Goal: Transaction & Acquisition: Book appointment/travel/reservation

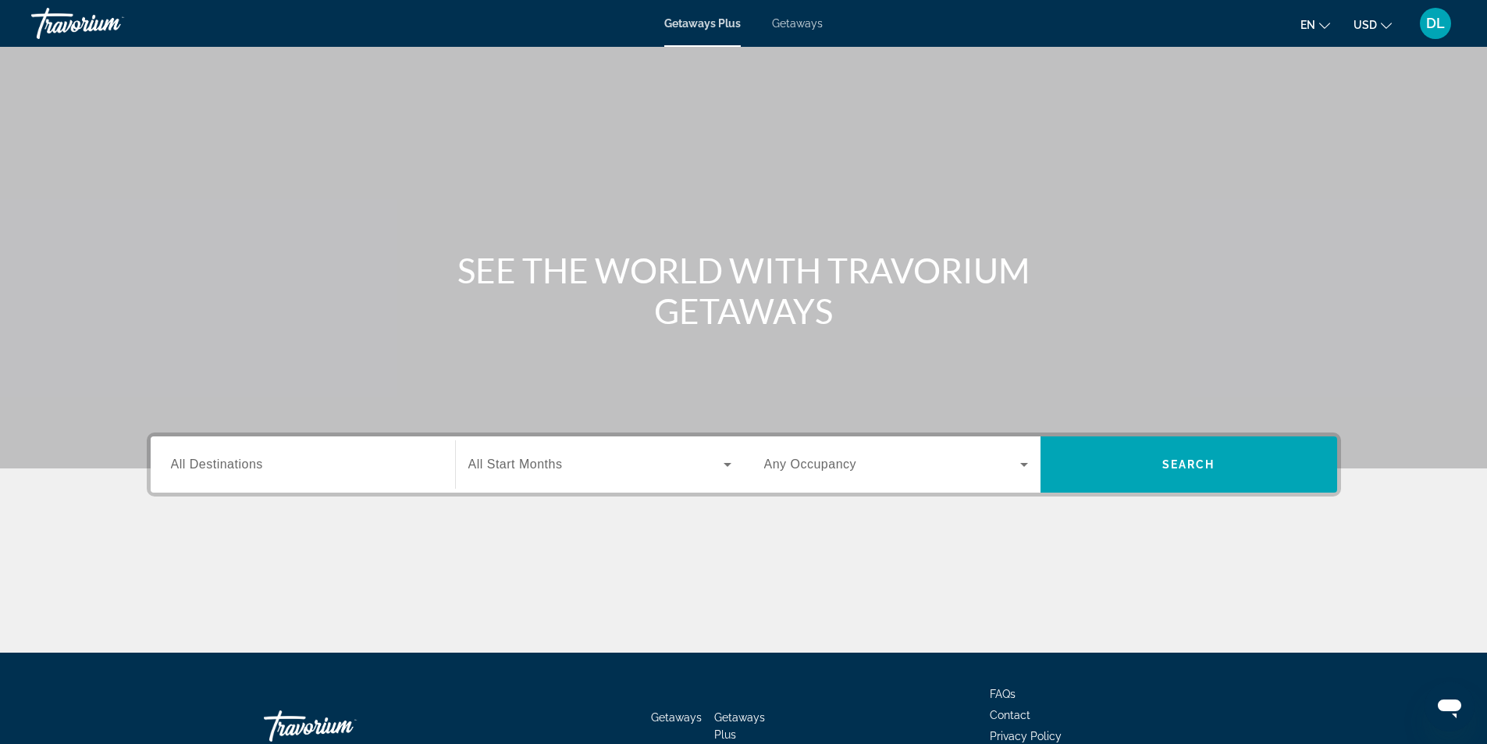
click at [203, 463] on span "All Destinations" at bounding box center [217, 464] width 92 height 13
click at [203, 463] on input "Destination All Destinations" at bounding box center [303, 465] width 264 height 19
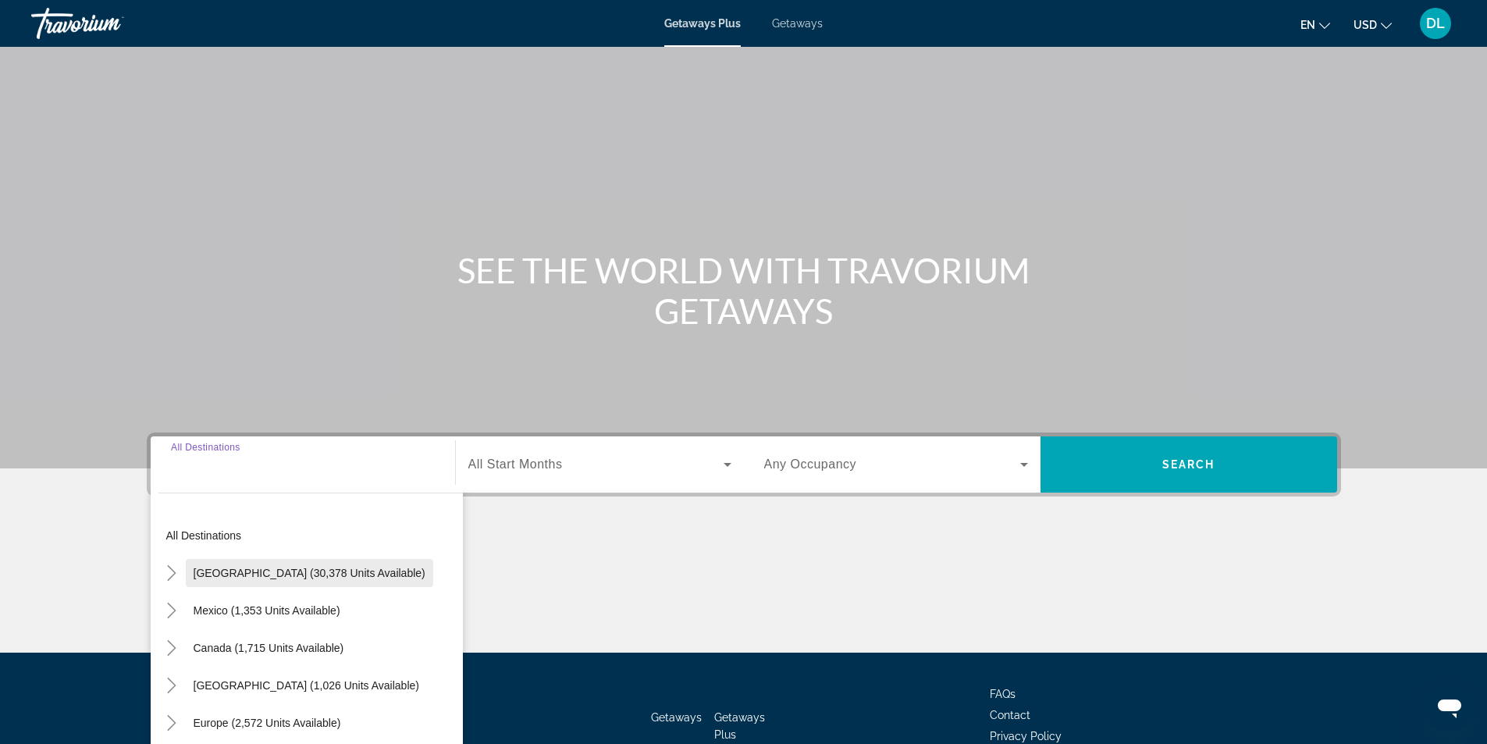
scroll to position [100, 0]
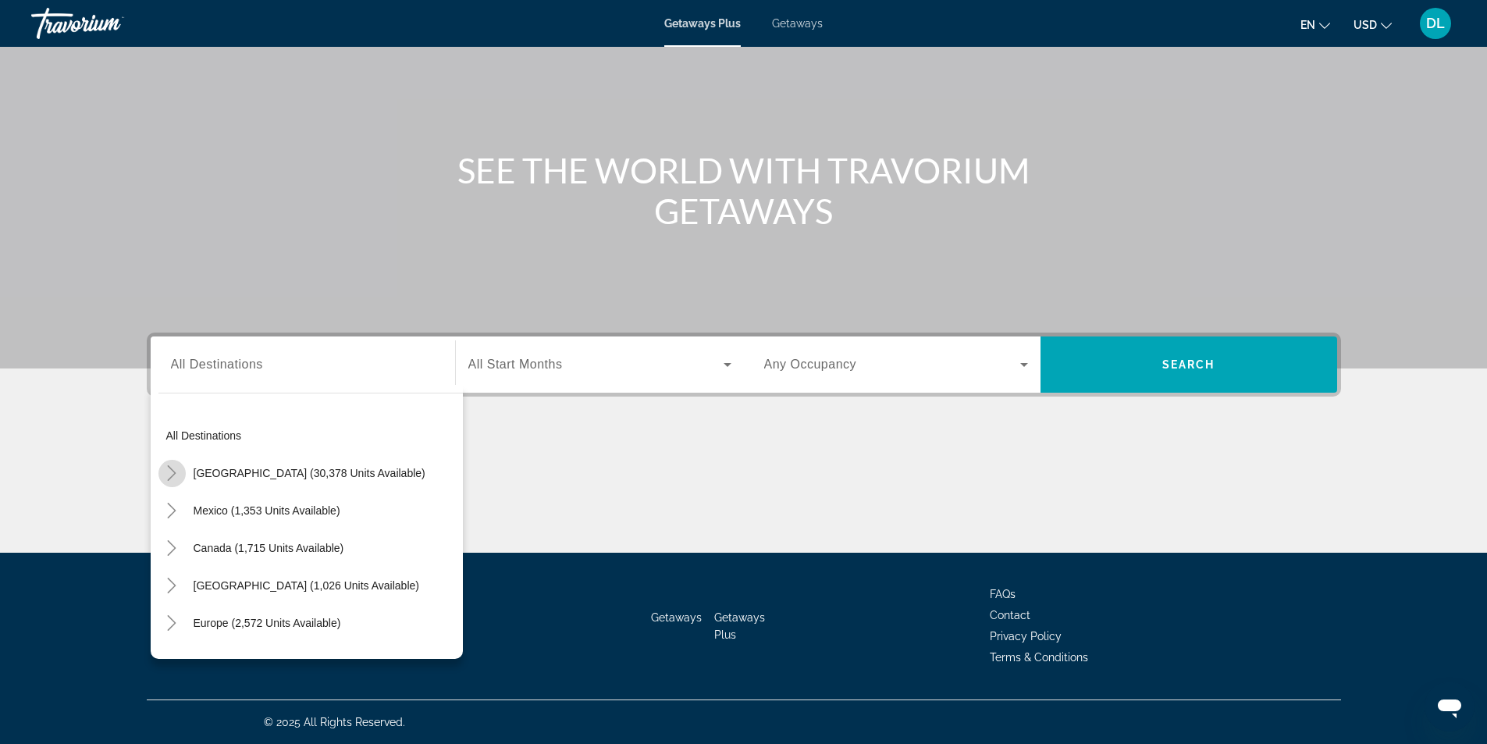
click at [172, 472] on icon "Toggle United States (30,378 units available)" at bounding box center [172, 473] width 16 height 16
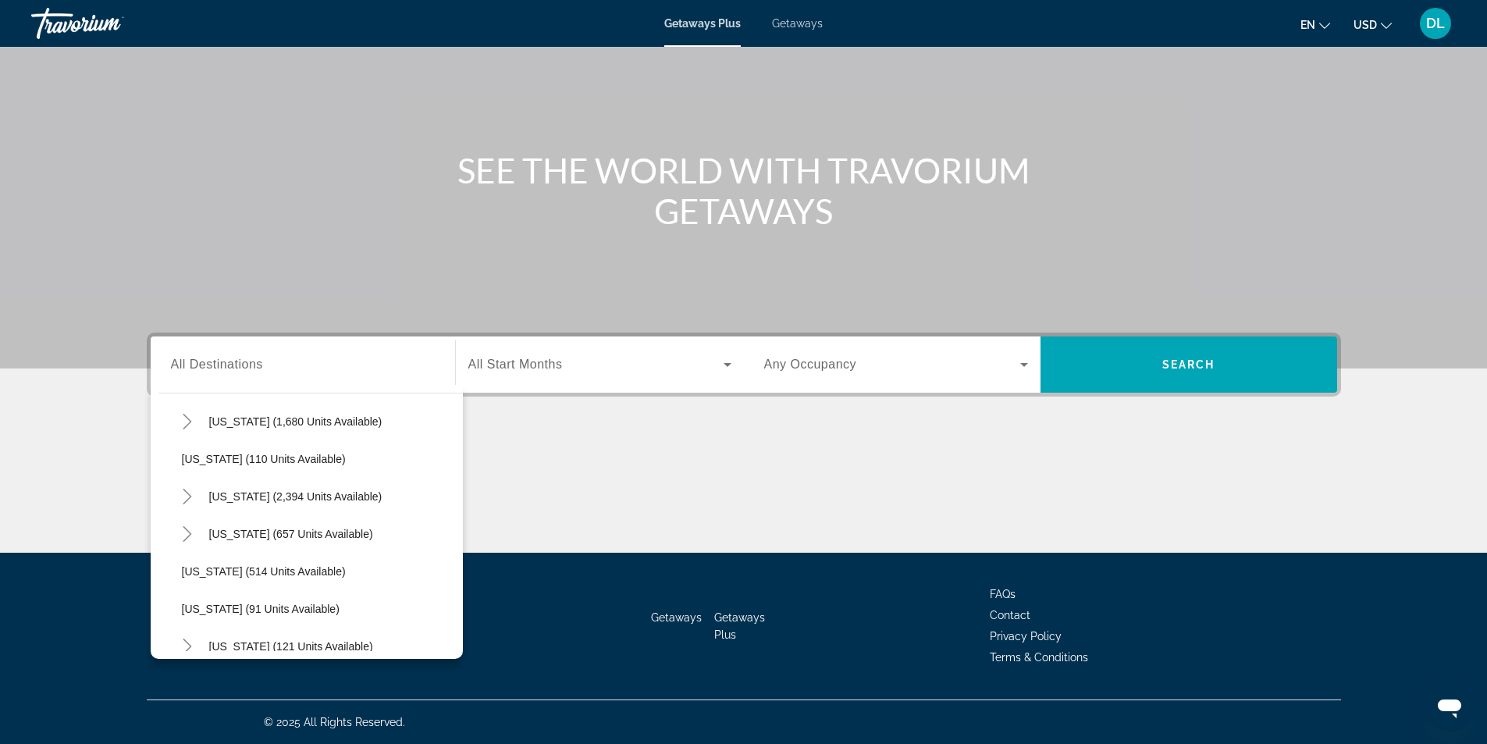
scroll to position [748, 0]
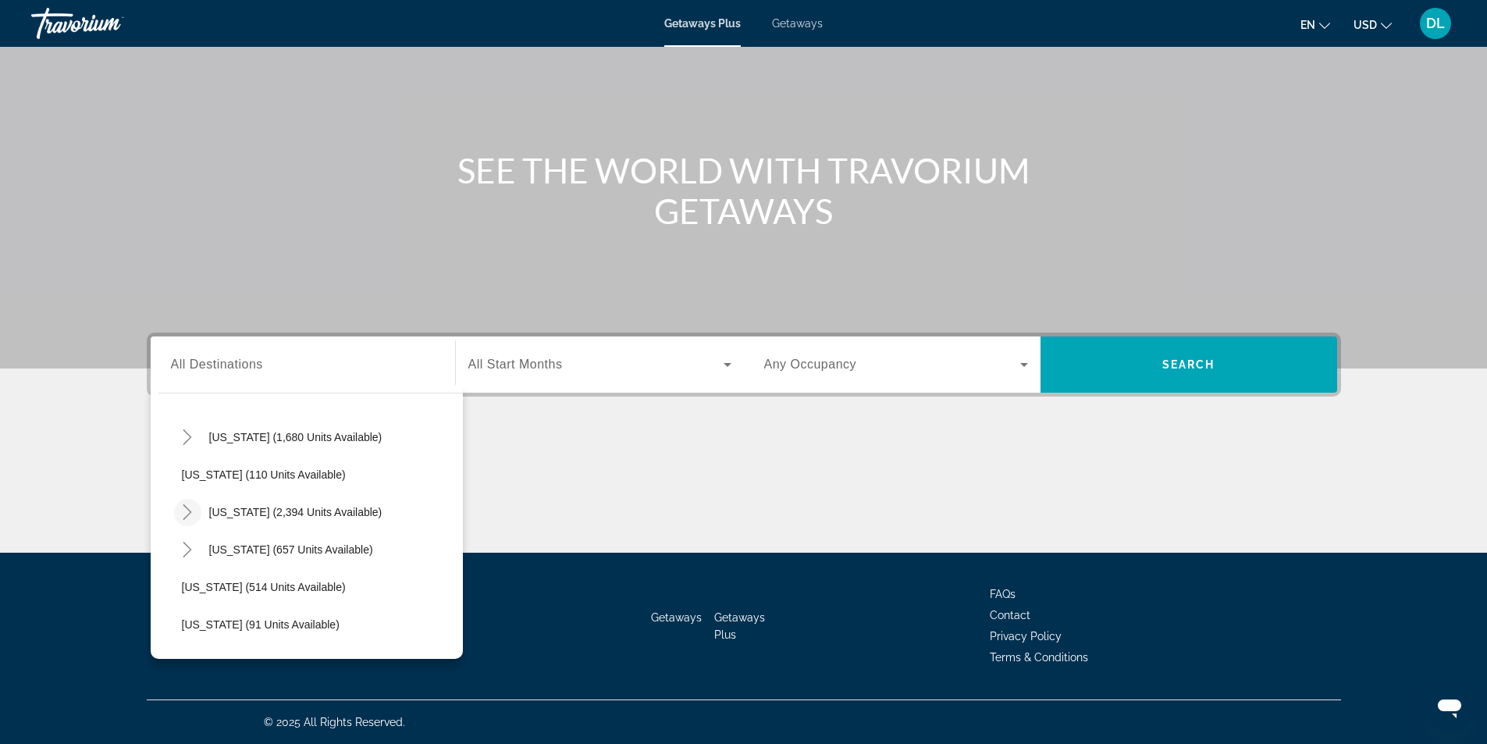
click at [187, 513] on icon "Toggle Nevada (2,394 units available)" at bounding box center [188, 512] width 16 height 16
click at [197, 592] on button "Other (1,151 units available)" at bounding box center [326, 587] width 273 height 28
type input "**********"
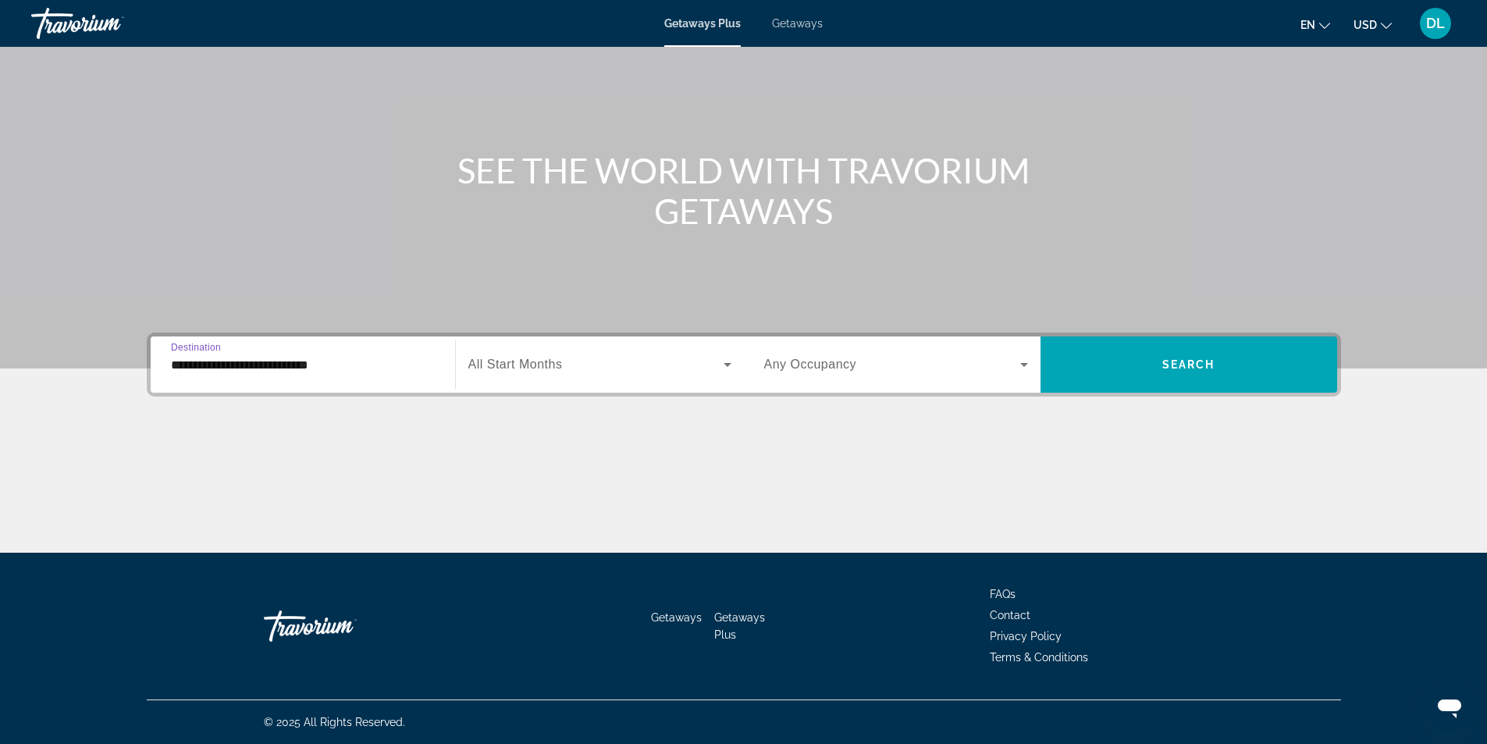
click at [726, 364] on icon "Search widget" at bounding box center [728, 365] width 8 height 4
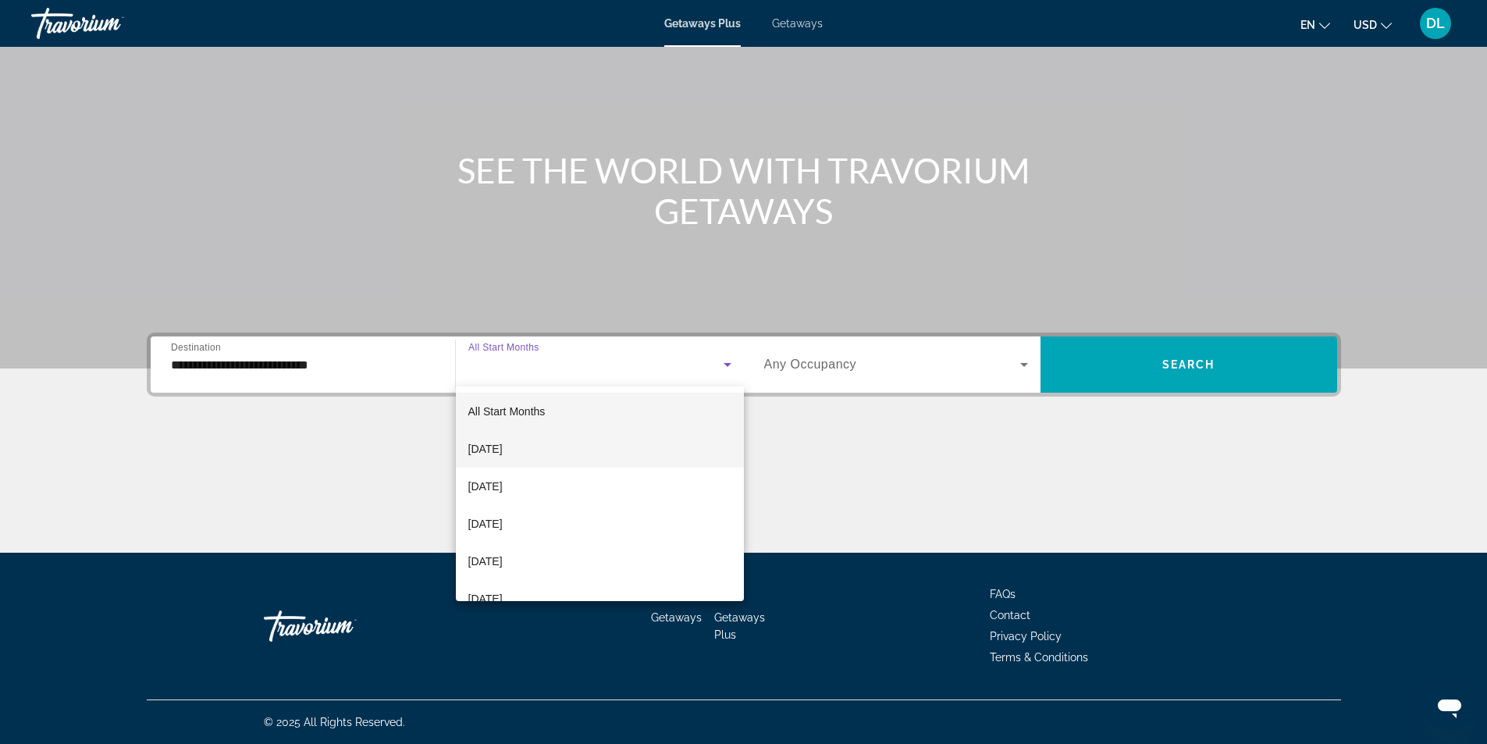
click at [550, 451] on mat-option "September 2025" at bounding box center [600, 448] width 288 height 37
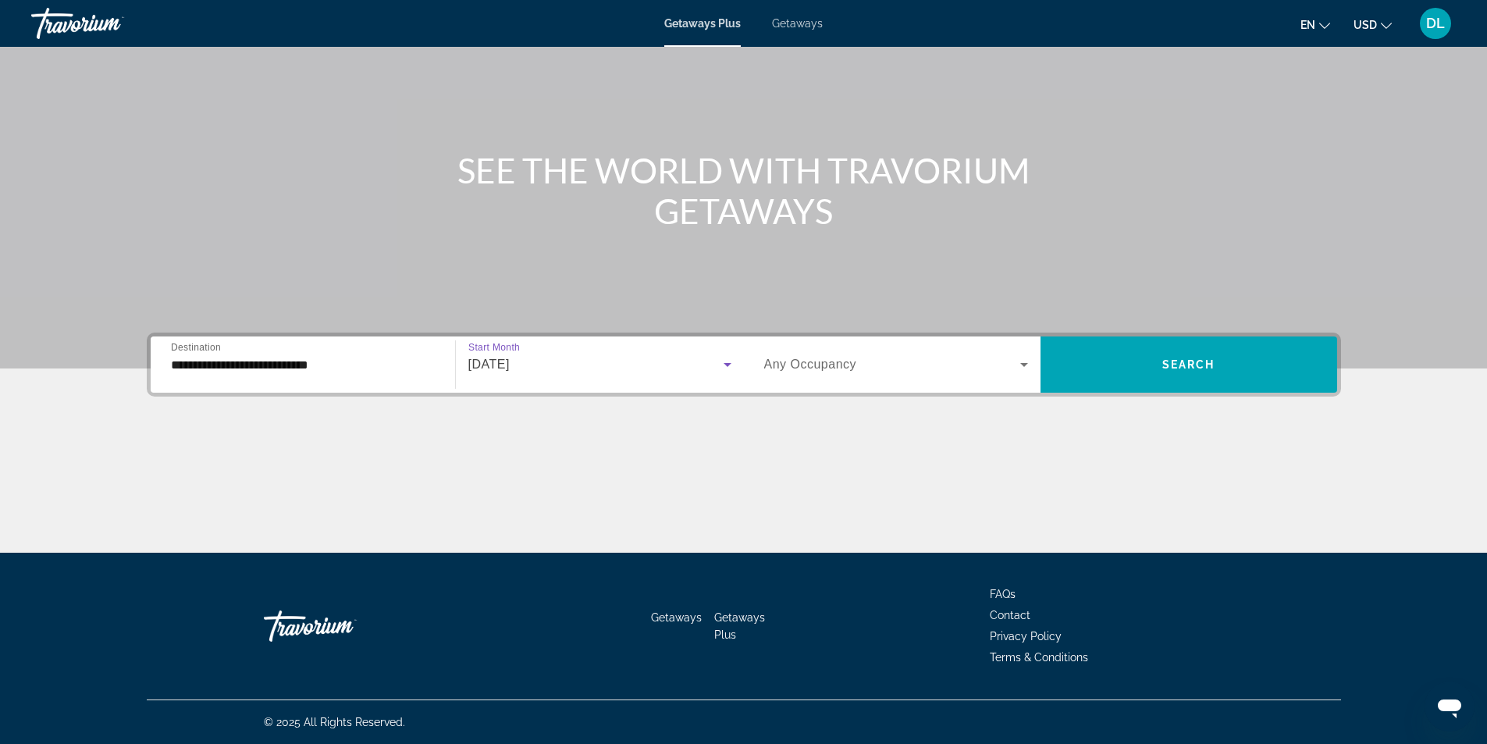
click at [1021, 367] on icon "Search widget" at bounding box center [1024, 364] width 19 height 19
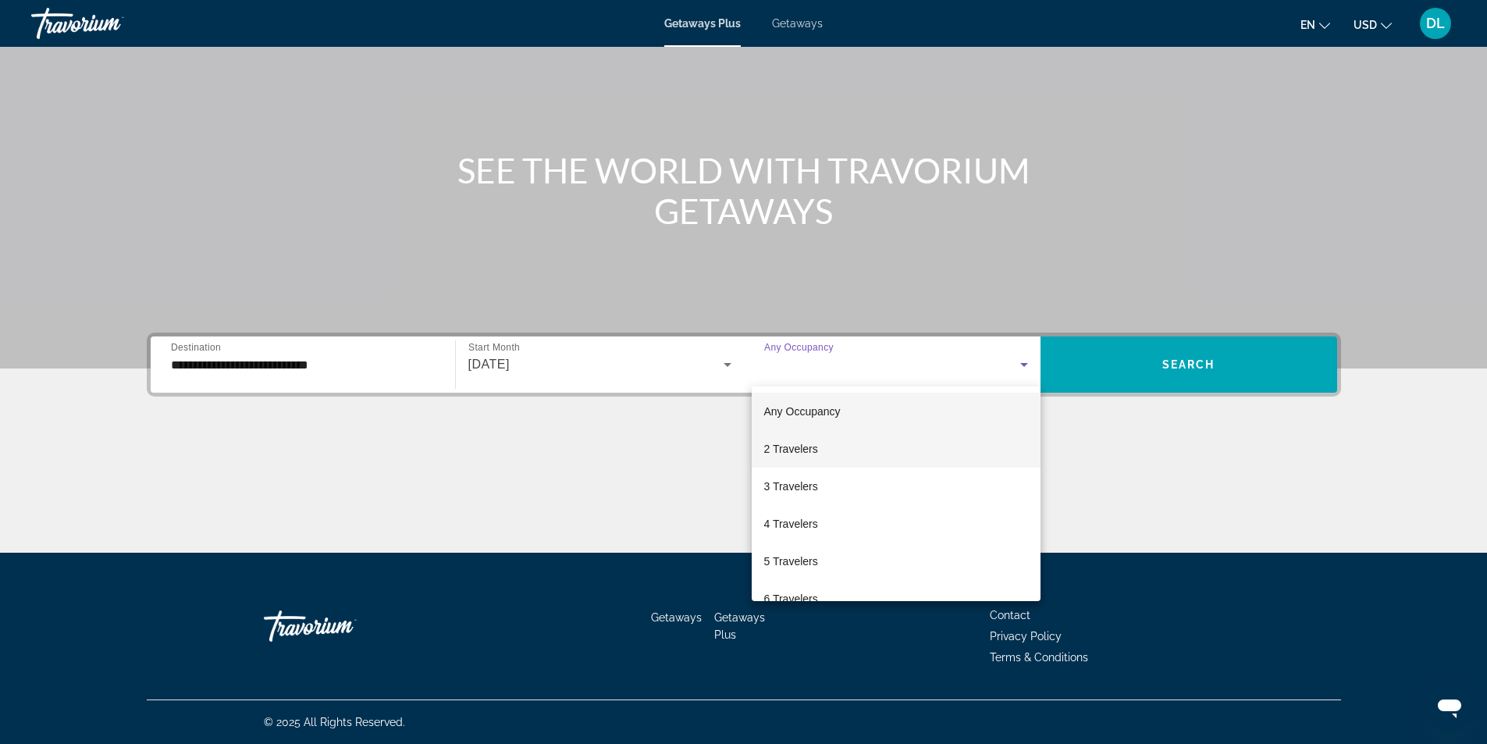
click at [993, 443] on mat-option "2 Travelers" at bounding box center [896, 448] width 289 height 37
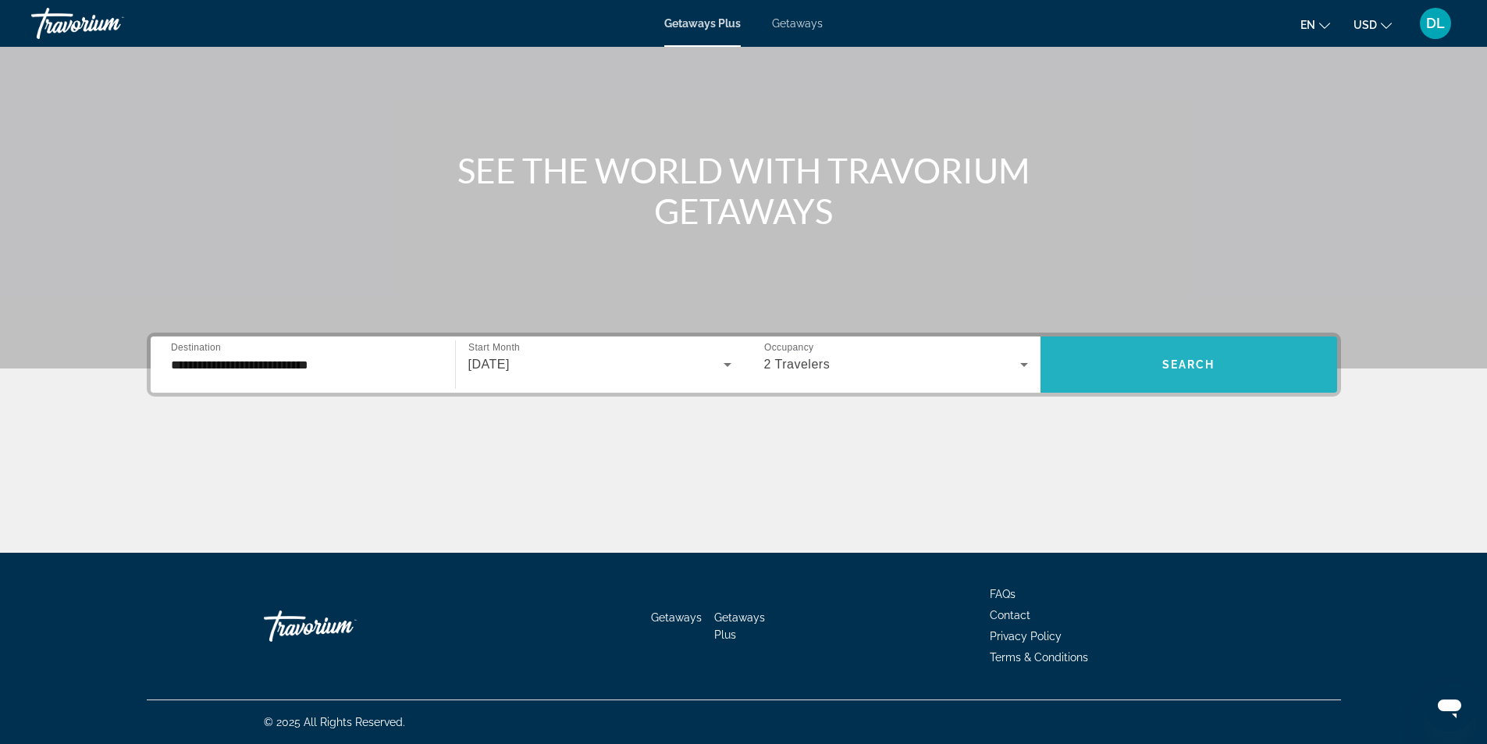
click at [1191, 366] on span "Search" at bounding box center [1189, 364] width 53 height 12
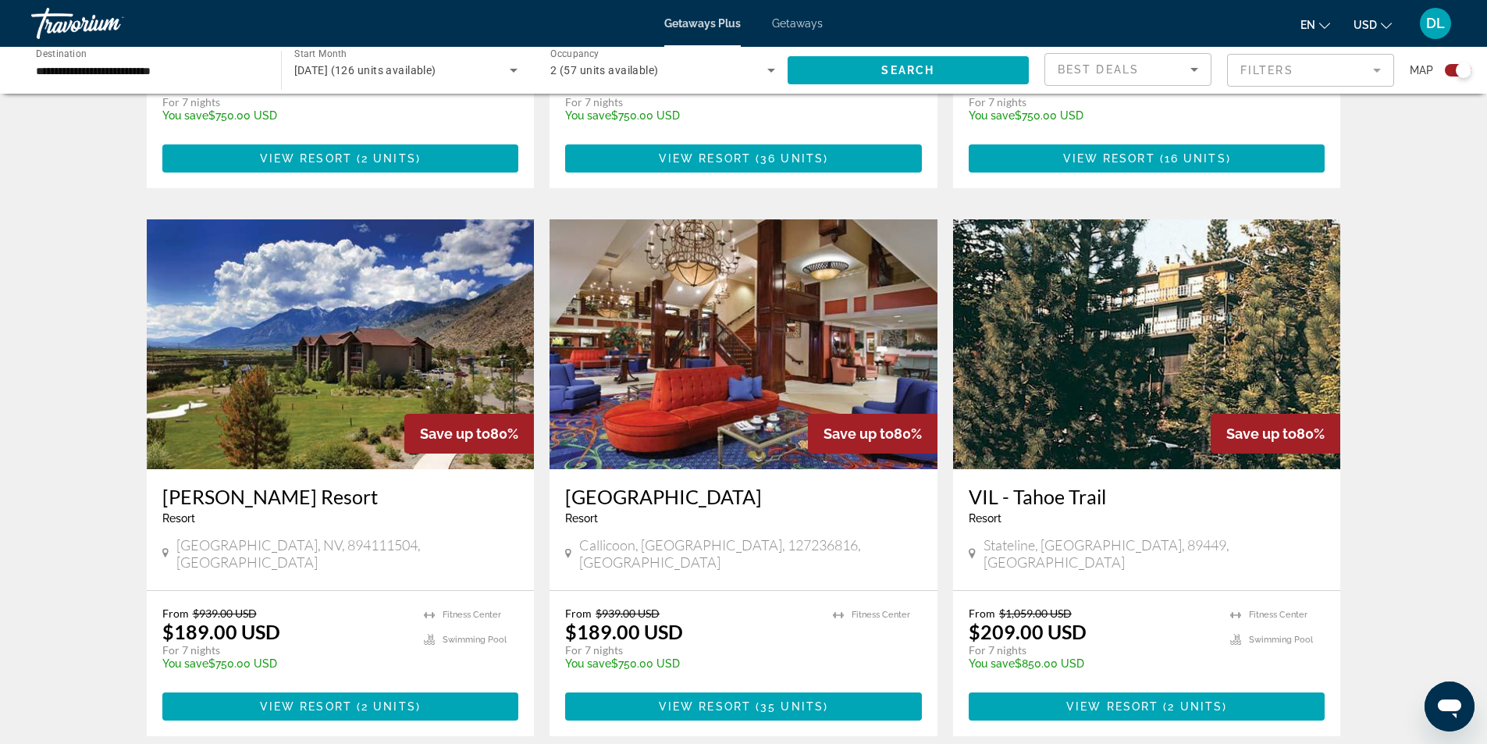
scroll to position [1561, 0]
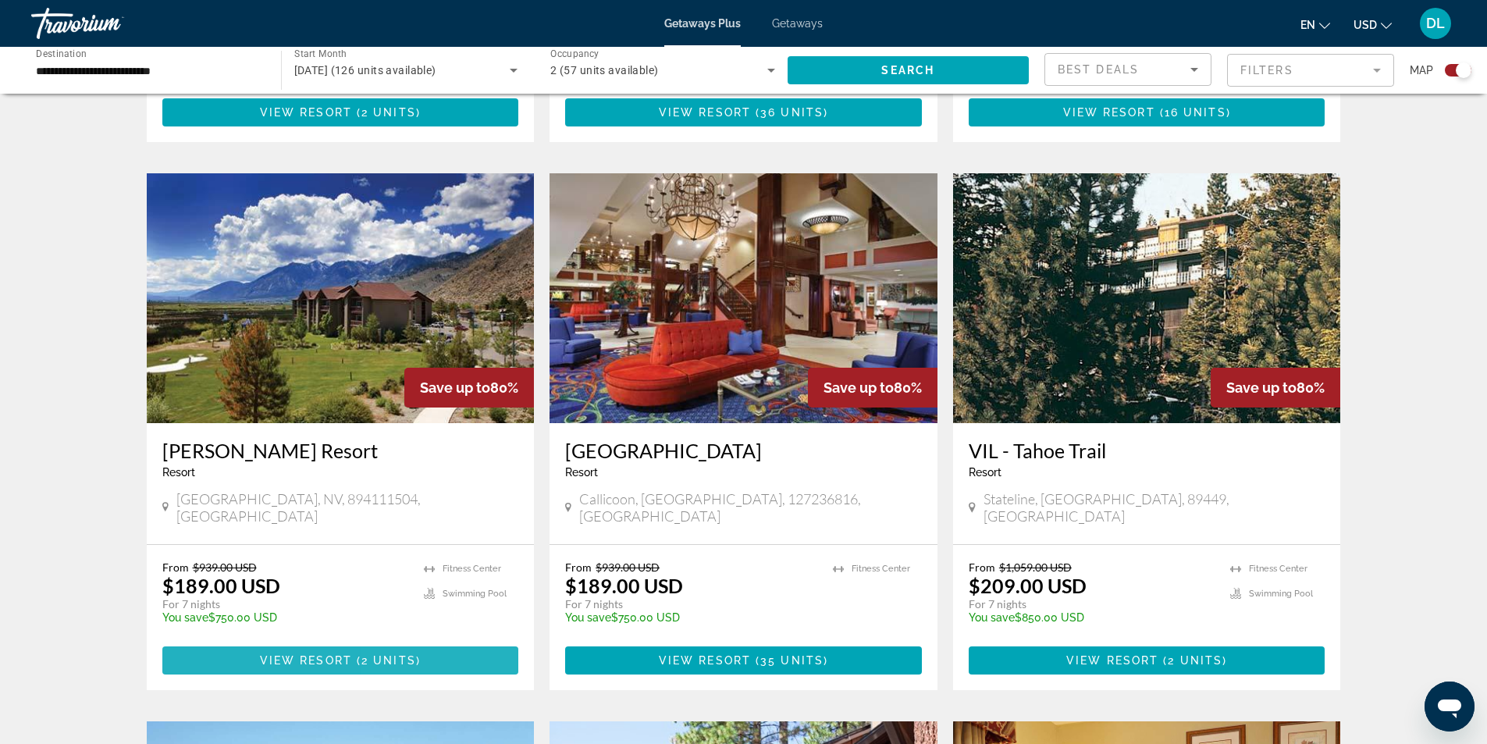
click at [412, 654] on span "2 units" at bounding box center [388, 660] width 55 height 12
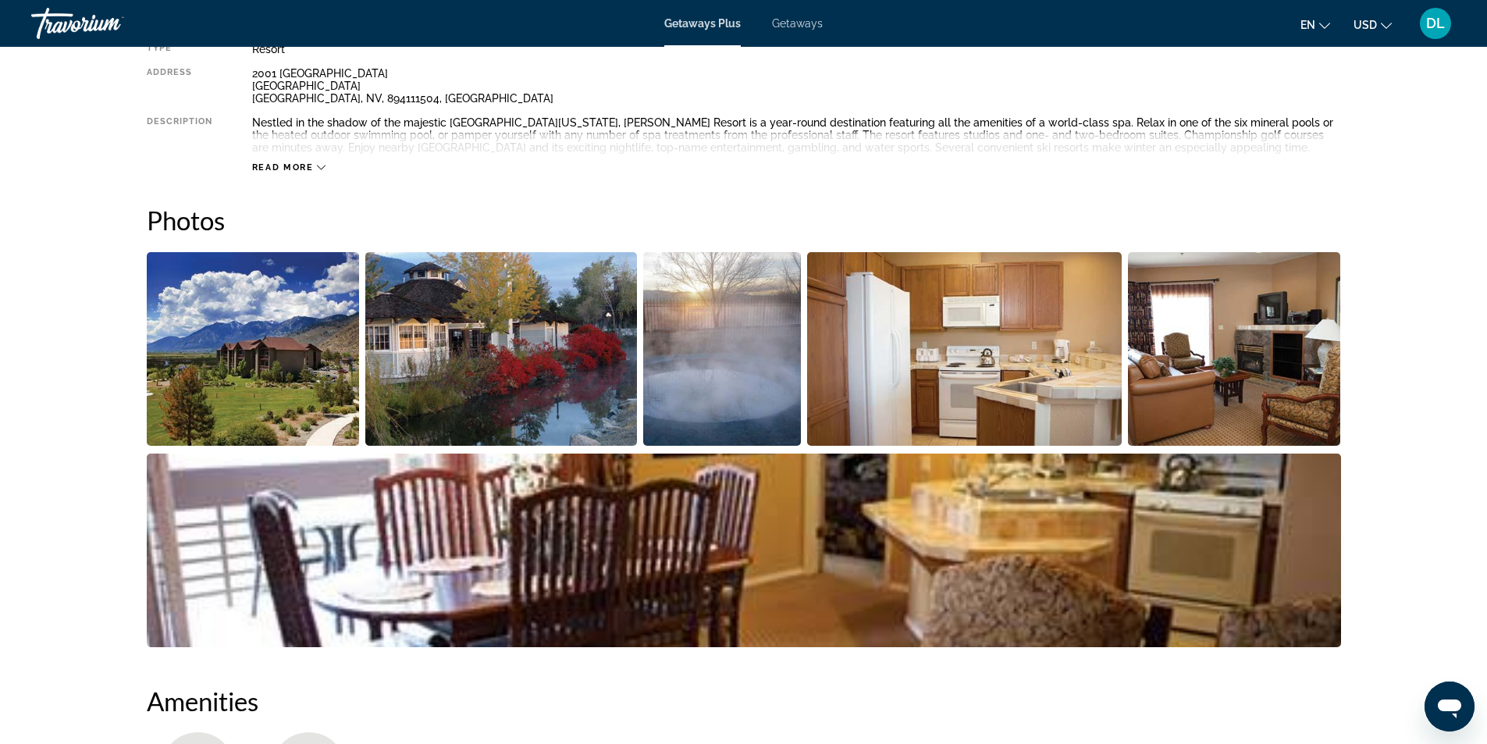
scroll to position [625, 0]
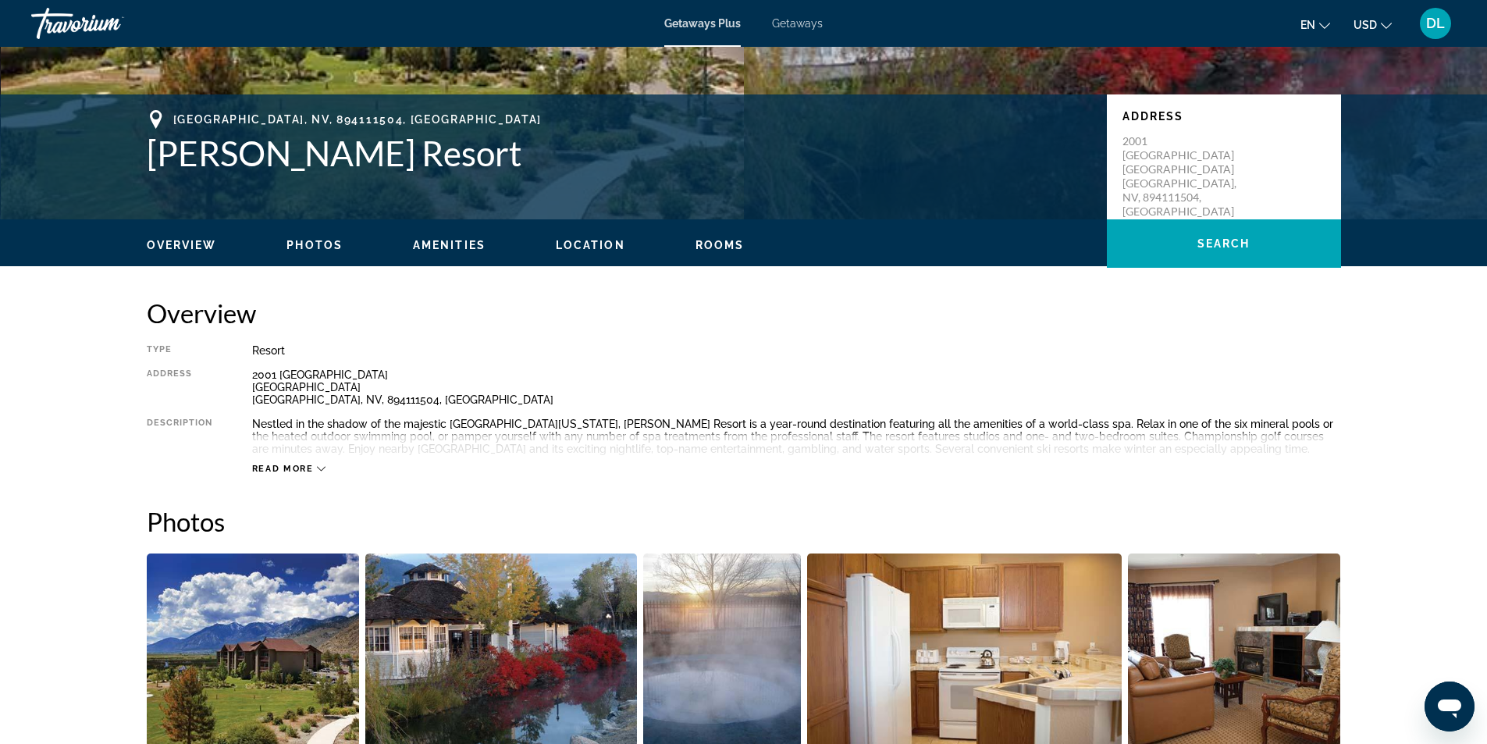
scroll to position [0, 0]
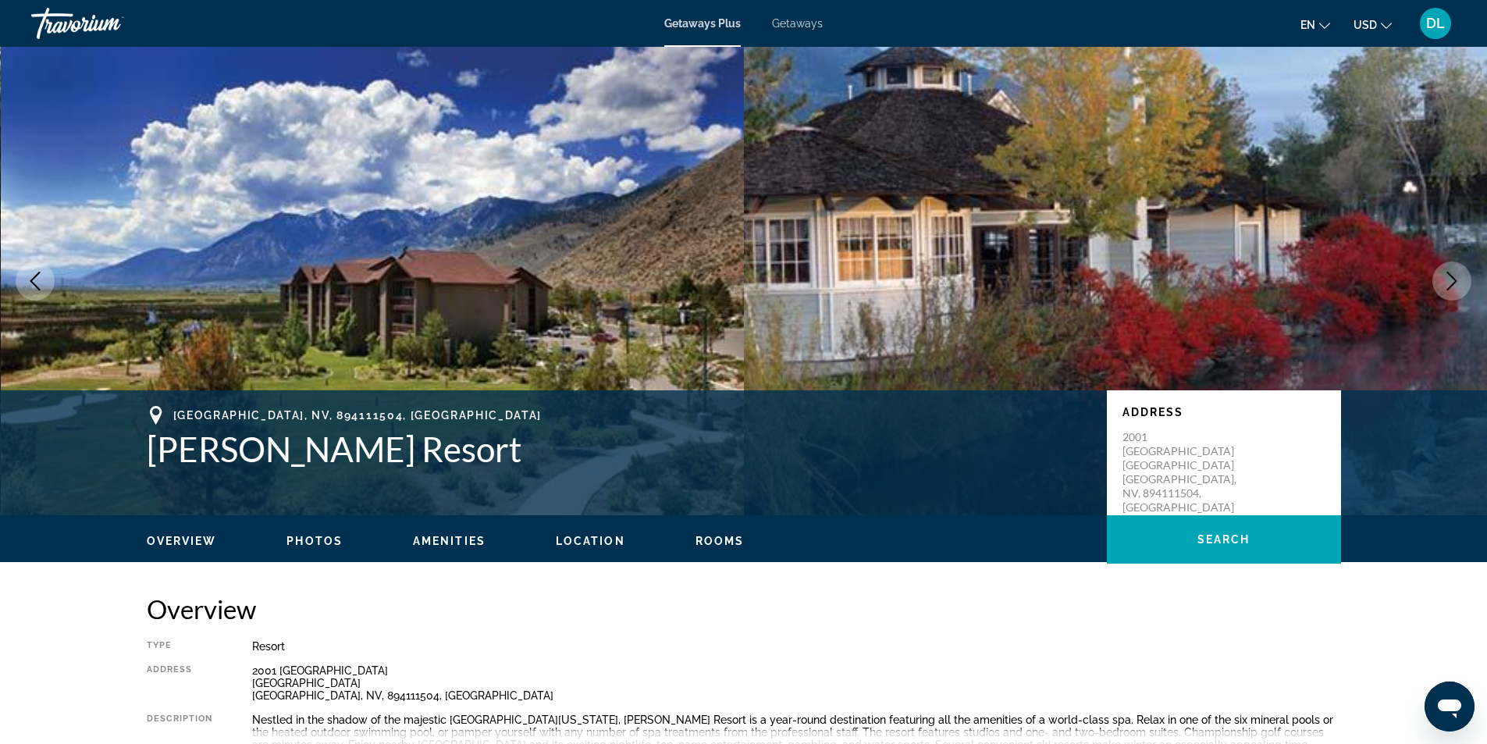
click at [795, 23] on span "Getaways" at bounding box center [797, 23] width 51 height 12
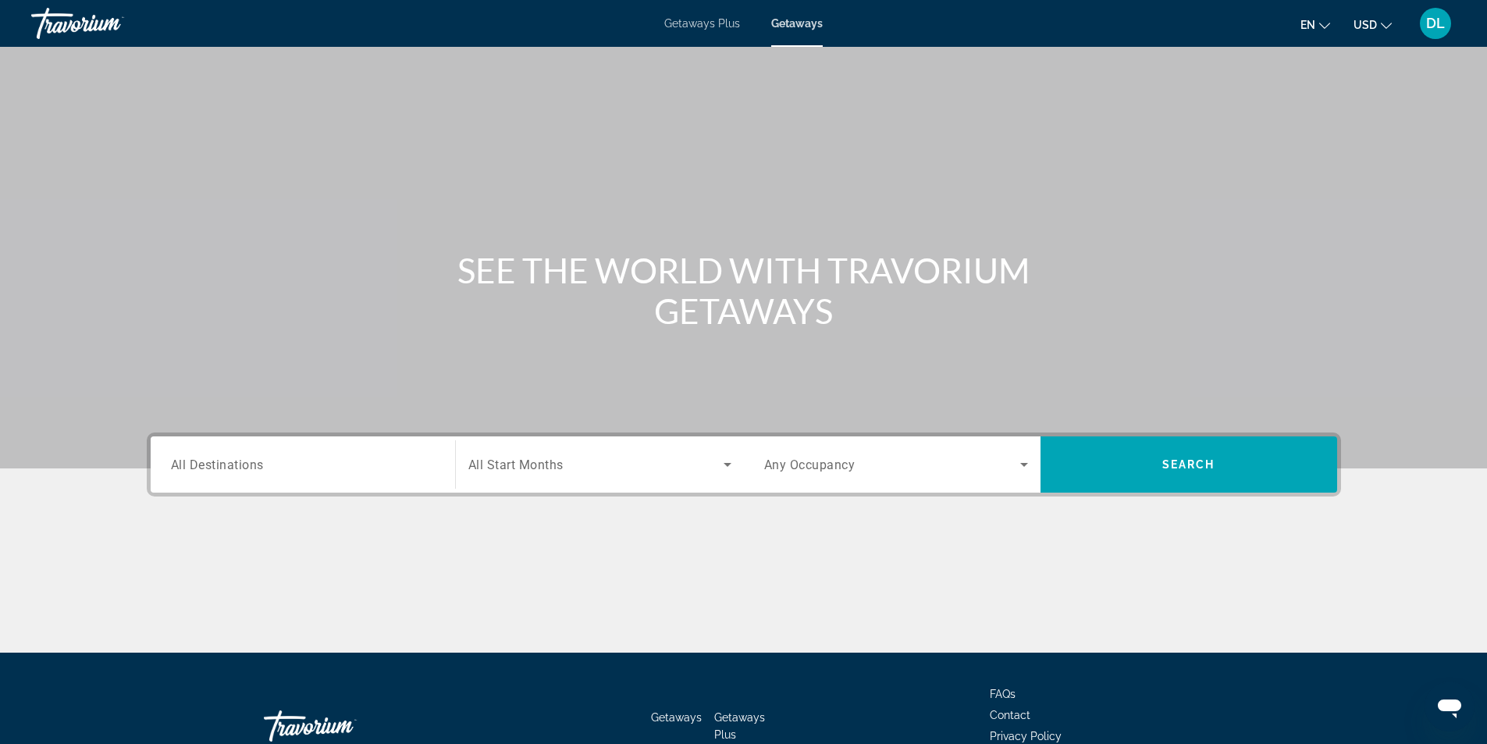
click at [290, 495] on div "Destination All Destinations Start Month All Start Months Occupancy Any Occupan…" at bounding box center [744, 465] width 1195 height 64
click at [296, 469] on input "Destination All Destinations" at bounding box center [303, 465] width 264 height 19
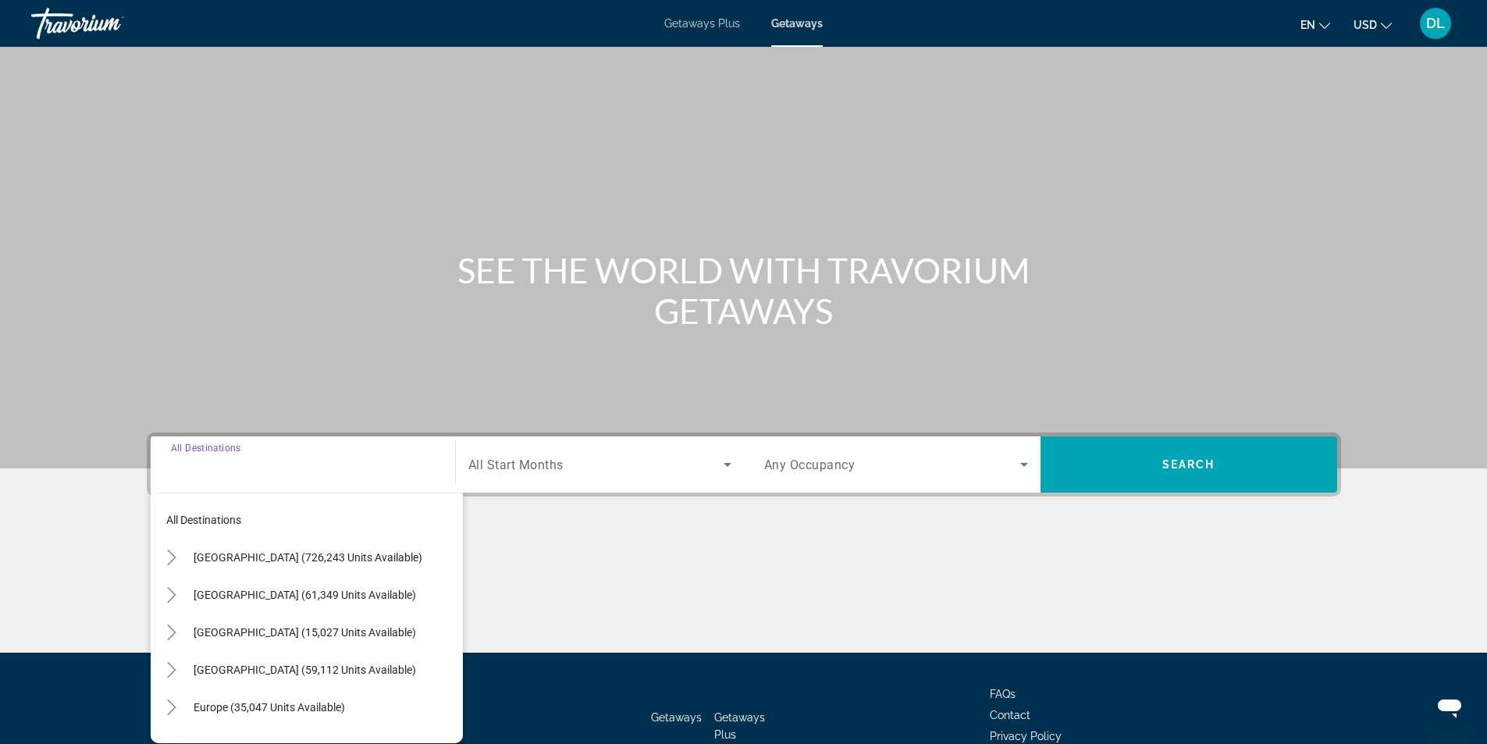
scroll to position [100, 0]
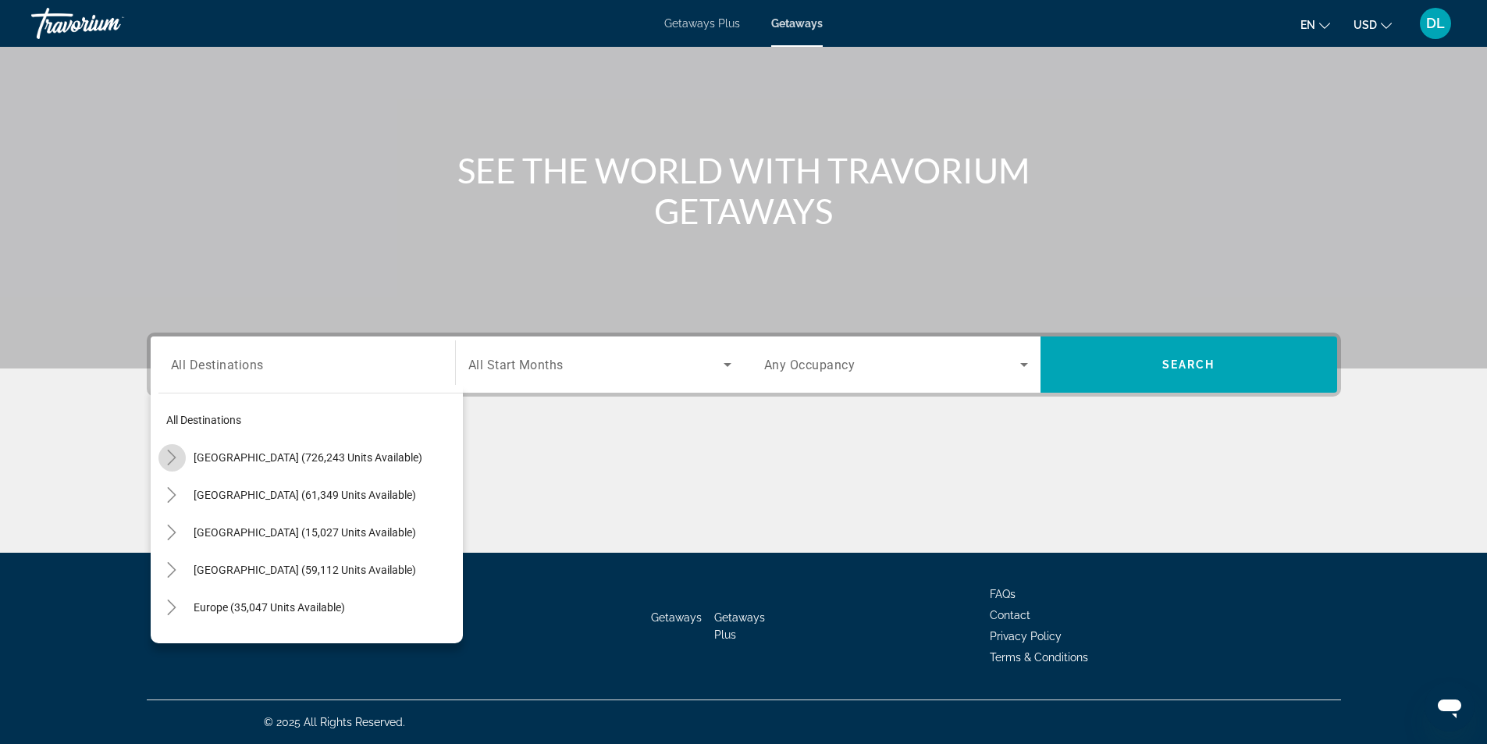
click at [174, 460] on icon "Toggle United States (726,243 units available)" at bounding box center [172, 458] width 16 height 16
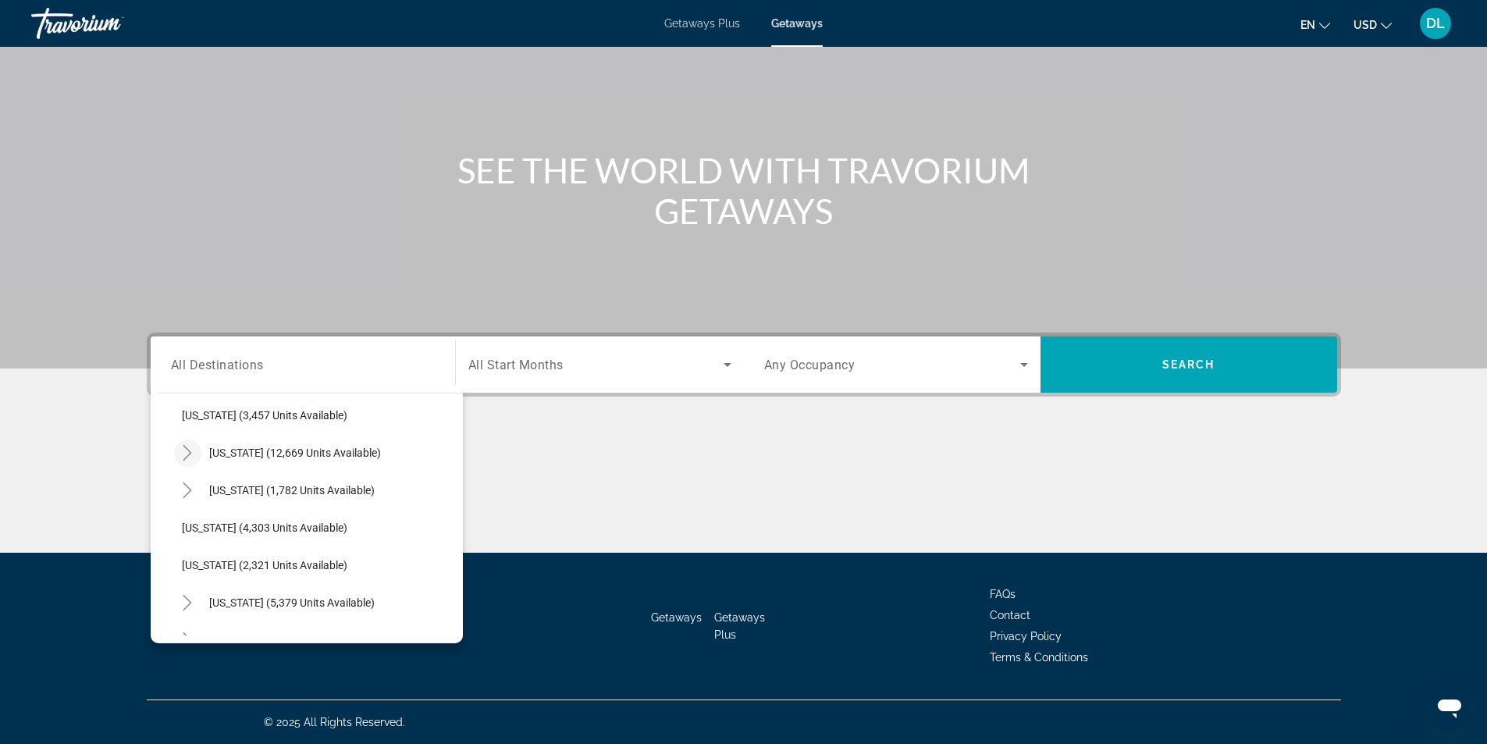
click at [187, 449] on icon "Toggle Nevada (12,669 units available)" at bounding box center [188, 453] width 16 height 16
click at [245, 565] on span "Other (2,004 units available)" at bounding box center [267, 565] width 138 height 12
type input "**********"
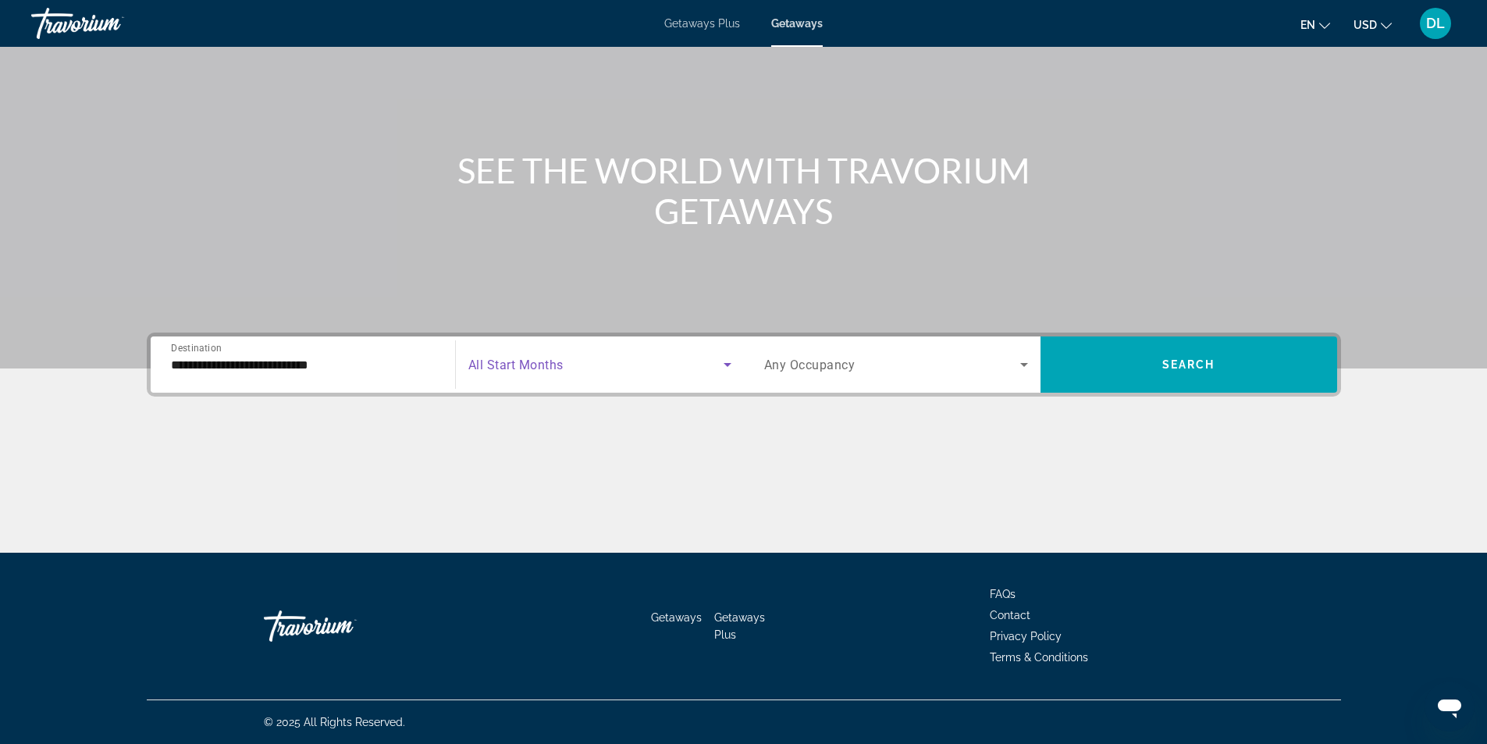
click at [617, 362] on span "Search widget" at bounding box center [595, 364] width 255 height 19
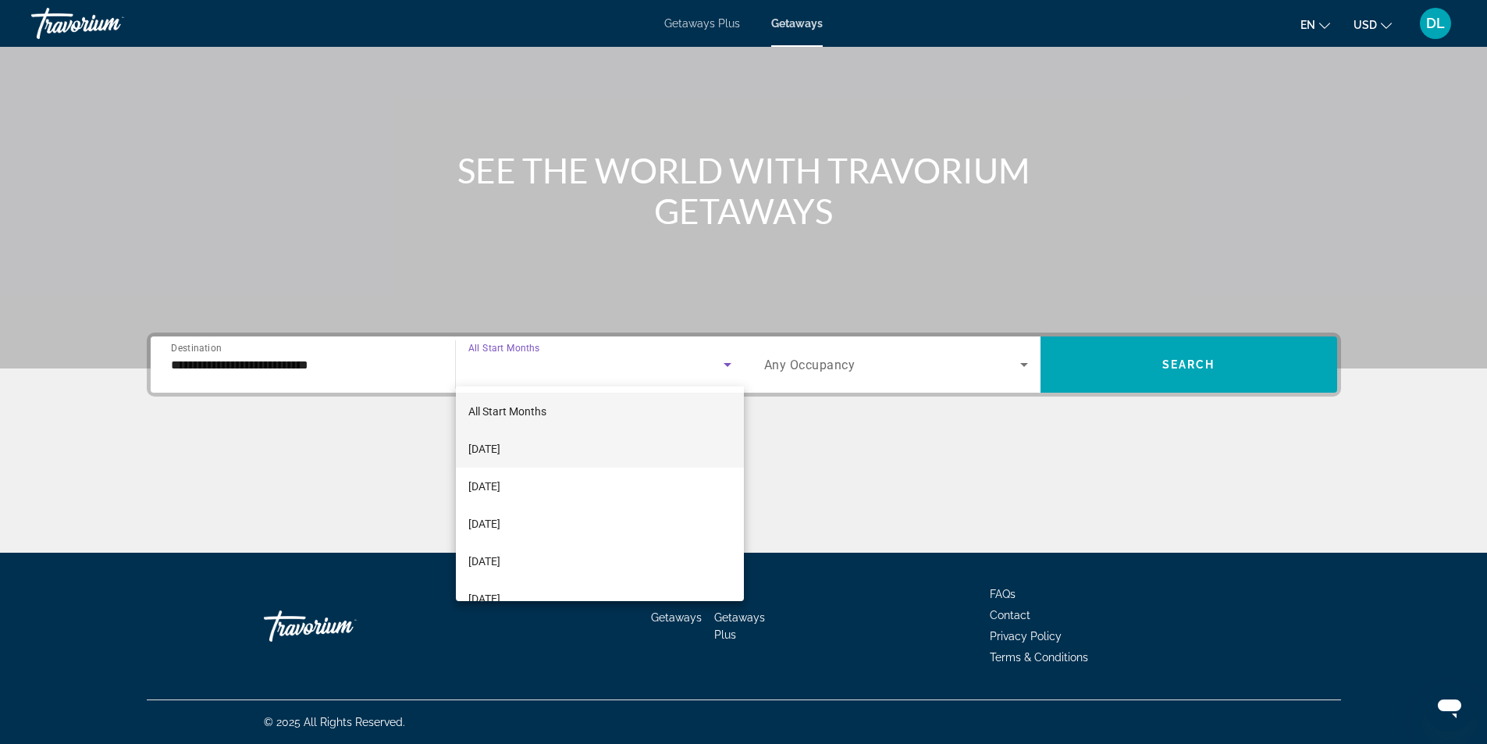
click at [500, 449] on span "September 2025" at bounding box center [484, 449] width 32 height 19
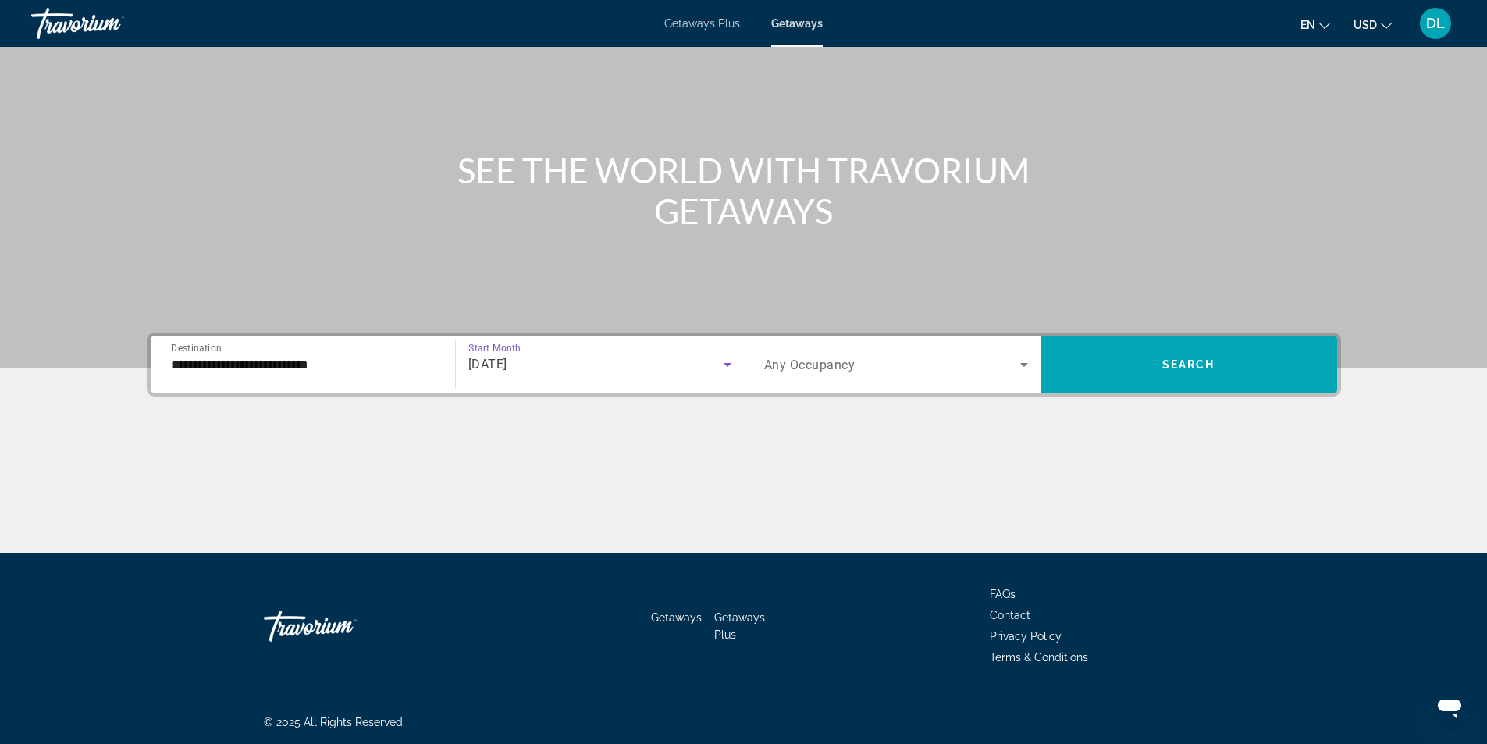
click at [792, 364] on span "Any Occupancy" at bounding box center [809, 365] width 91 height 15
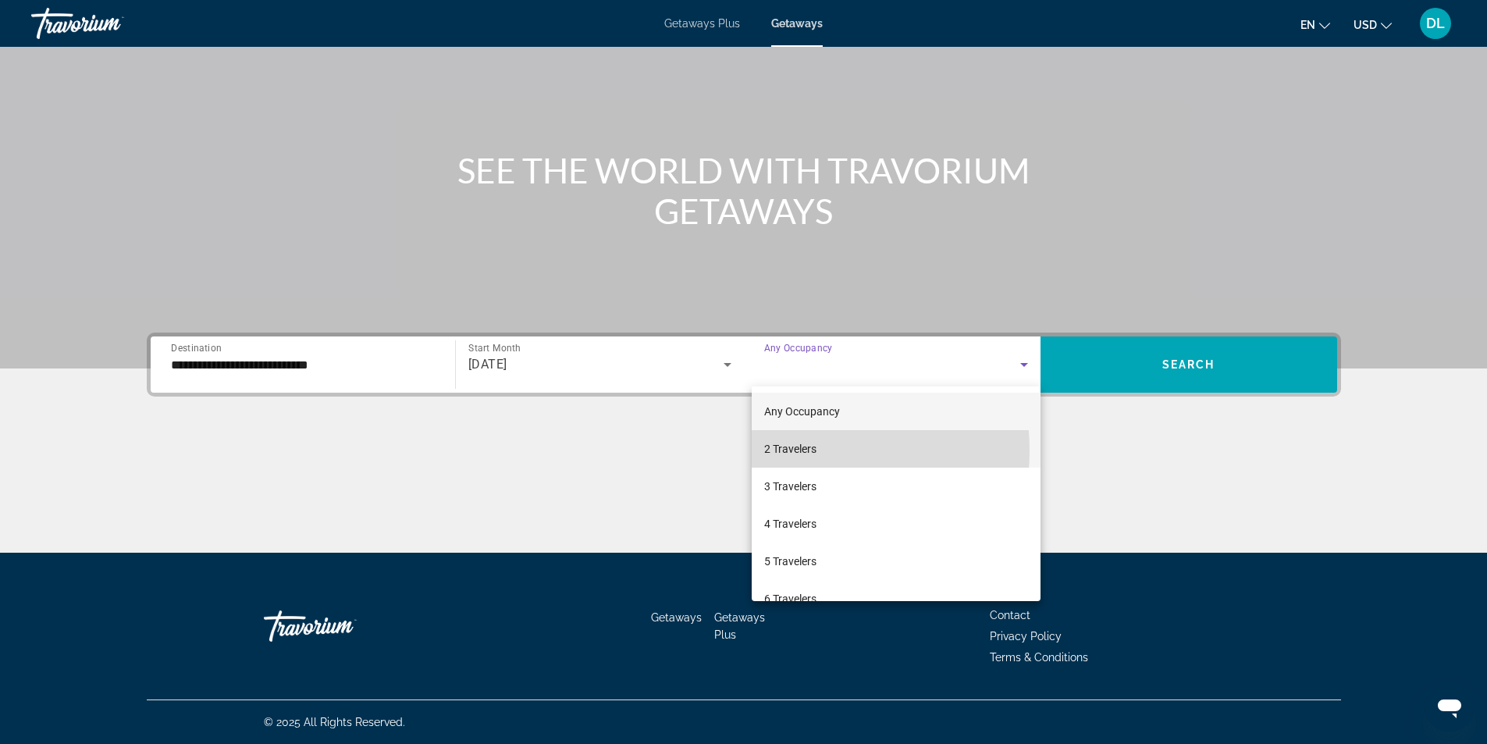
click at [799, 450] on span "2 Travelers" at bounding box center [790, 449] width 52 height 19
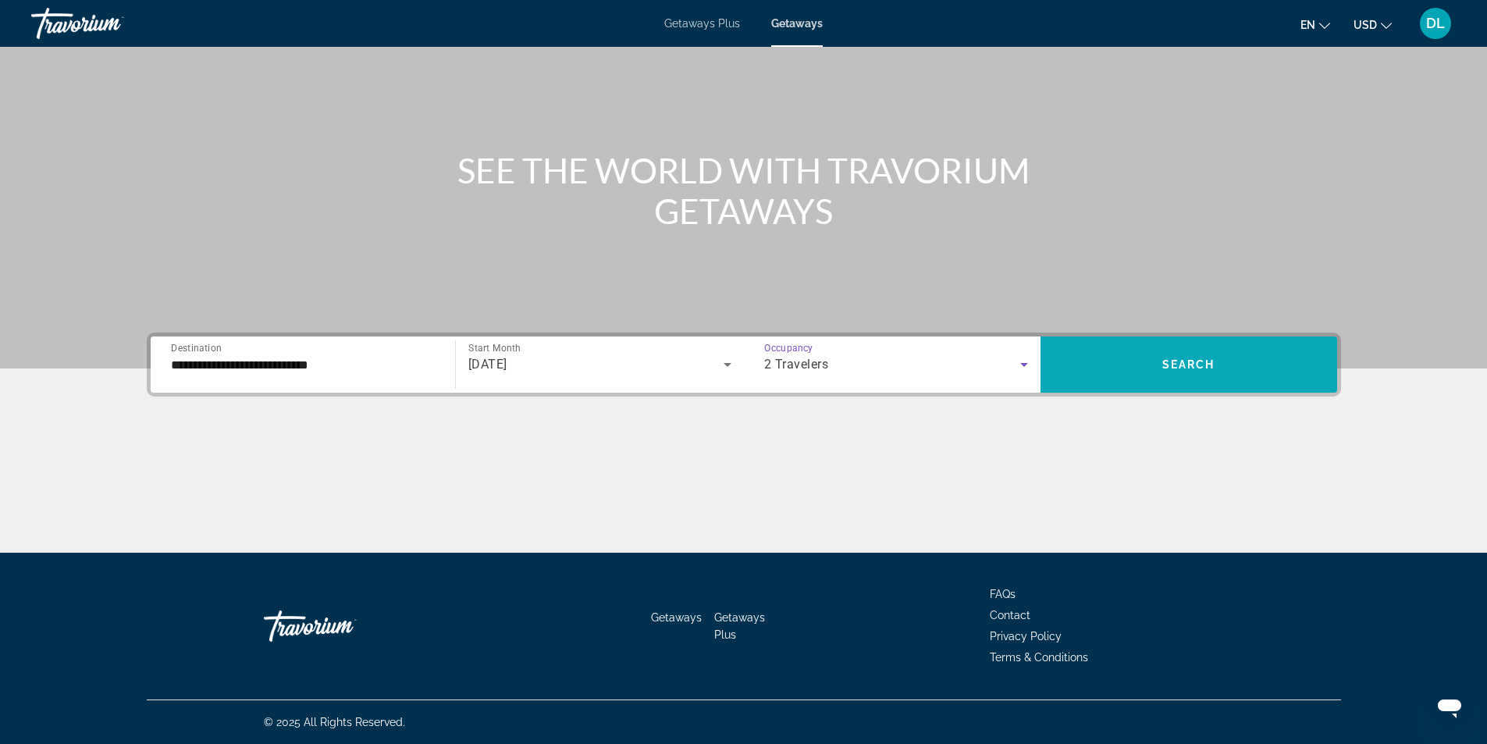
click at [1163, 369] on span "Search" at bounding box center [1189, 364] width 53 height 12
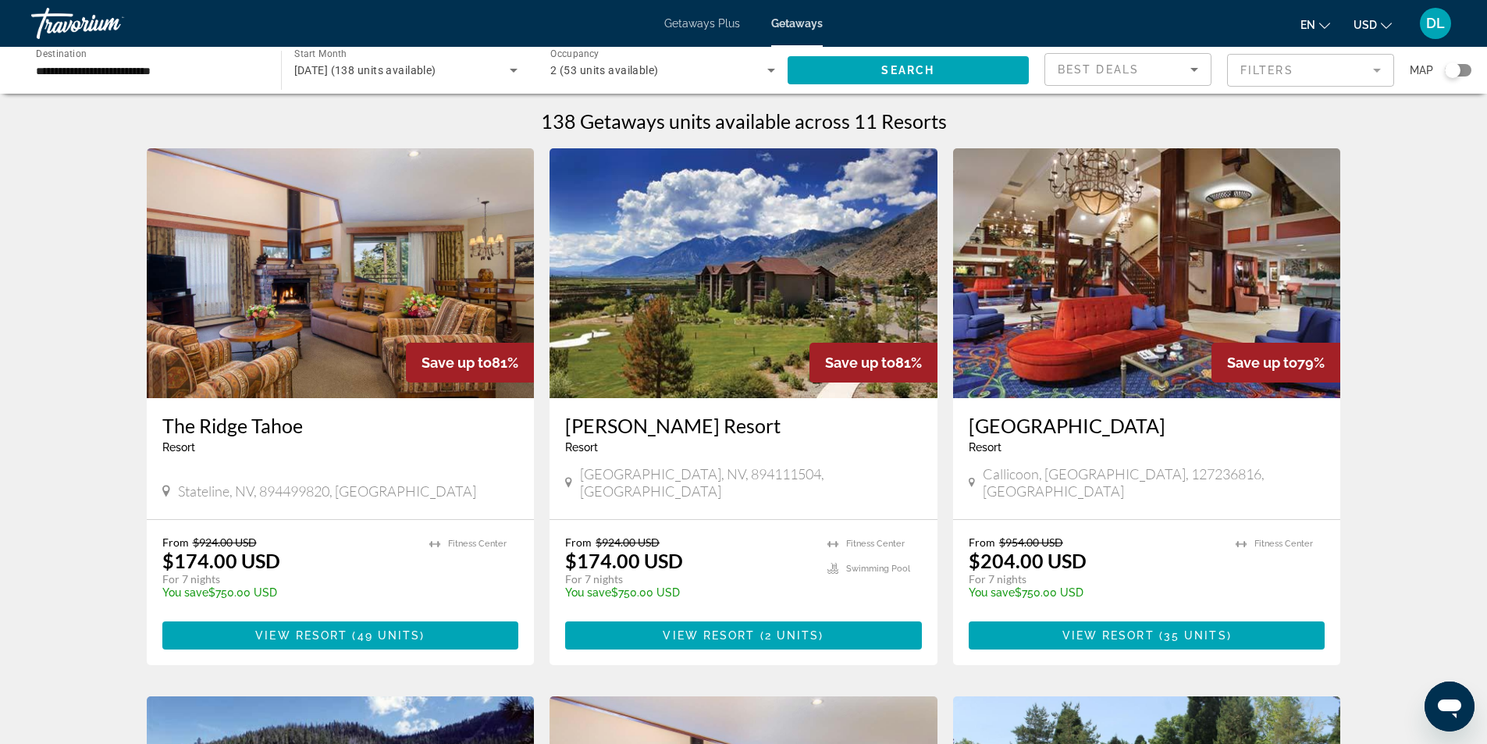
click at [778, 286] on img "Main content" at bounding box center [744, 273] width 388 height 250
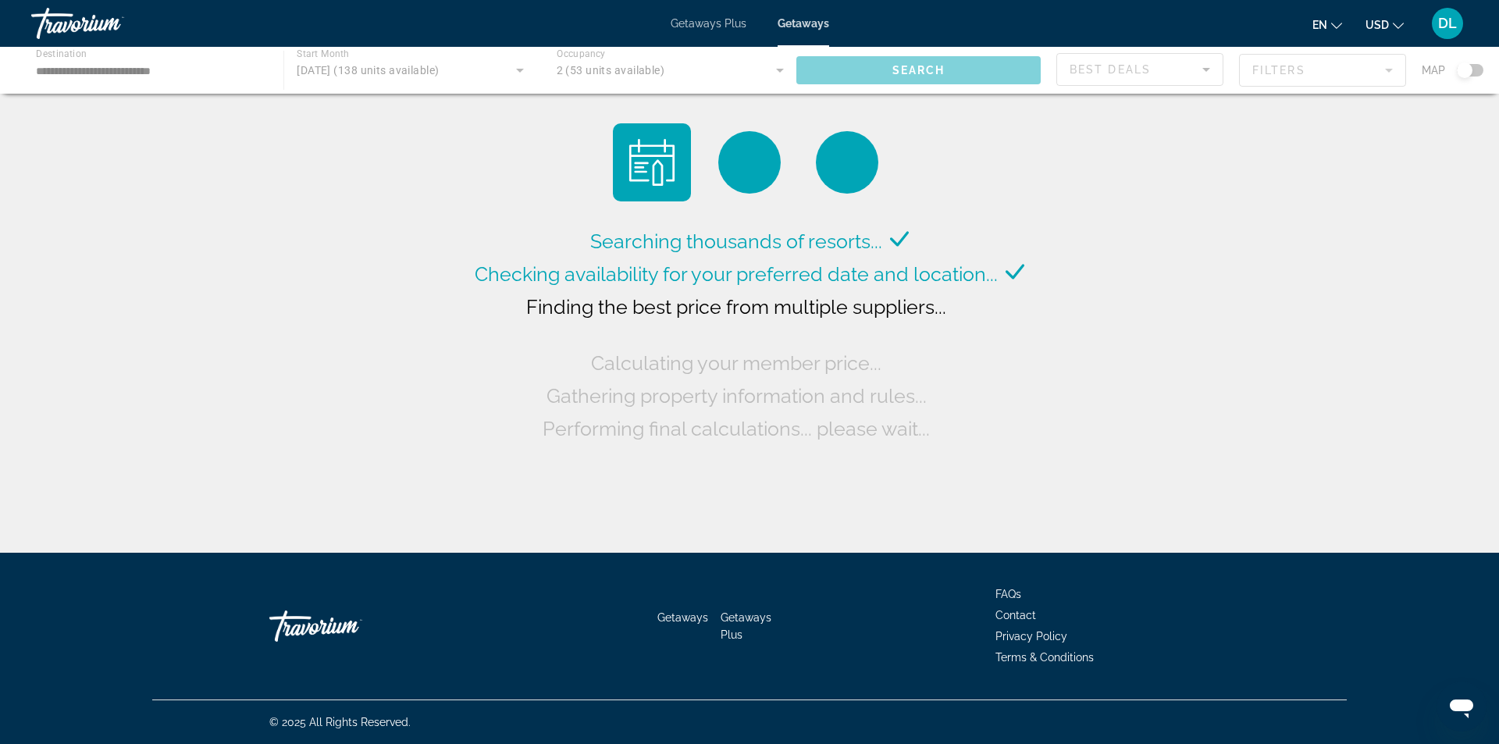
click at [479, 75] on div "Main content" at bounding box center [749, 70] width 1499 height 47
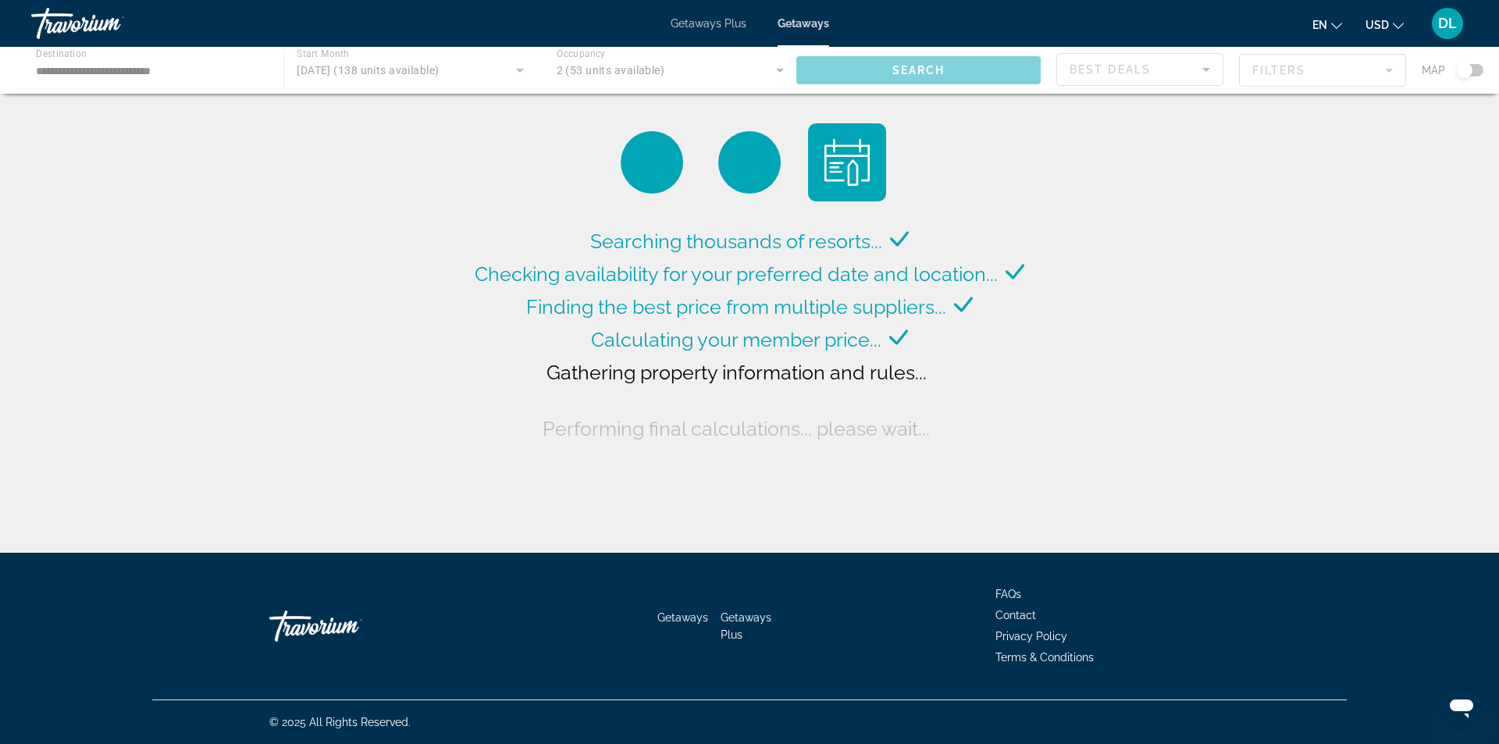
click at [519, 69] on div "Main content" at bounding box center [749, 70] width 1499 height 47
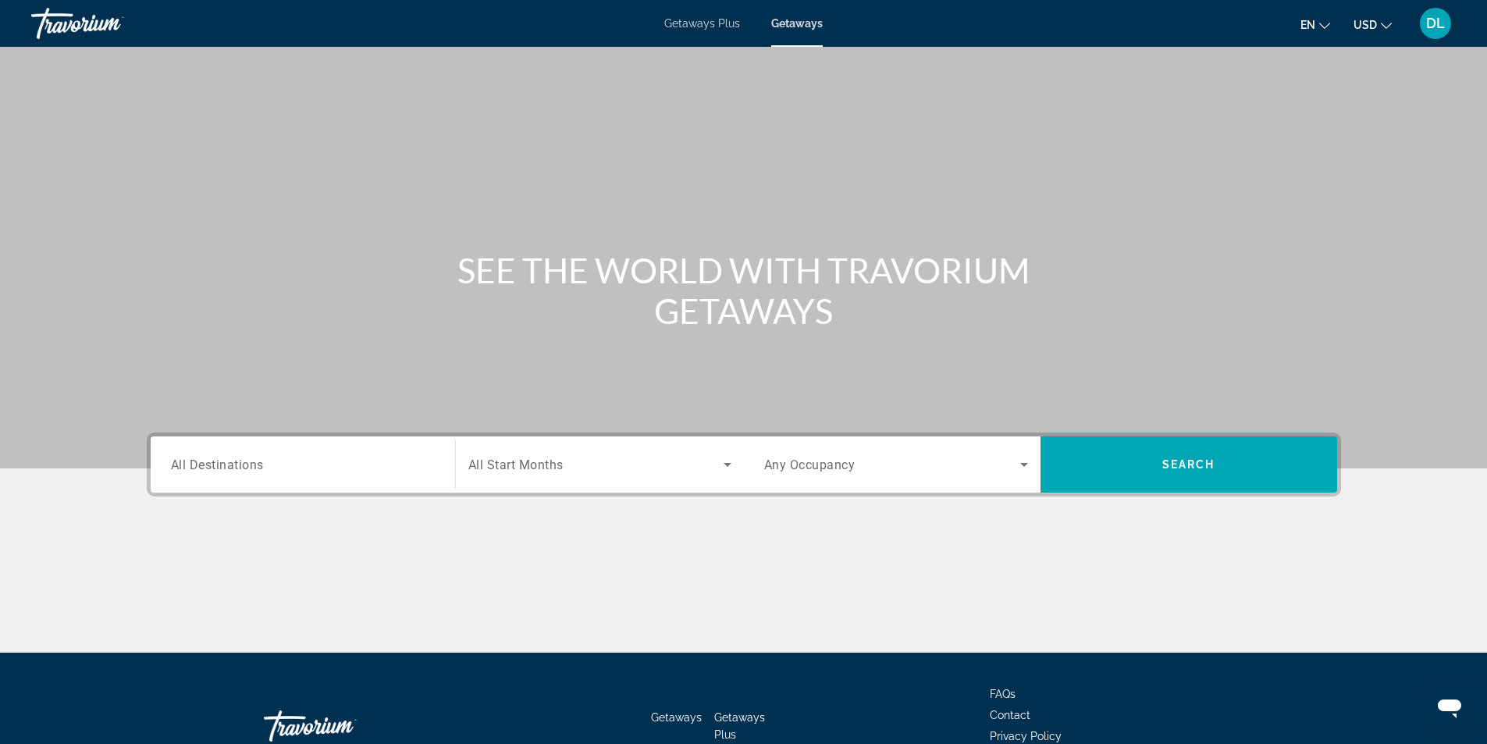
click at [288, 475] on div "Search widget" at bounding box center [303, 465] width 264 height 45
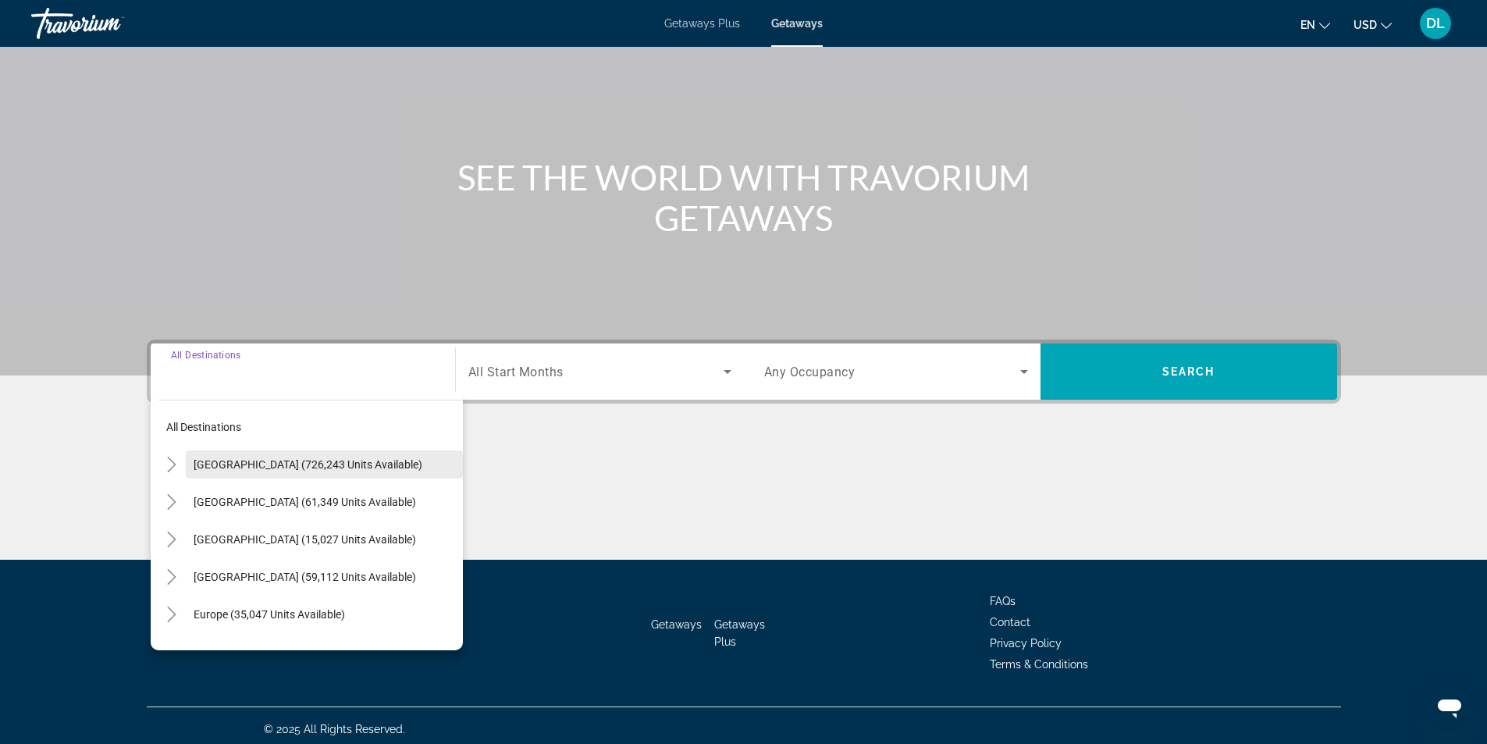
scroll to position [100, 0]
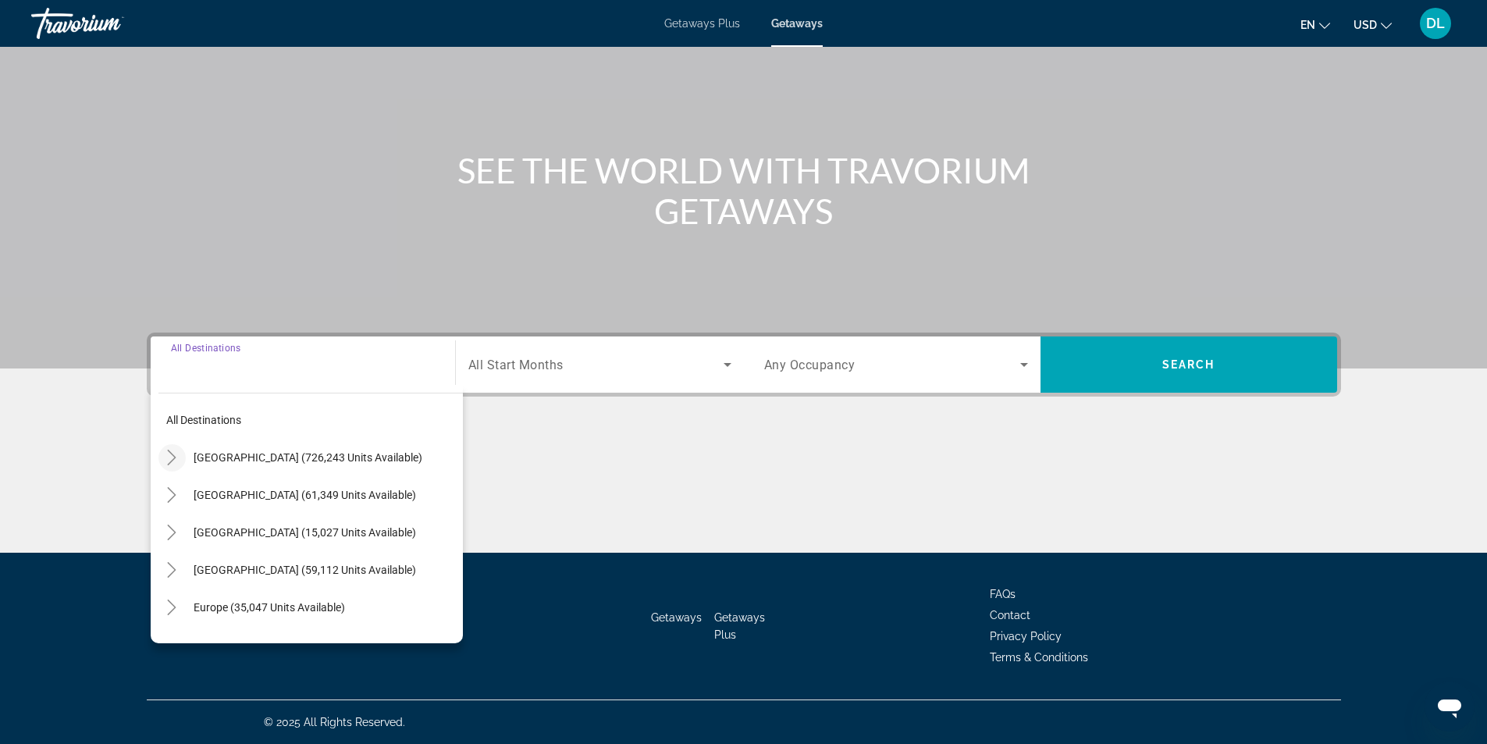
click at [175, 458] on icon "Toggle United States (726,243 units available)" at bounding box center [172, 458] width 9 height 16
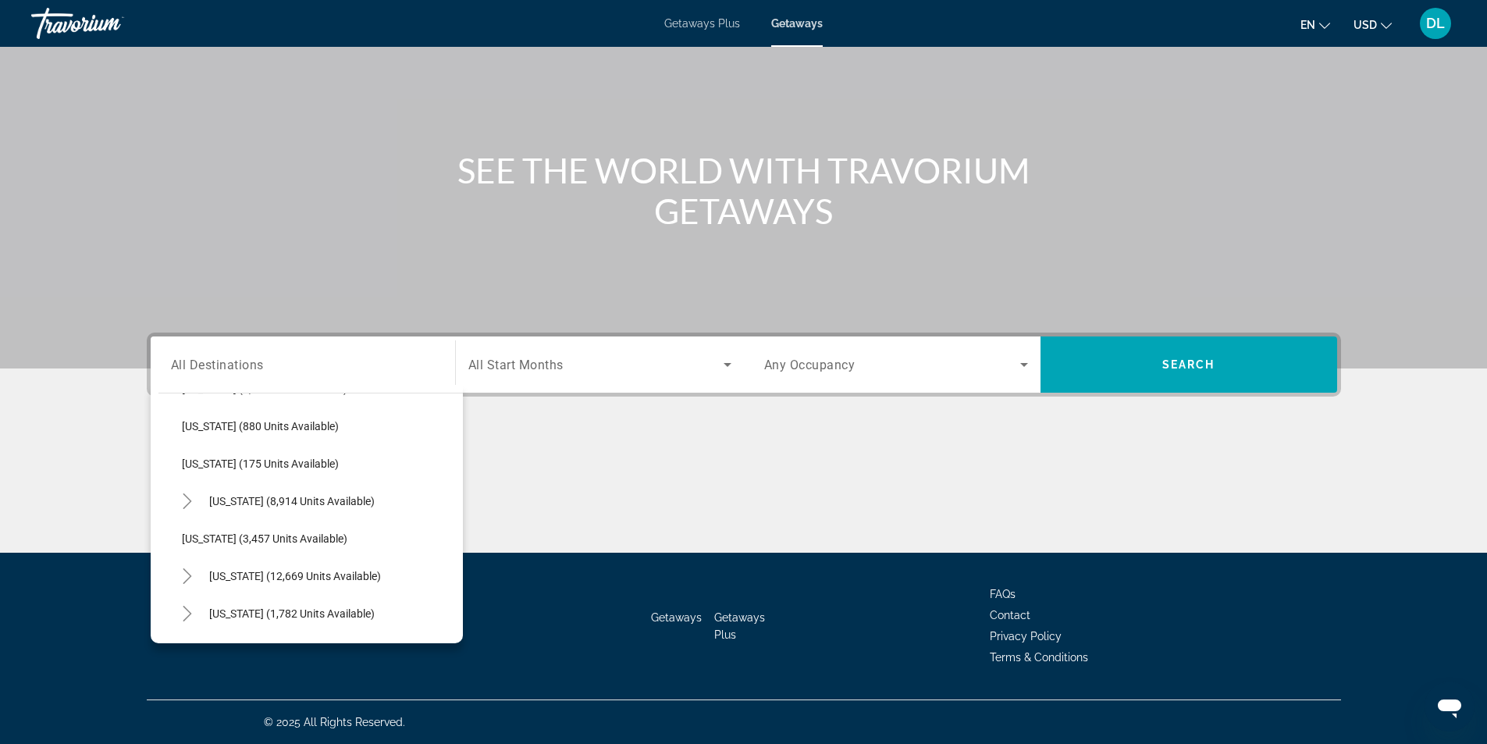
scroll to position [859, 0]
click at [190, 497] on icon "Toggle Nevada (12,669 units available)" at bounding box center [188, 498] width 16 height 16
click at [227, 605] on span "Other (2,004 units available)" at bounding box center [267, 610] width 138 height 12
type input "**********"
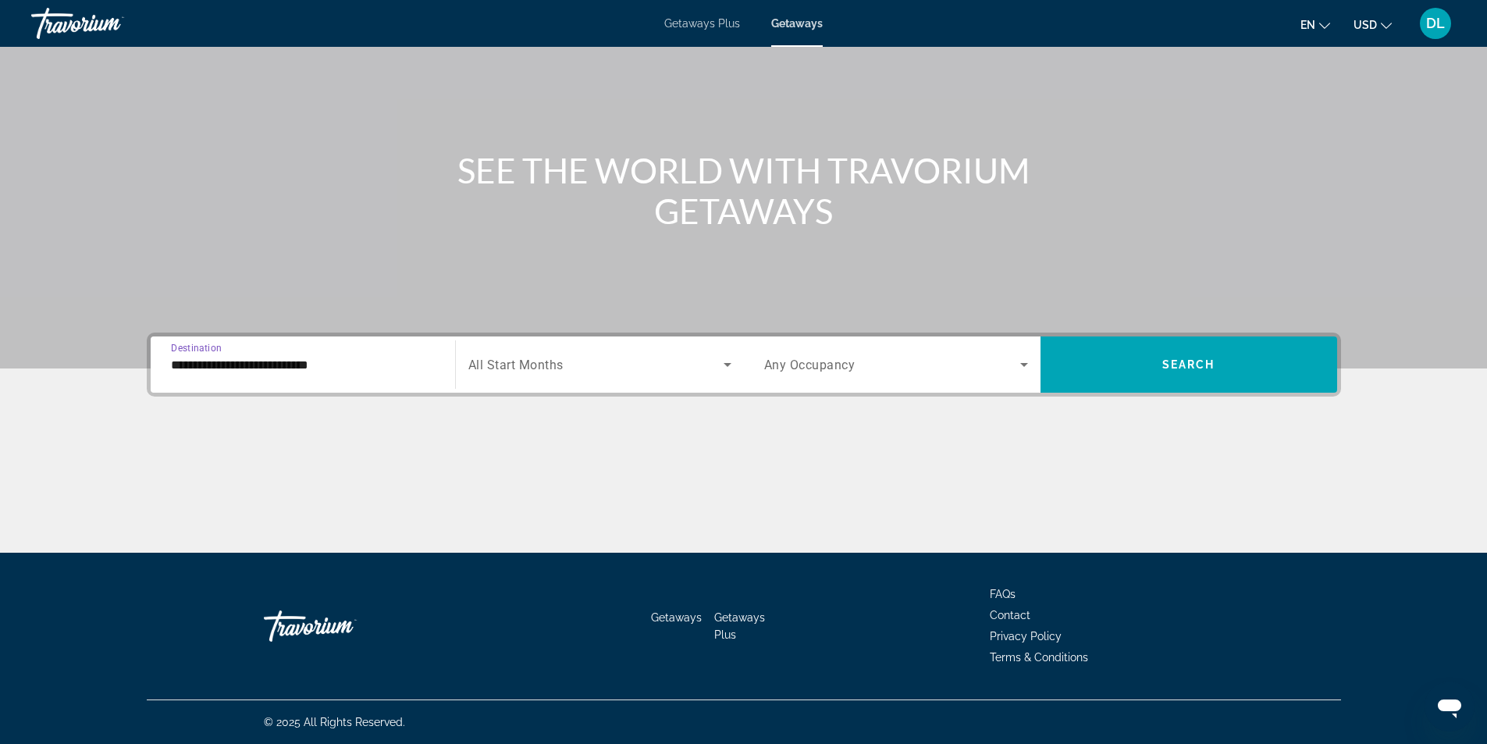
click at [632, 371] on span "Search widget" at bounding box center [595, 364] width 255 height 19
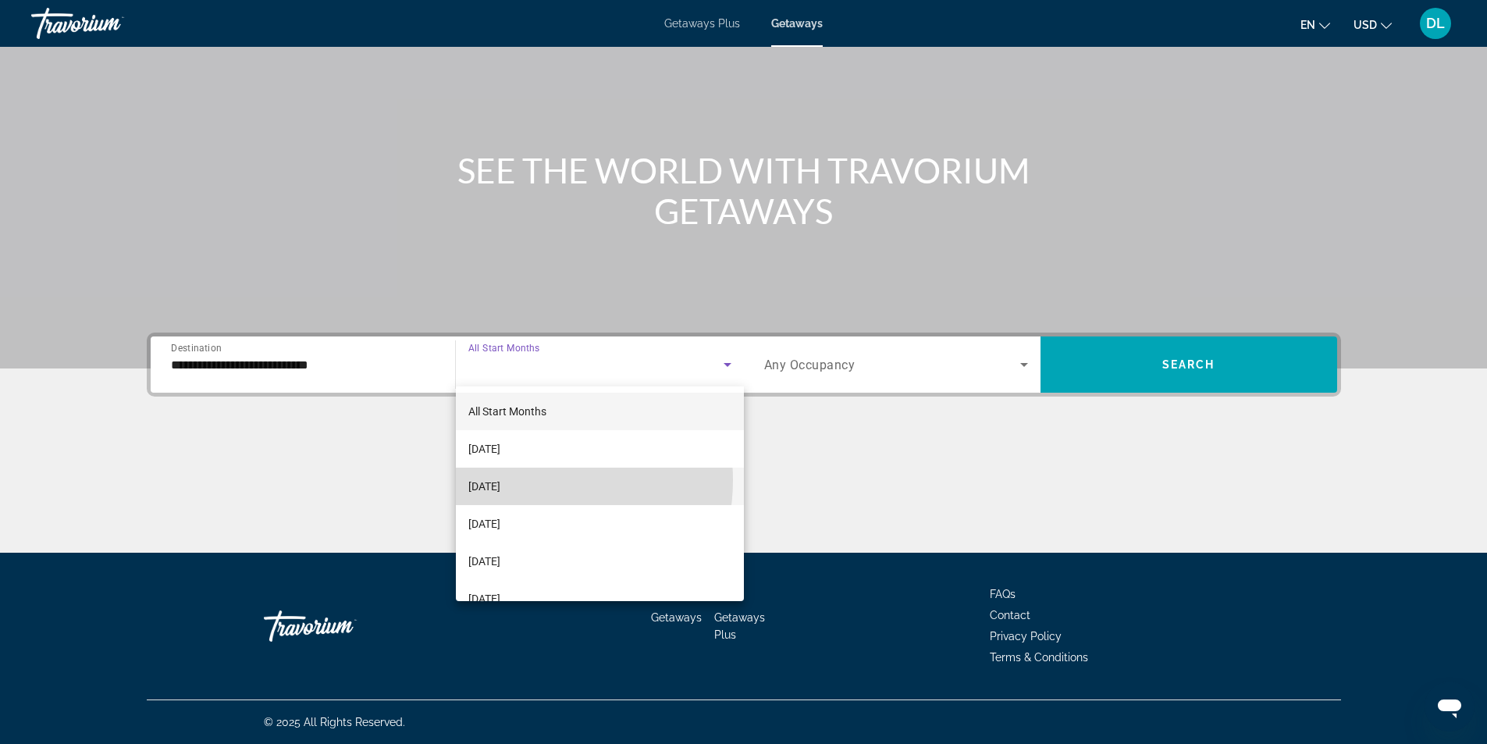
click at [500, 480] on span "October 2025" at bounding box center [484, 486] width 32 height 19
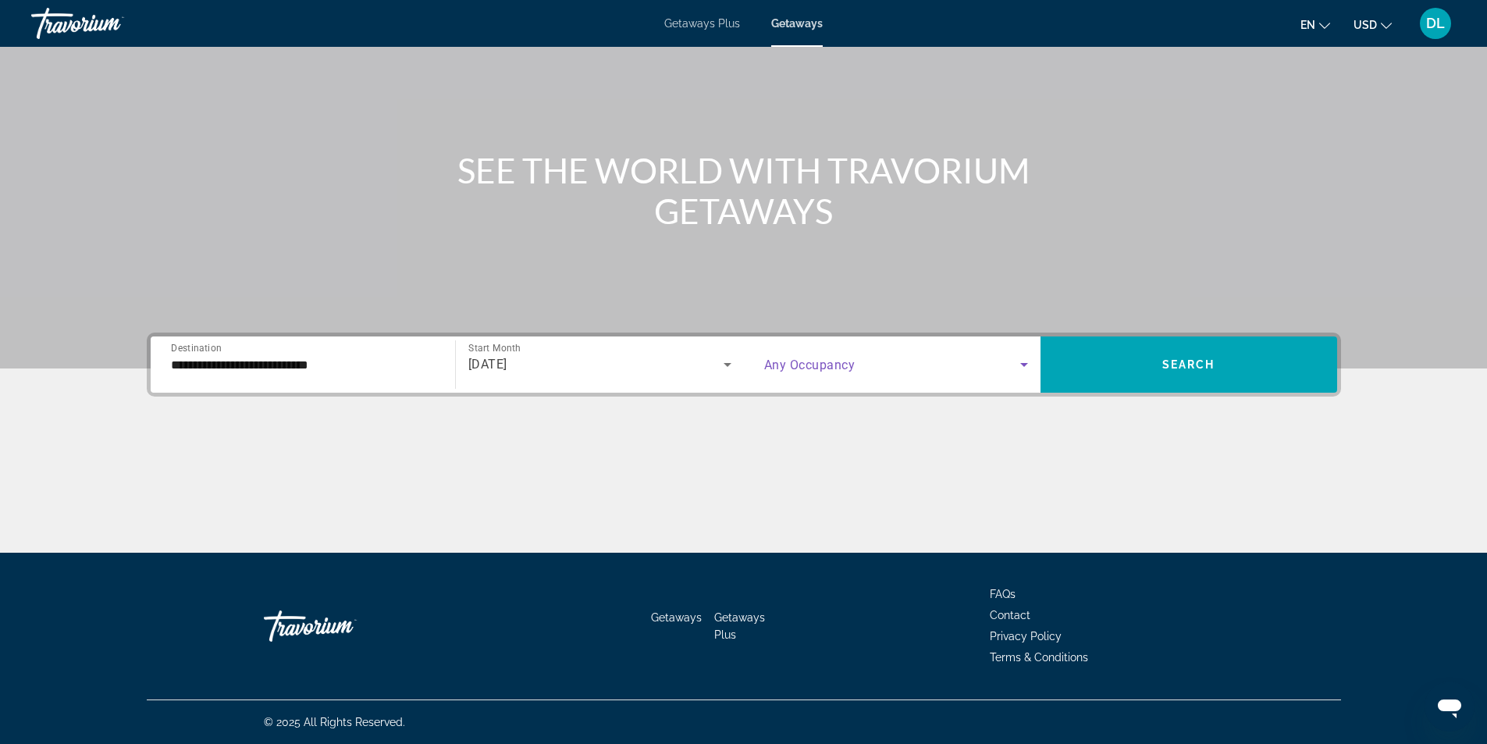
click at [853, 356] on span "Search widget" at bounding box center [892, 364] width 256 height 19
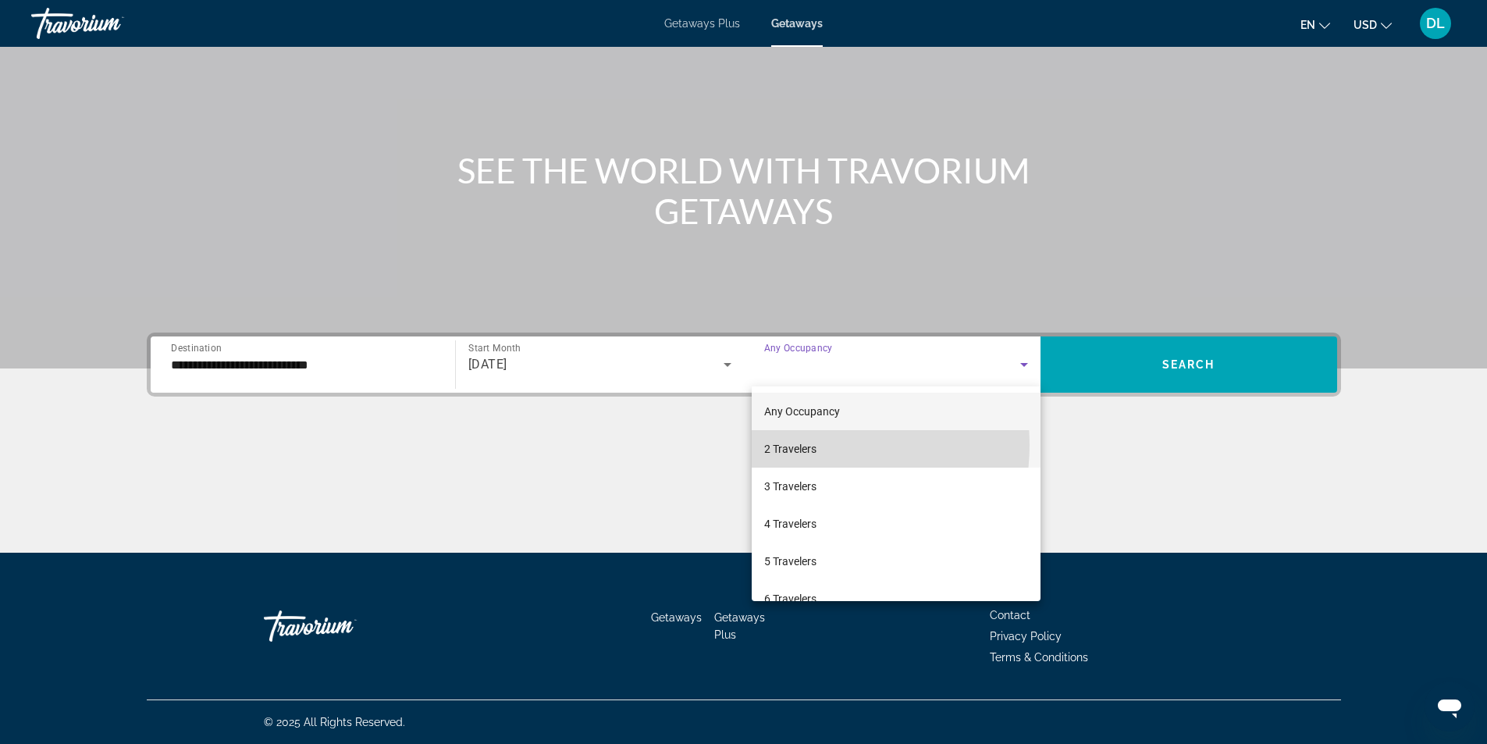
click at [815, 445] on span "2 Travelers" at bounding box center [790, 449] width 52 height 19
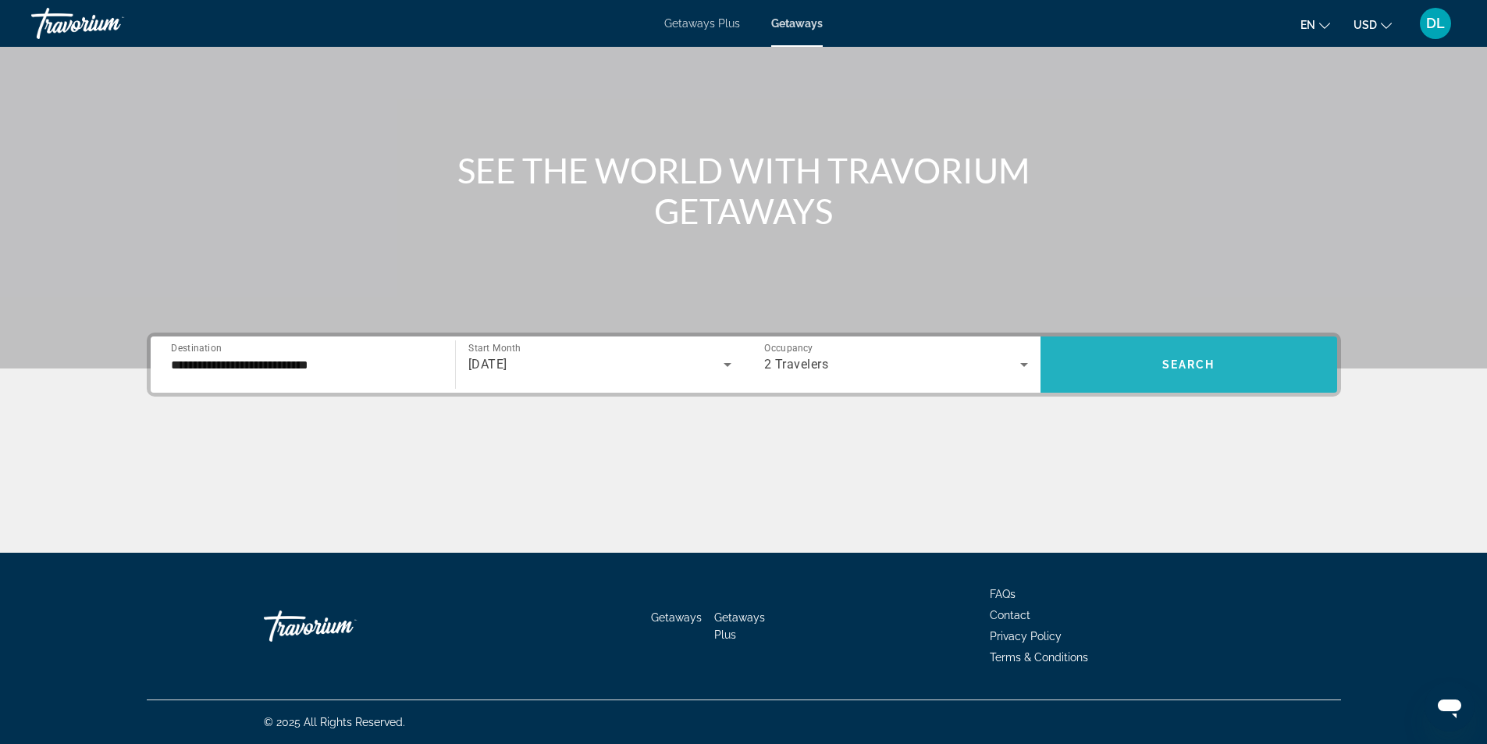
click at [1158, 368] on span "Search widget" at bounding box center [1189, 364] width 297 height 37
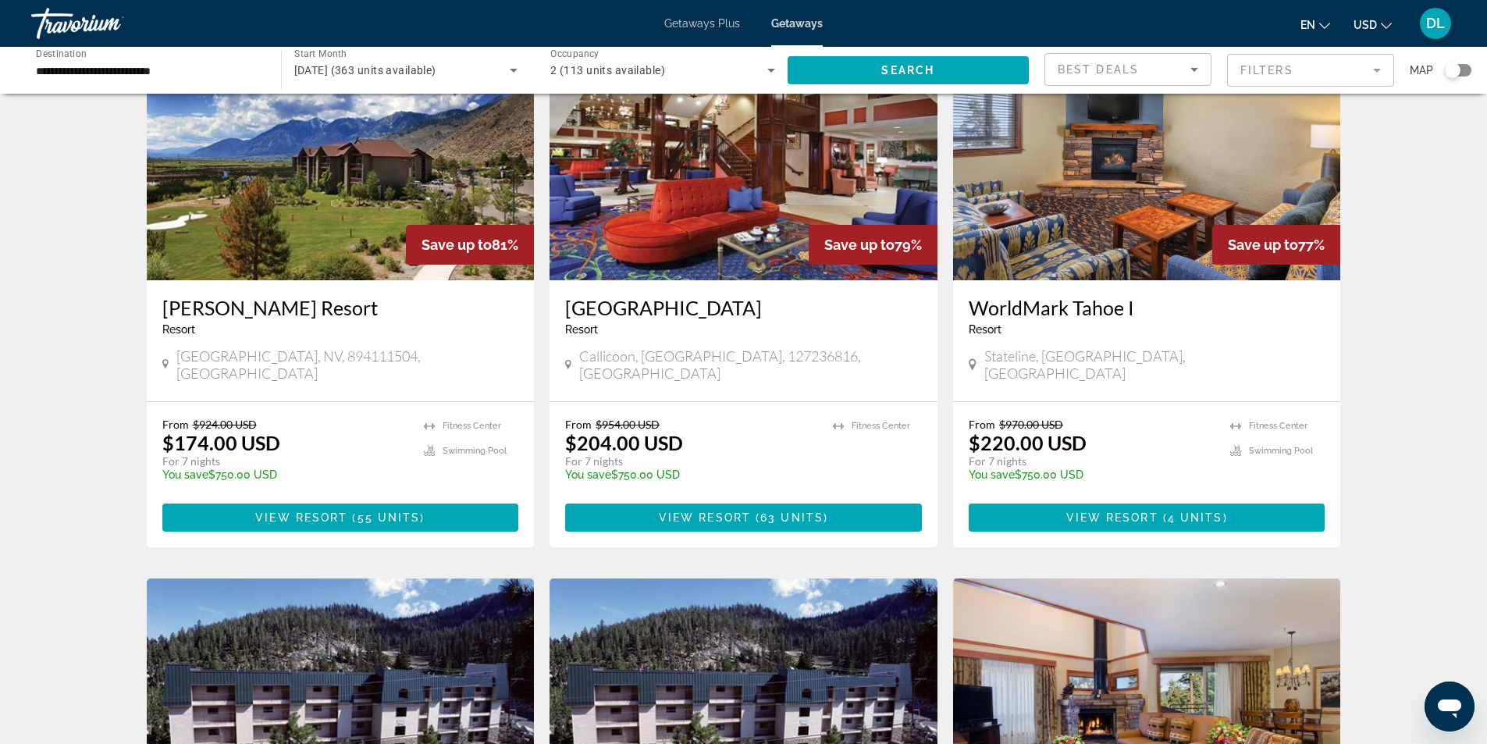
scroll to position [703, 0]
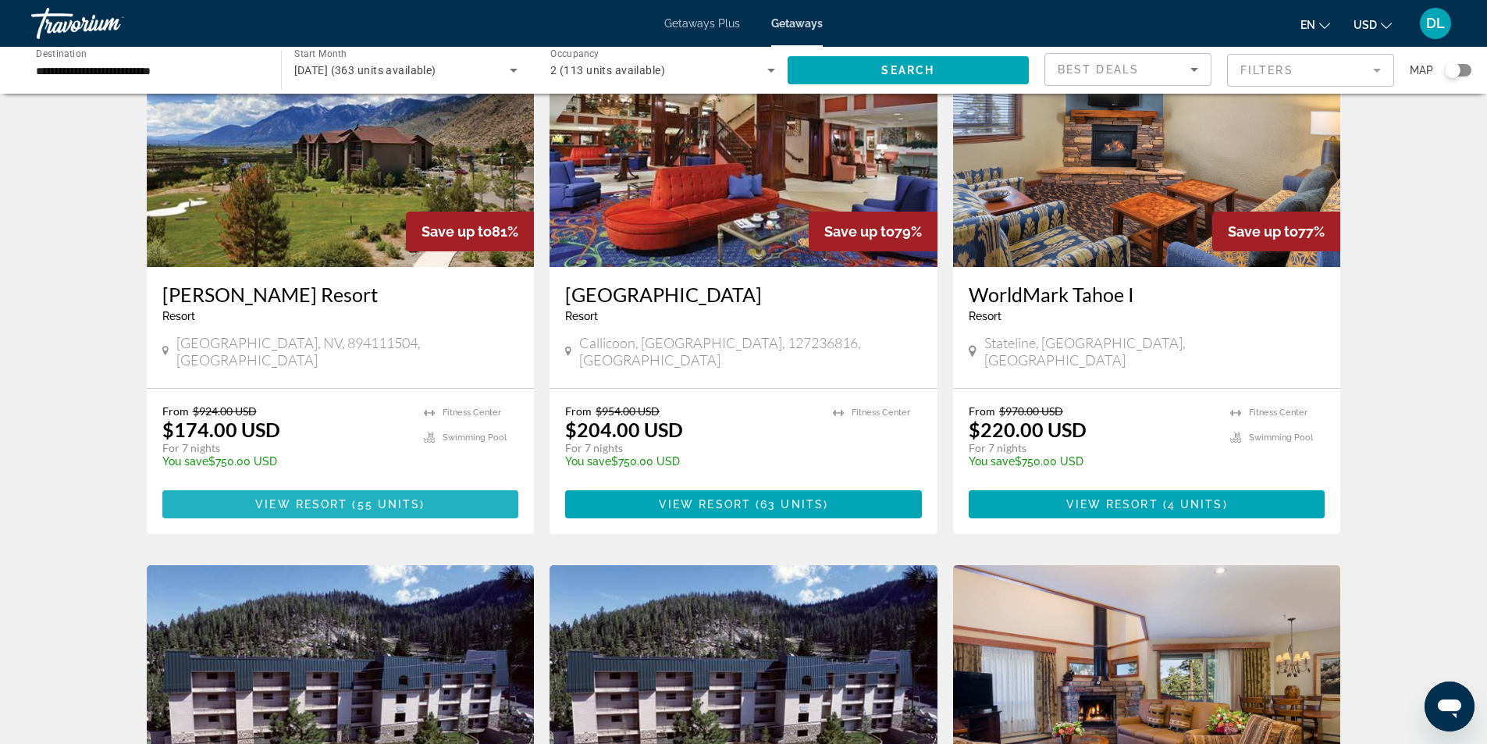
click at [398, 498] on span "55 units" at bounding box center [389, 504] width 63 height 12
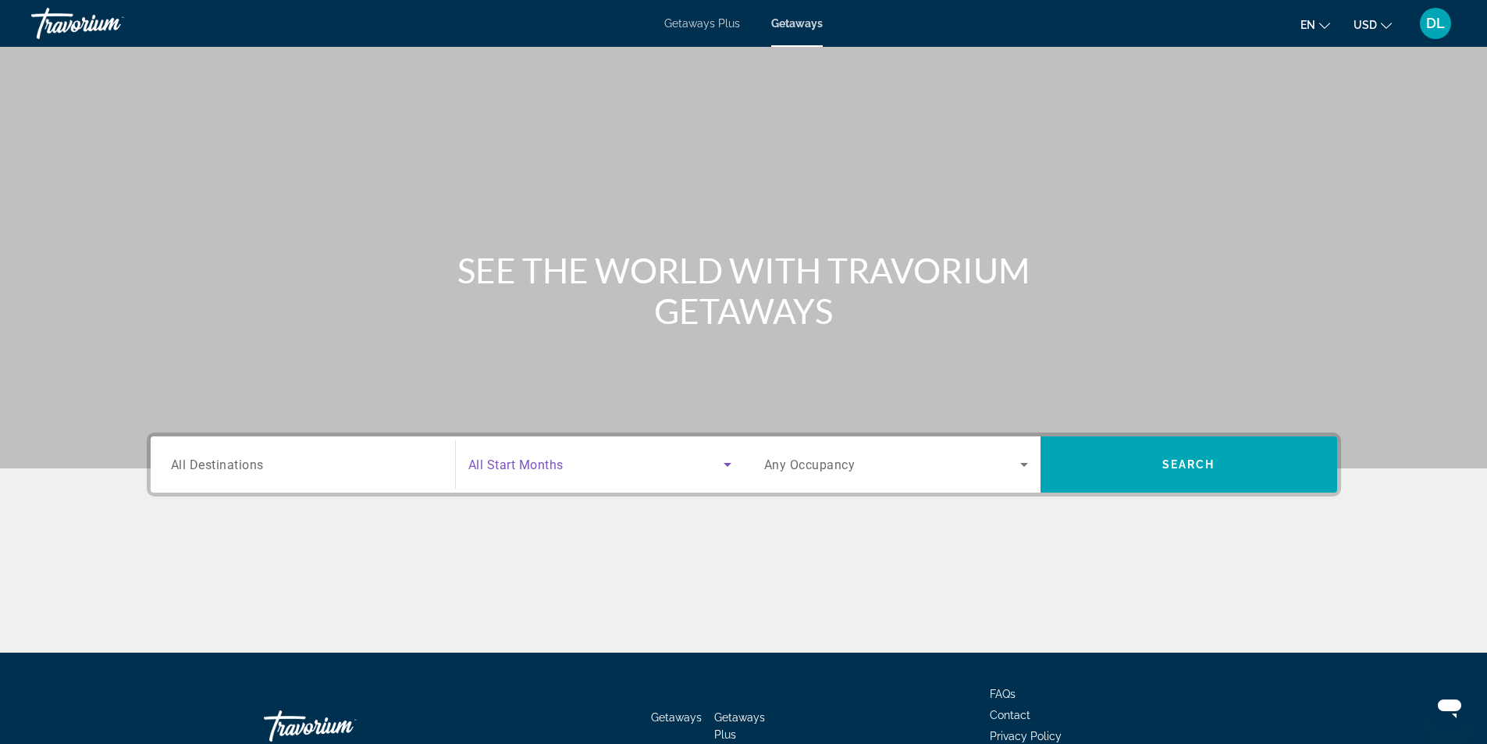
click at [662, 465] on span "Search widget" at bounding box center [595, 464] width 255 height 19
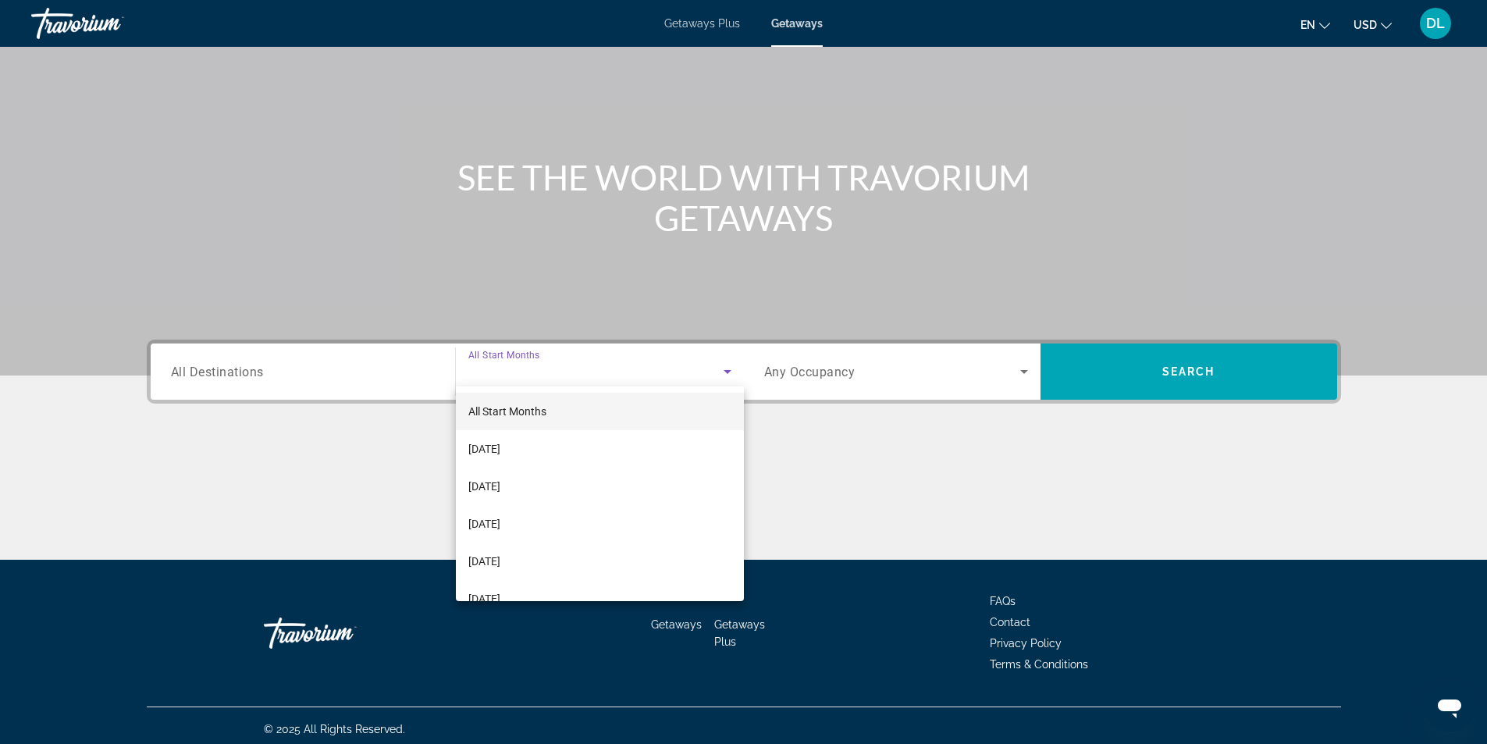
scroll to position [100, 0]
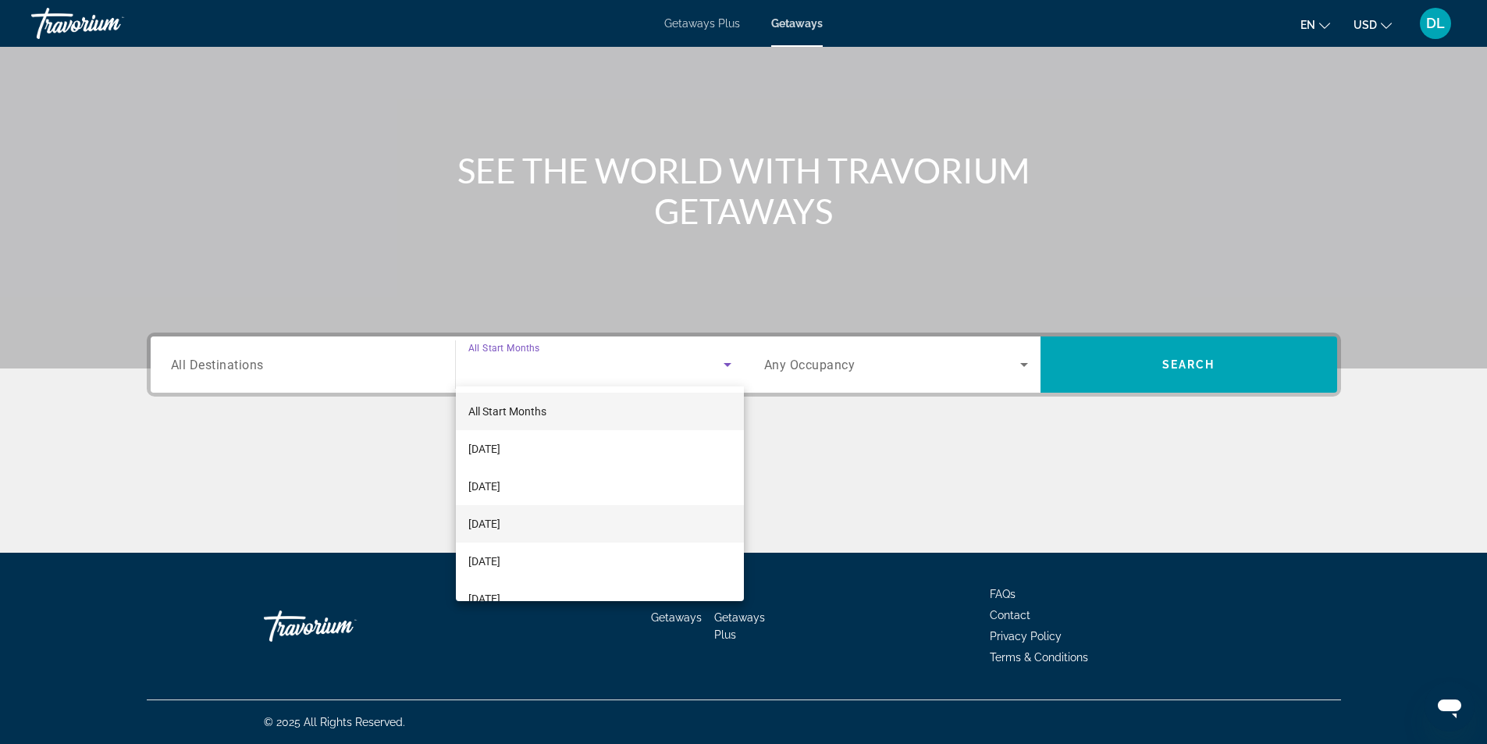
click at [573, 525] on mat-option "November 2025" at bounding box center [600, 523] width 288 height 37
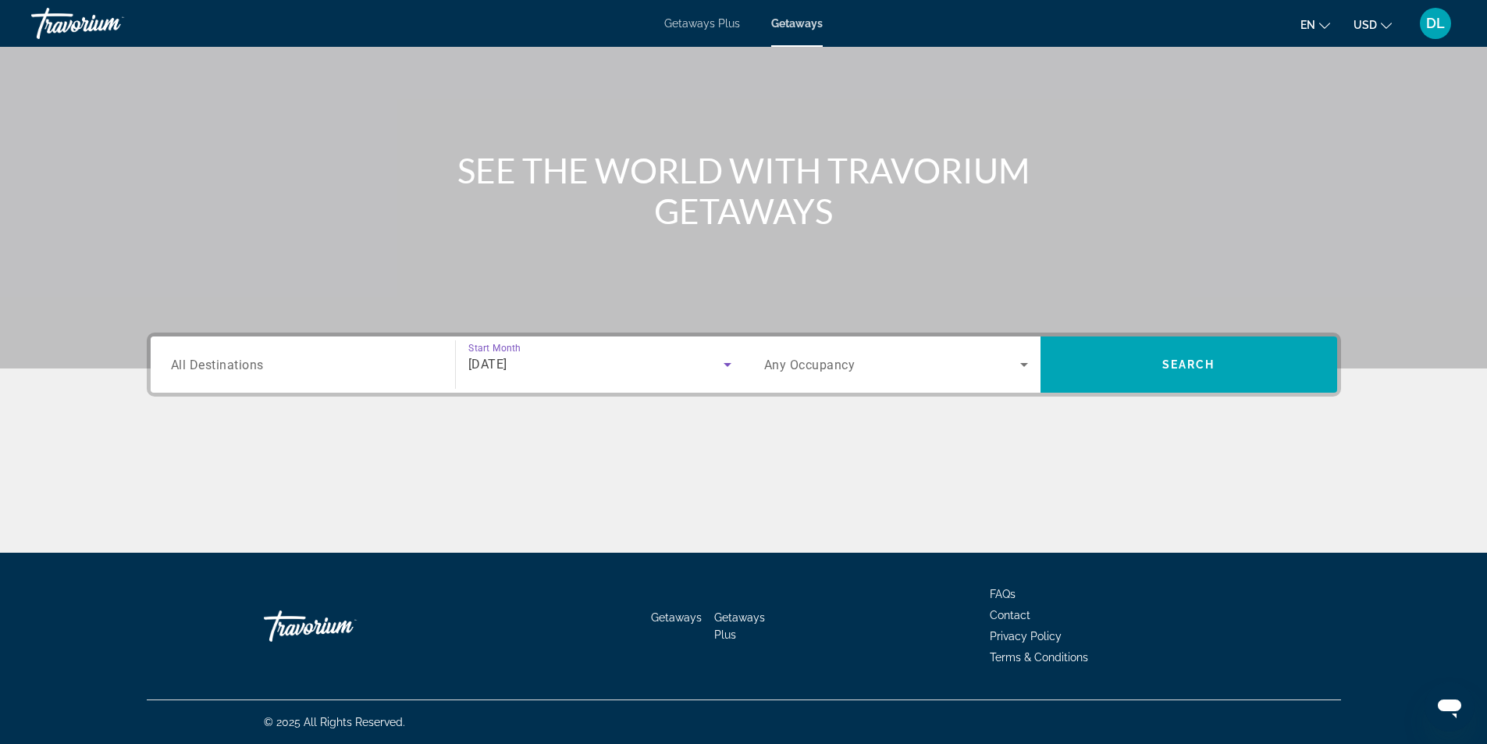
click at [336, 358] on input "Destination All Destinations" at bounding box center [303, 365] width 264 height 19
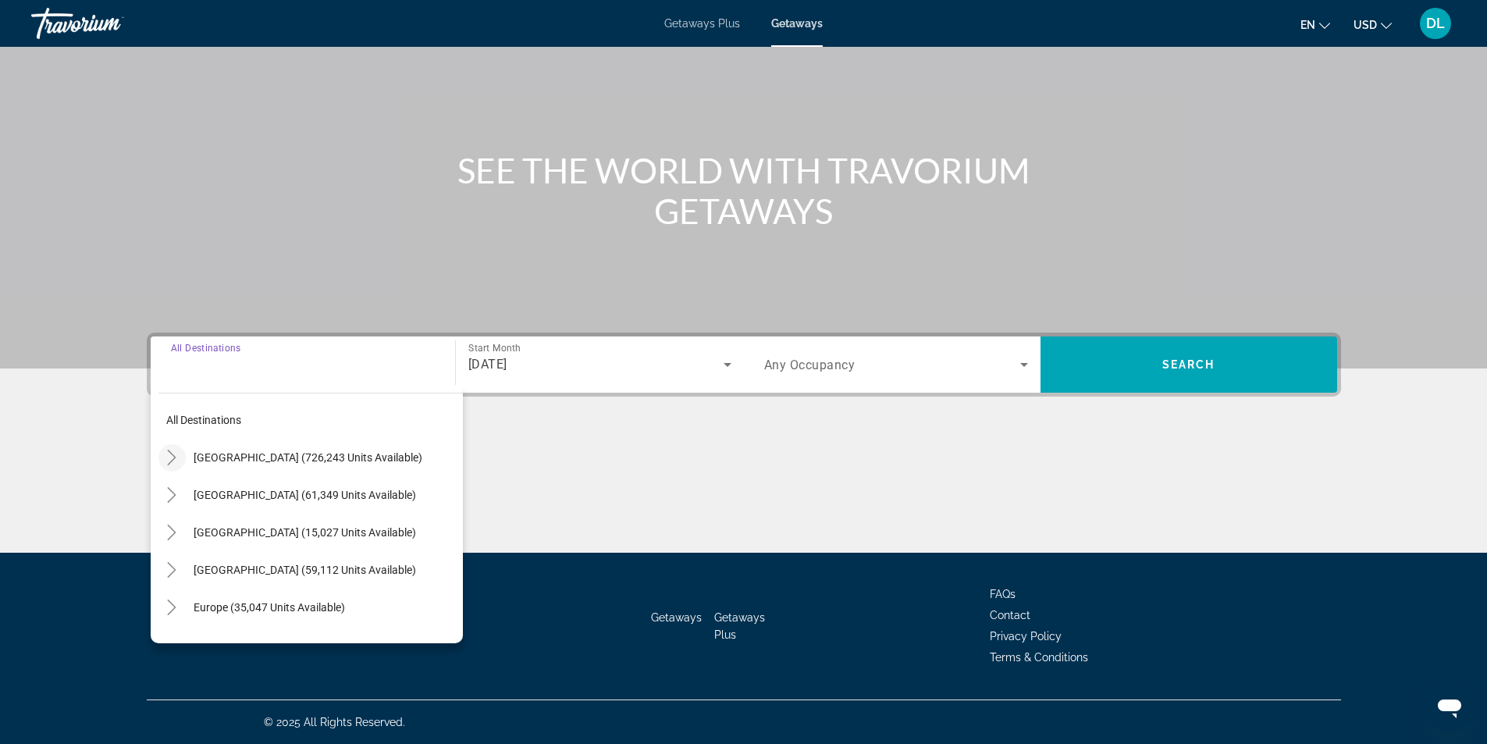
click at [169, 456] on icon "Toggle United States (726,243 units available)" at bounding box center [172, 458] width 16 height 16
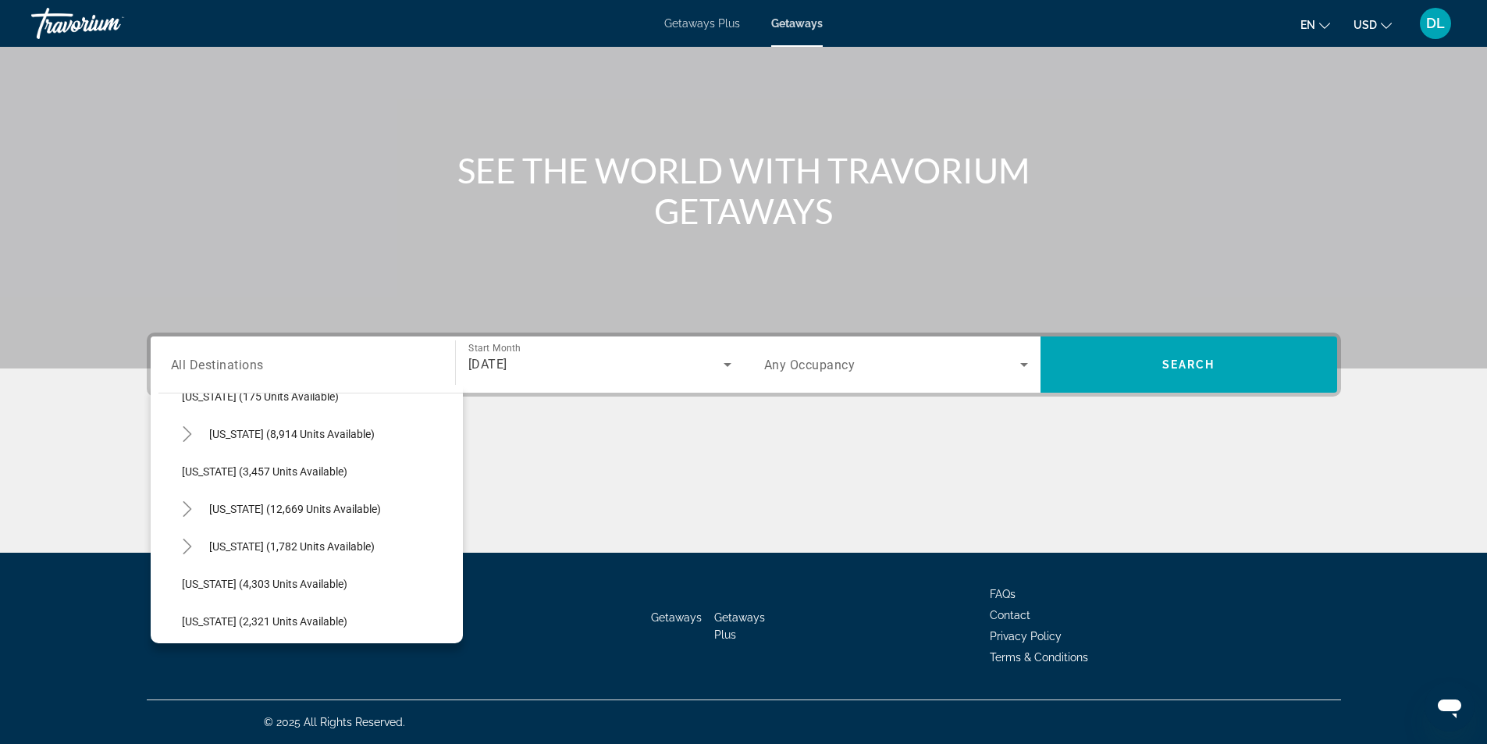
scroll to position [864, 0]
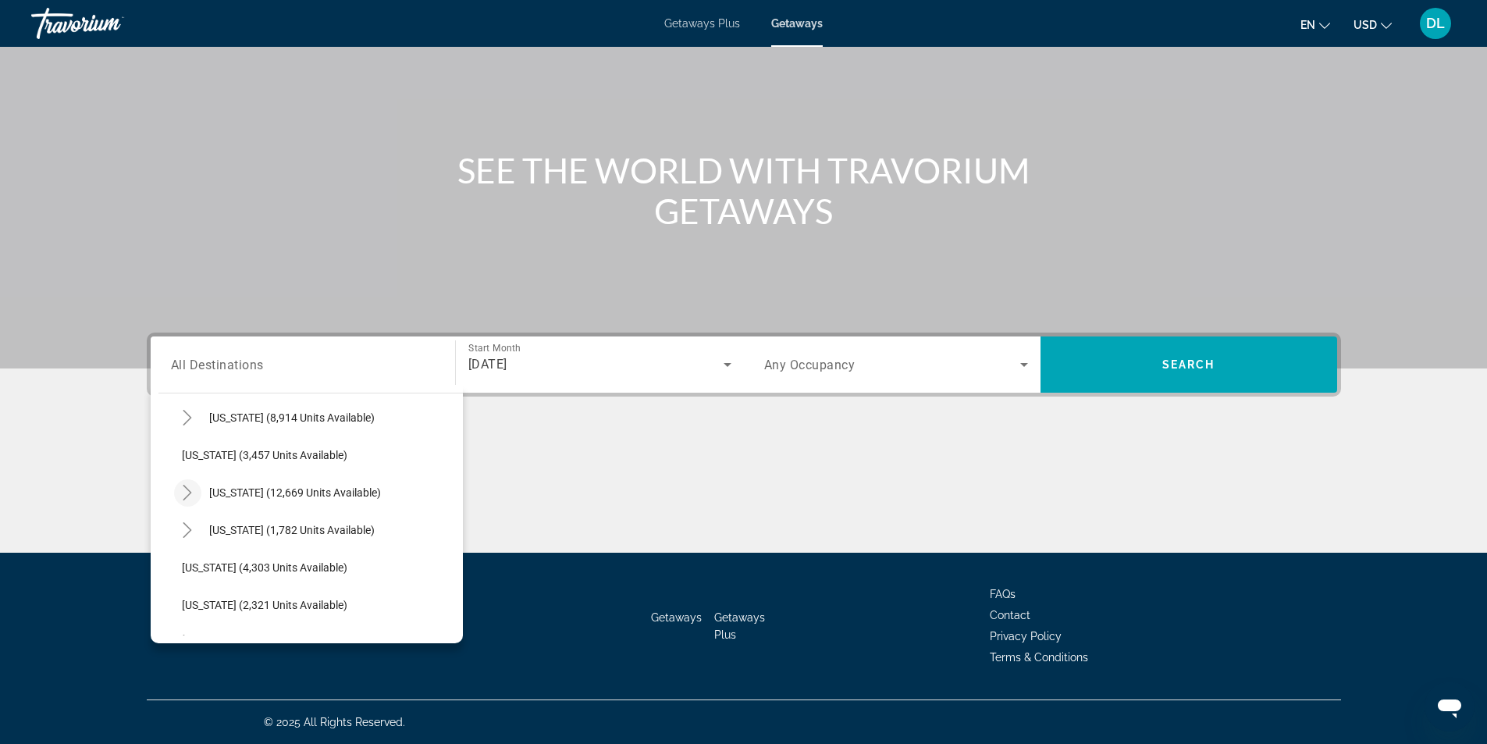
click at [192, 492] on icon "Toggle Nevada (12,669 units available)" at bounding box center [188, 493] width 16 height 16
click at [218, 604] on span "Other (2,004 units available)" at bounding box center [267, 605] width 138 height 12
type input "**********"
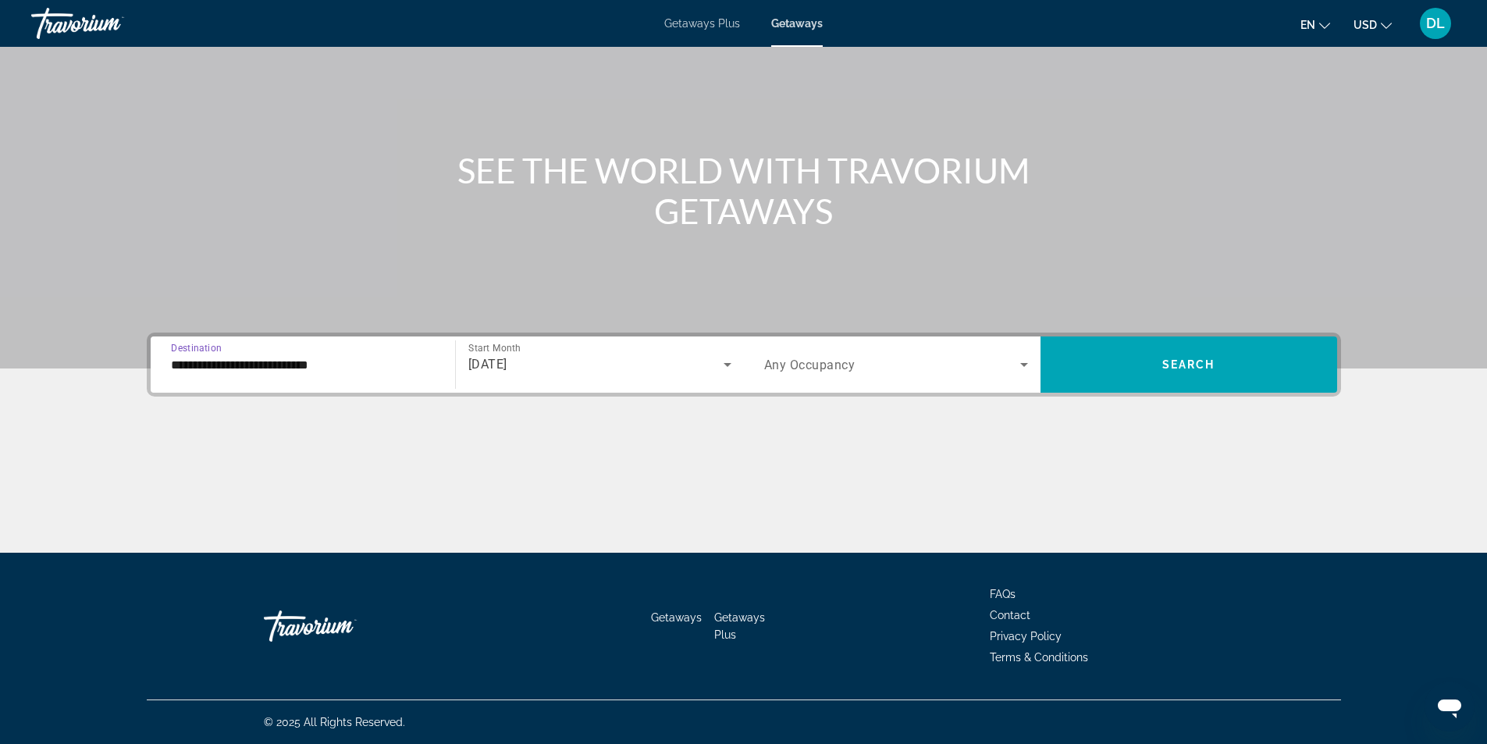
click at [916, 375] on div "Search widget" at bounding box center [896, 365] width 264 height 44
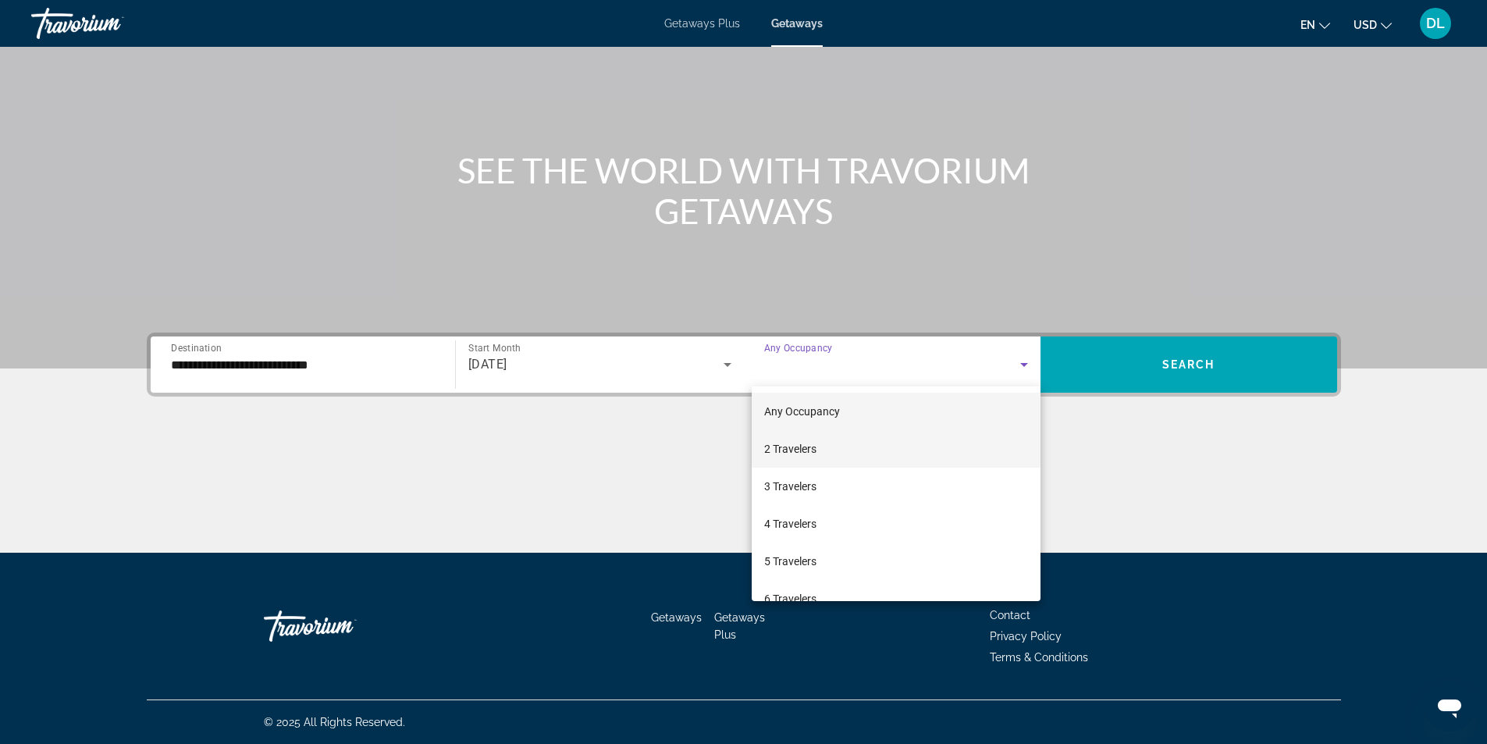
click at [785, 449] on span "2 Travelers" at bounding box center [790, 449] width 52 height 19
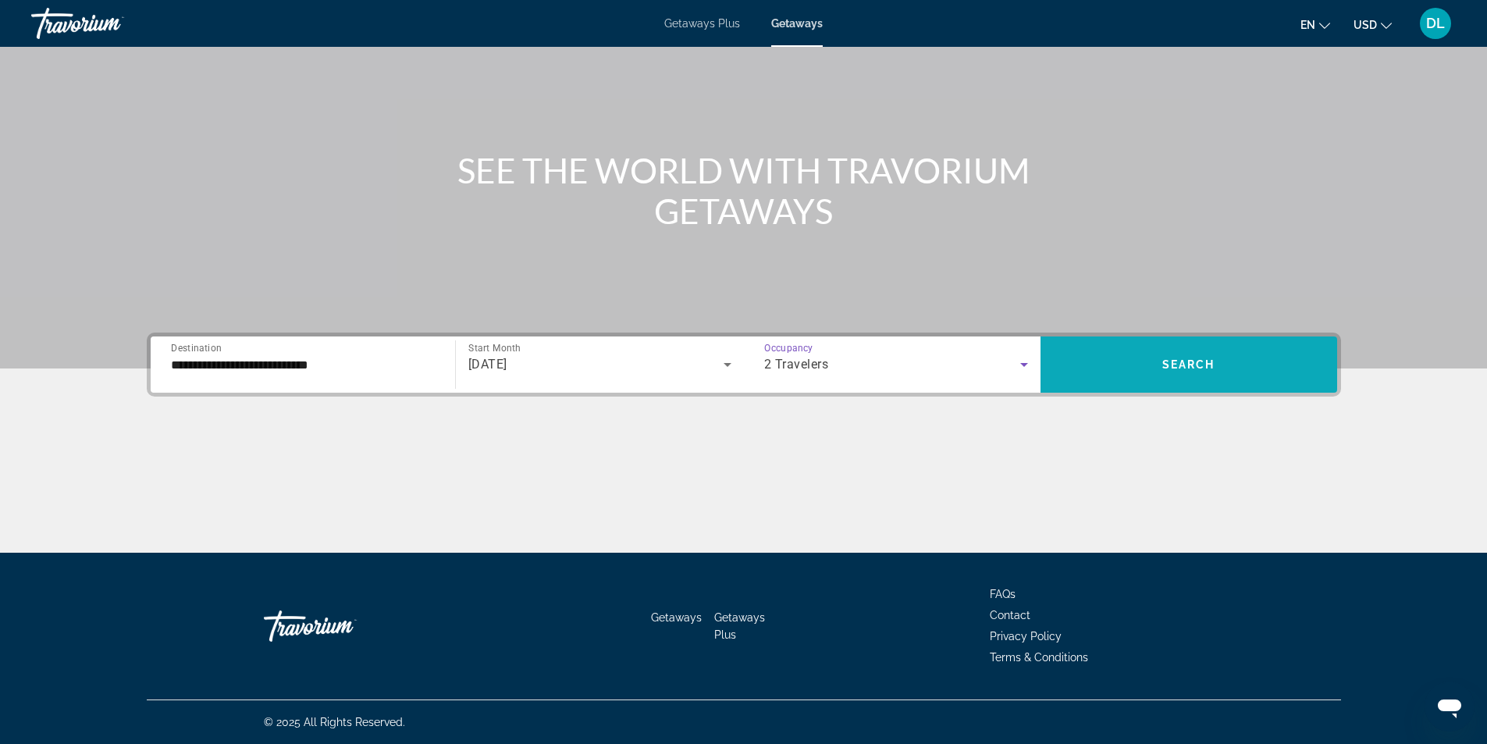
click at [1144, 364] on span "Search widget" at bounding box center [1189, 364] width 297 height 37
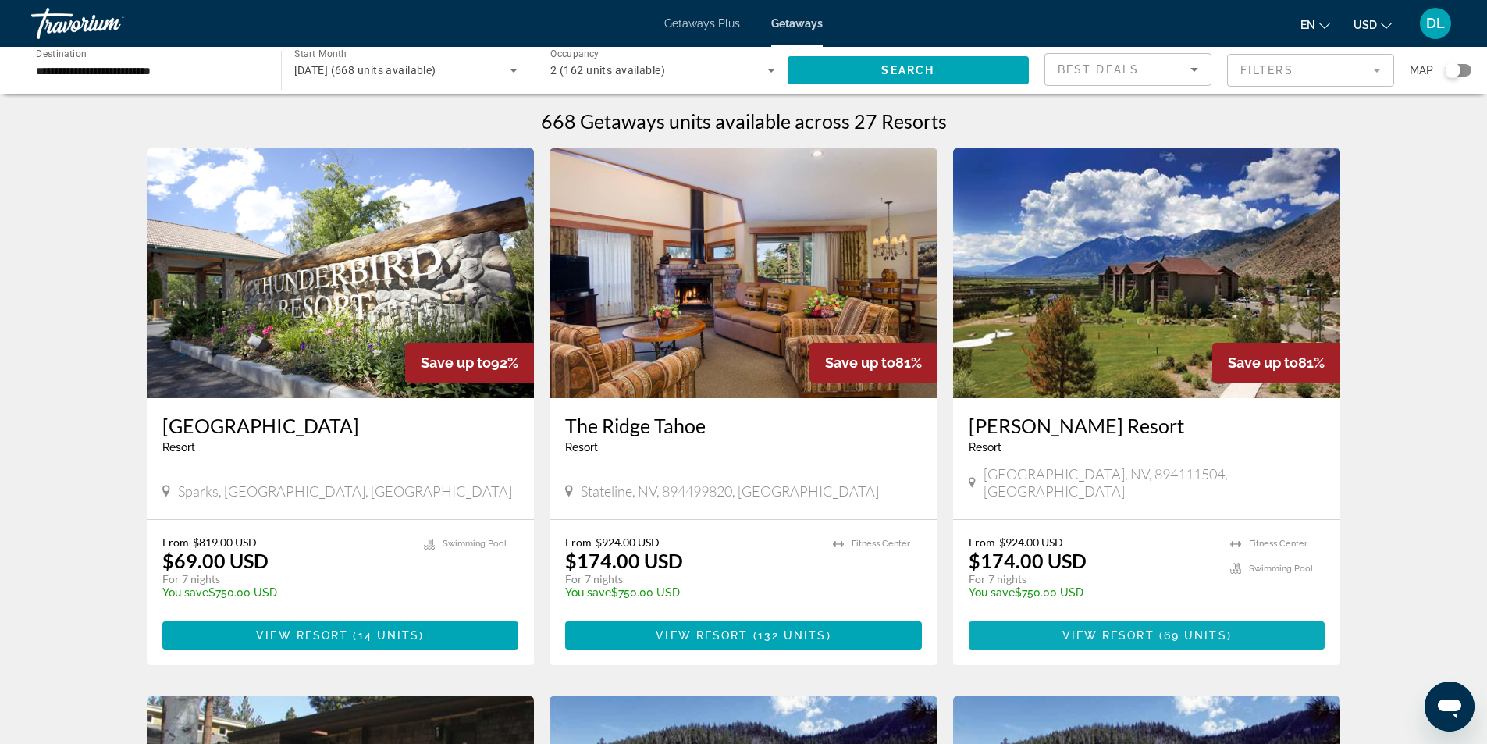
click at [1202, 629] on span "69 units" at bounding box center [1195, 635] width 63 height 12
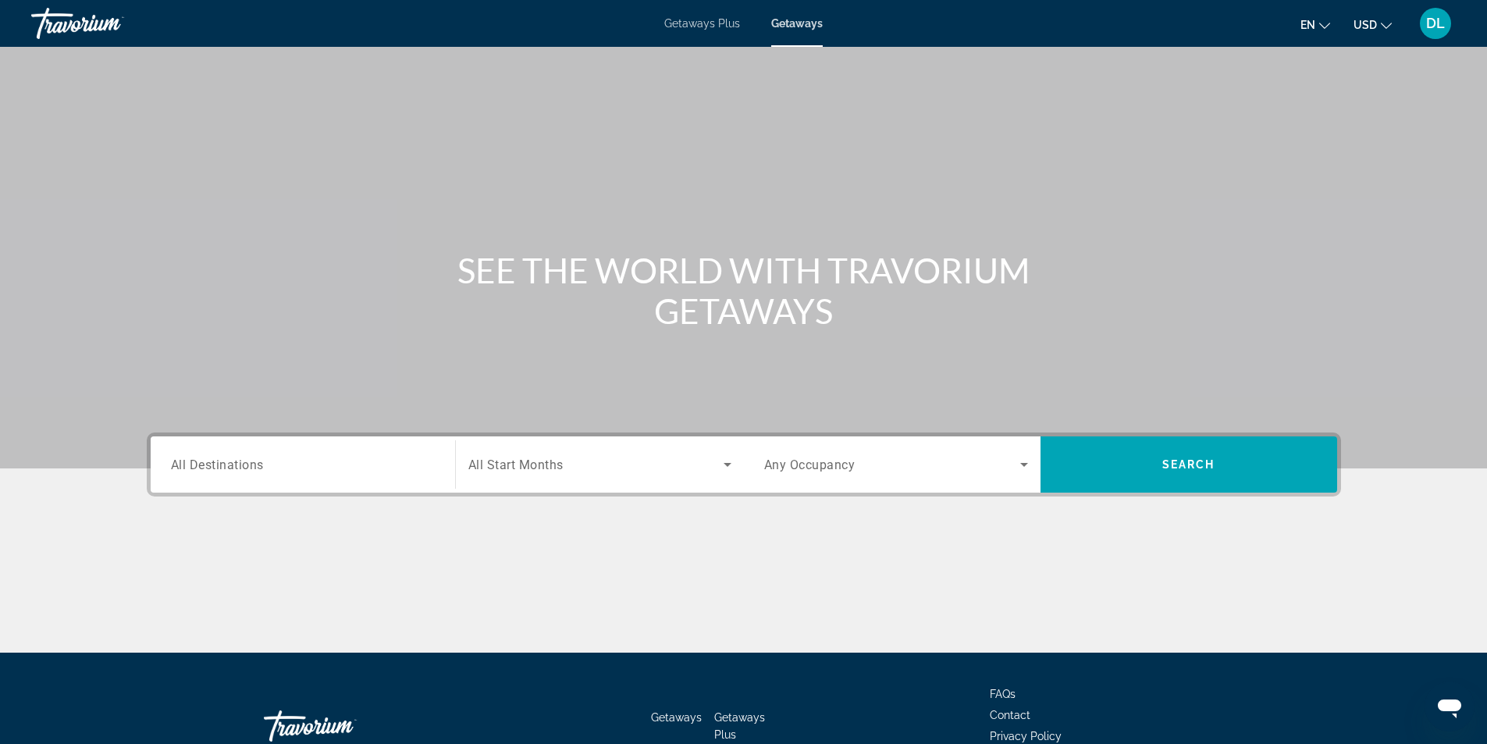
click at [659, 466] on span "Search widget" at bounding box center [595, 464] width 255 height 19
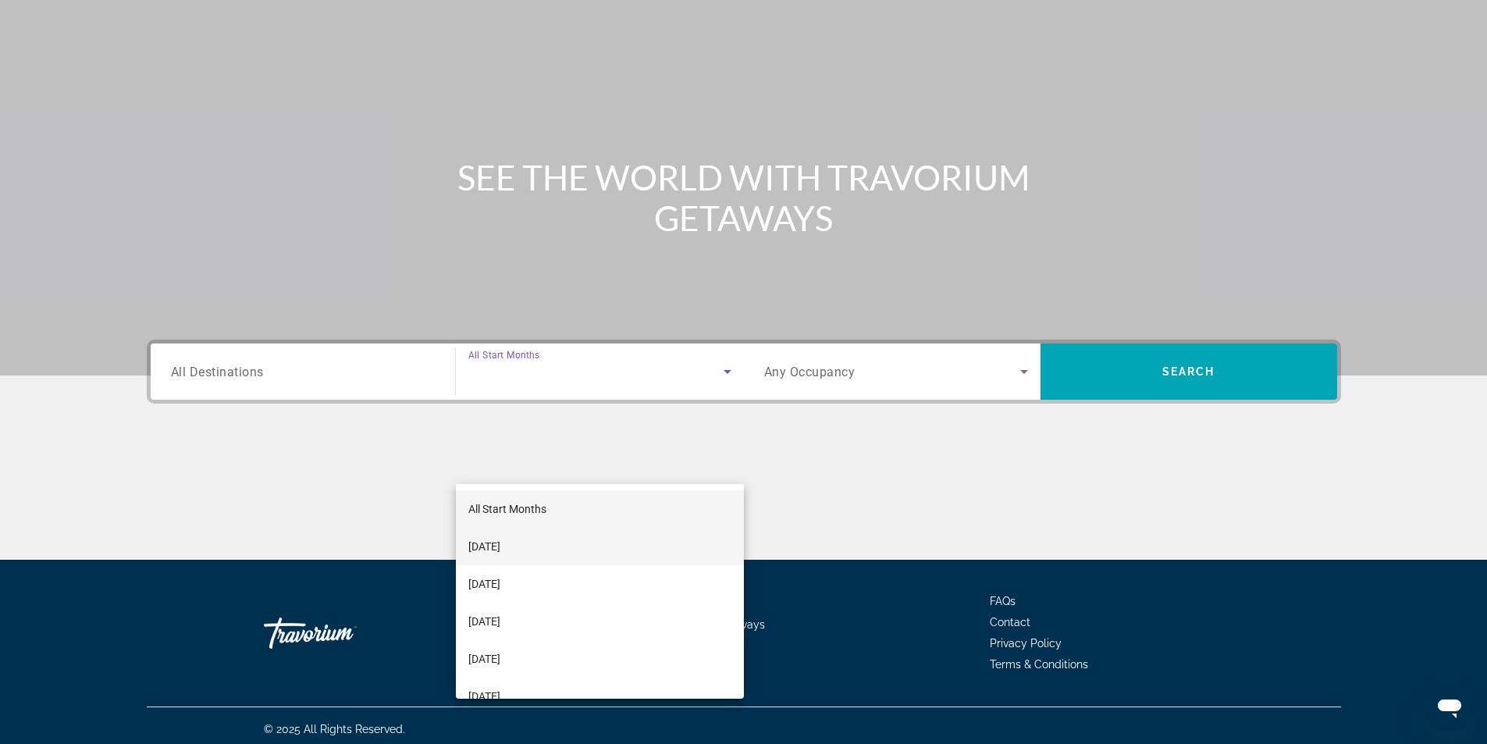
scroll to position [100, 0]
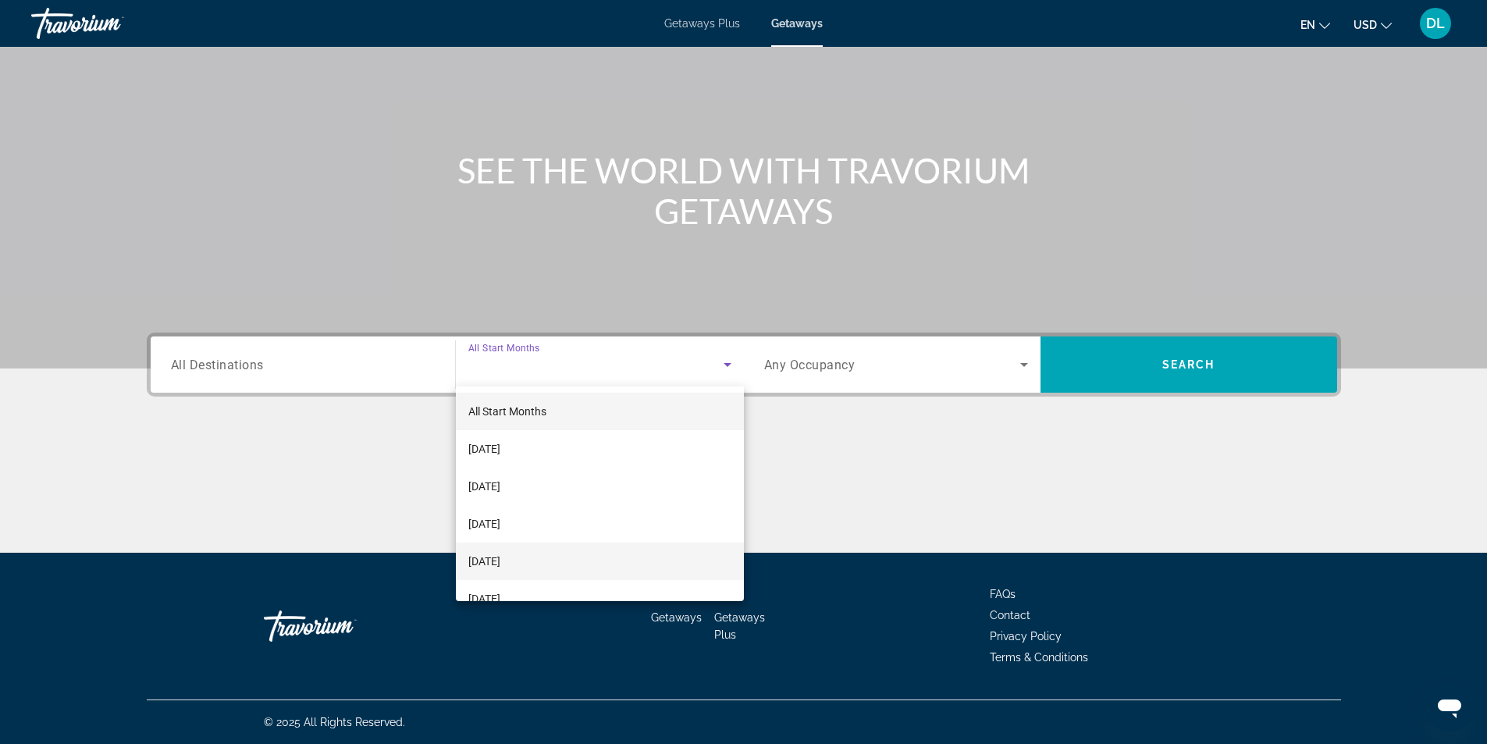
click at [500, 557] on span "December 2025" at bounding box center [484, 561] width 32 height 19
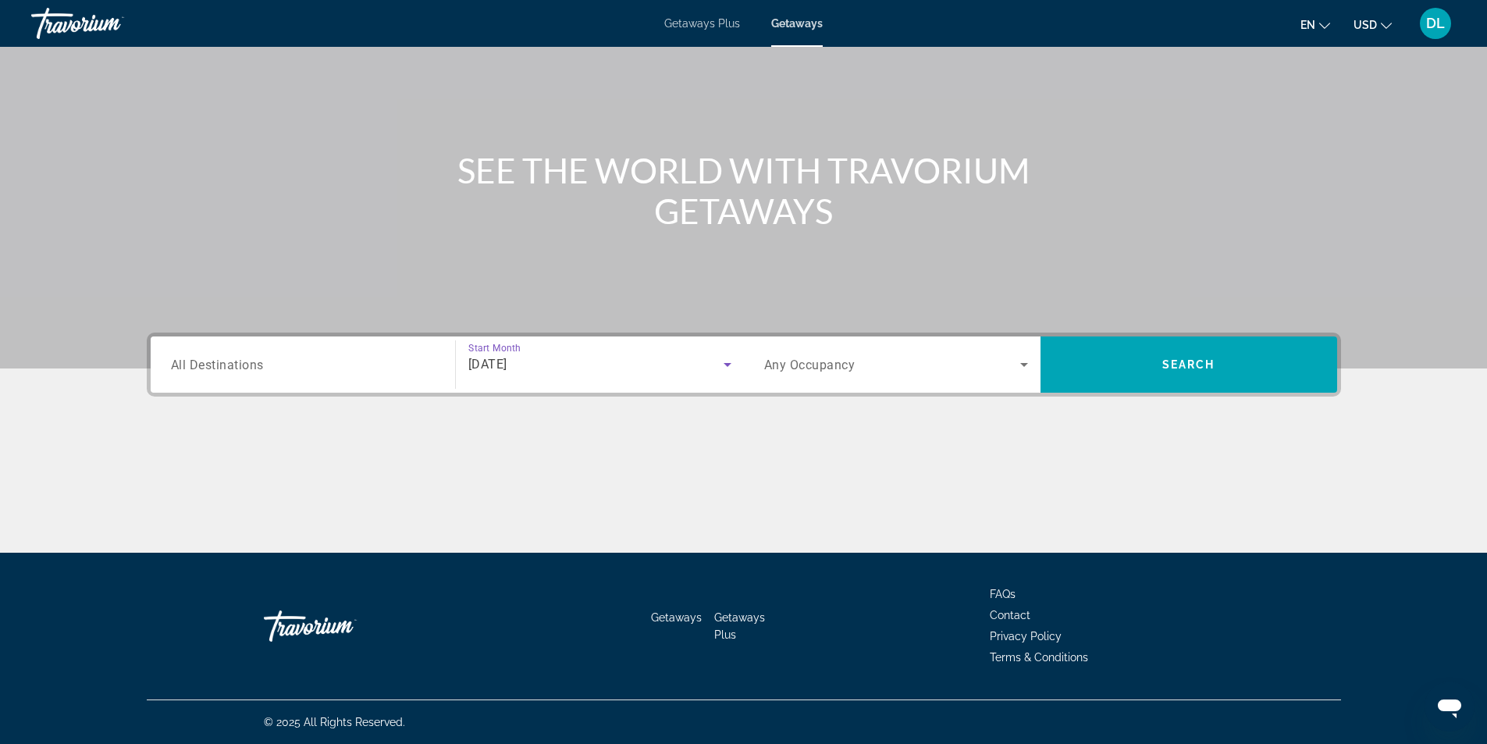
click at [327, 372] on input "Destination All Destinations" at bounding box center [303, 365] width 264 height 19
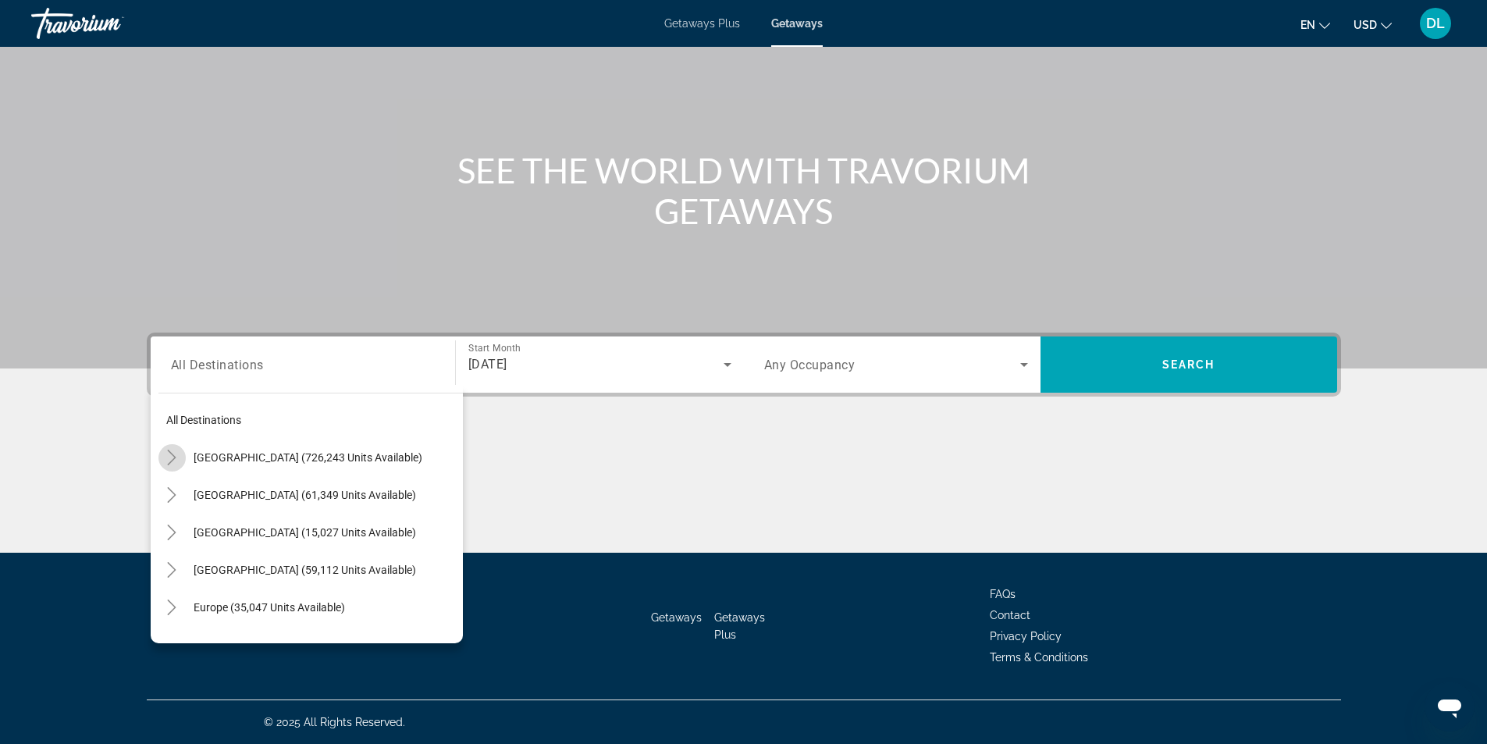
click at [173, 455] on icon "Toggle United States (726,243 units available)" at bounding box center [172, 458] width 9 height 16
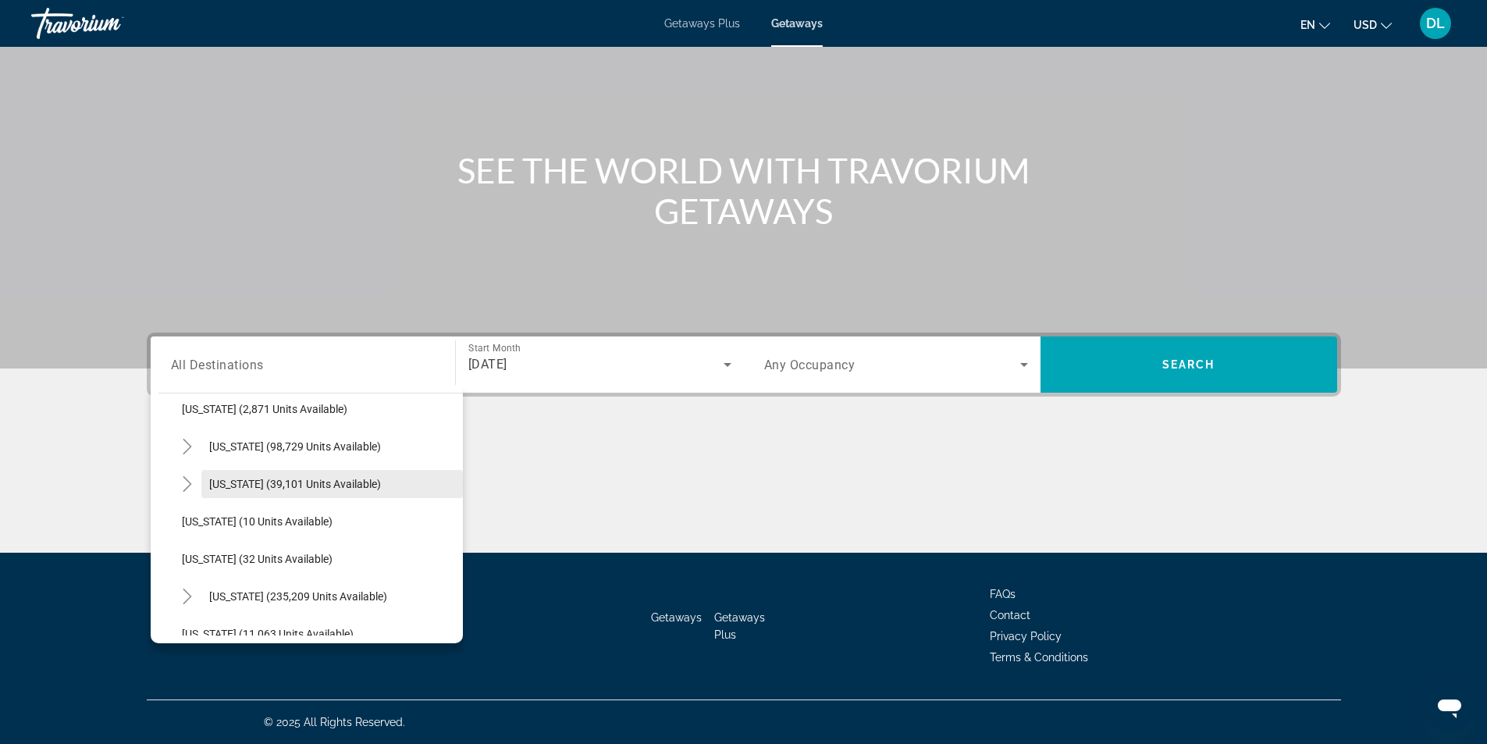
scroll to position [45, 0]
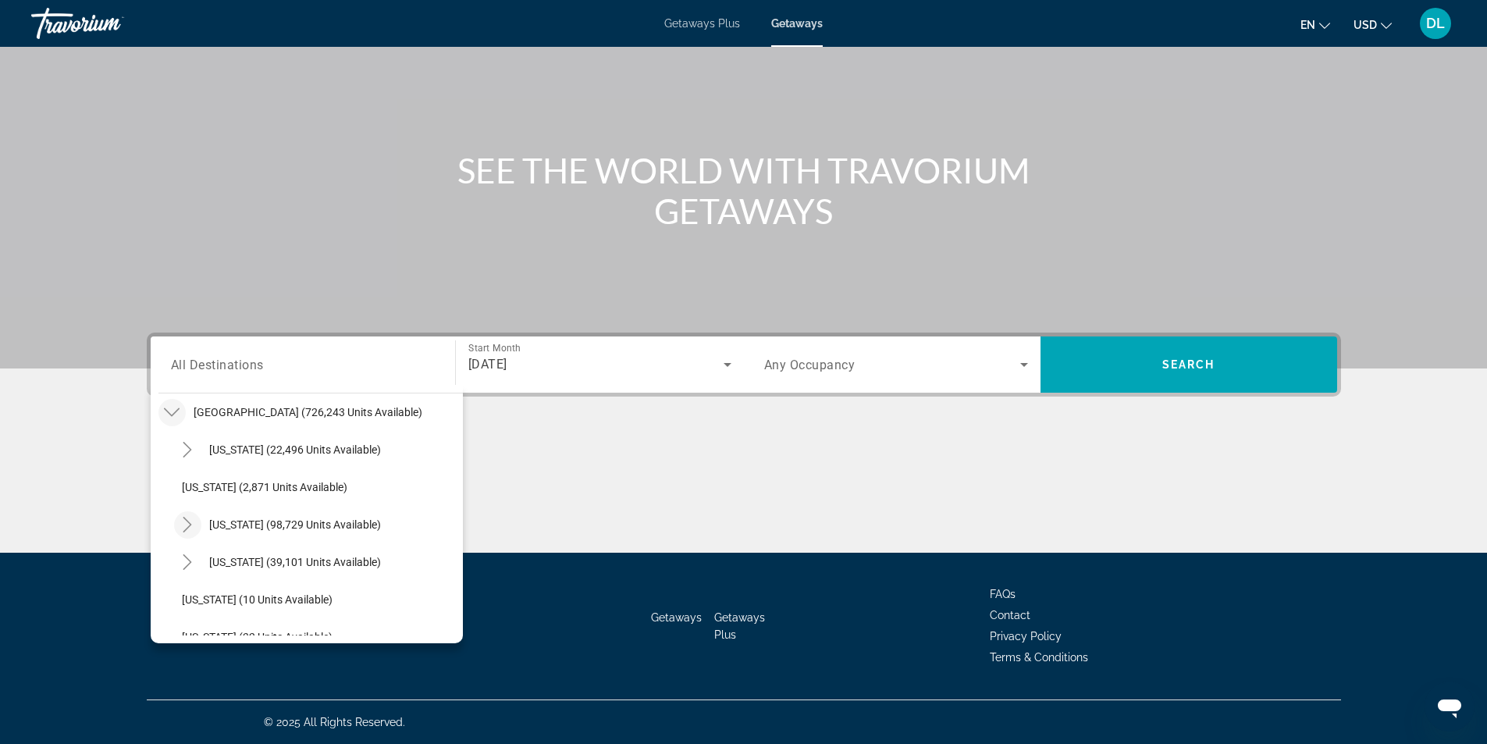
click at [187, 522] on icon "Toggle California (98,729 units available)" at bounding box center [188, 525] width 16 height 16
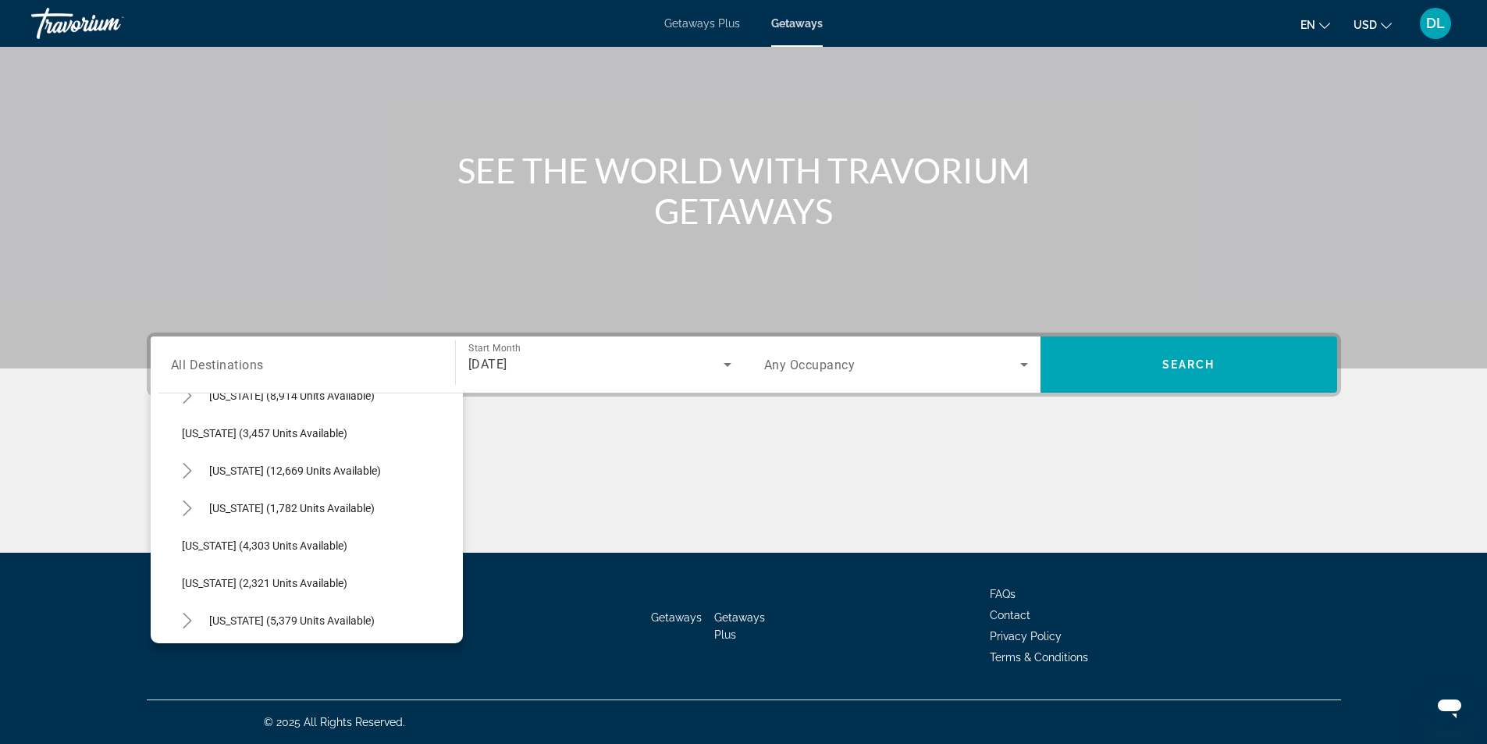
scroll to position [1138, 0]
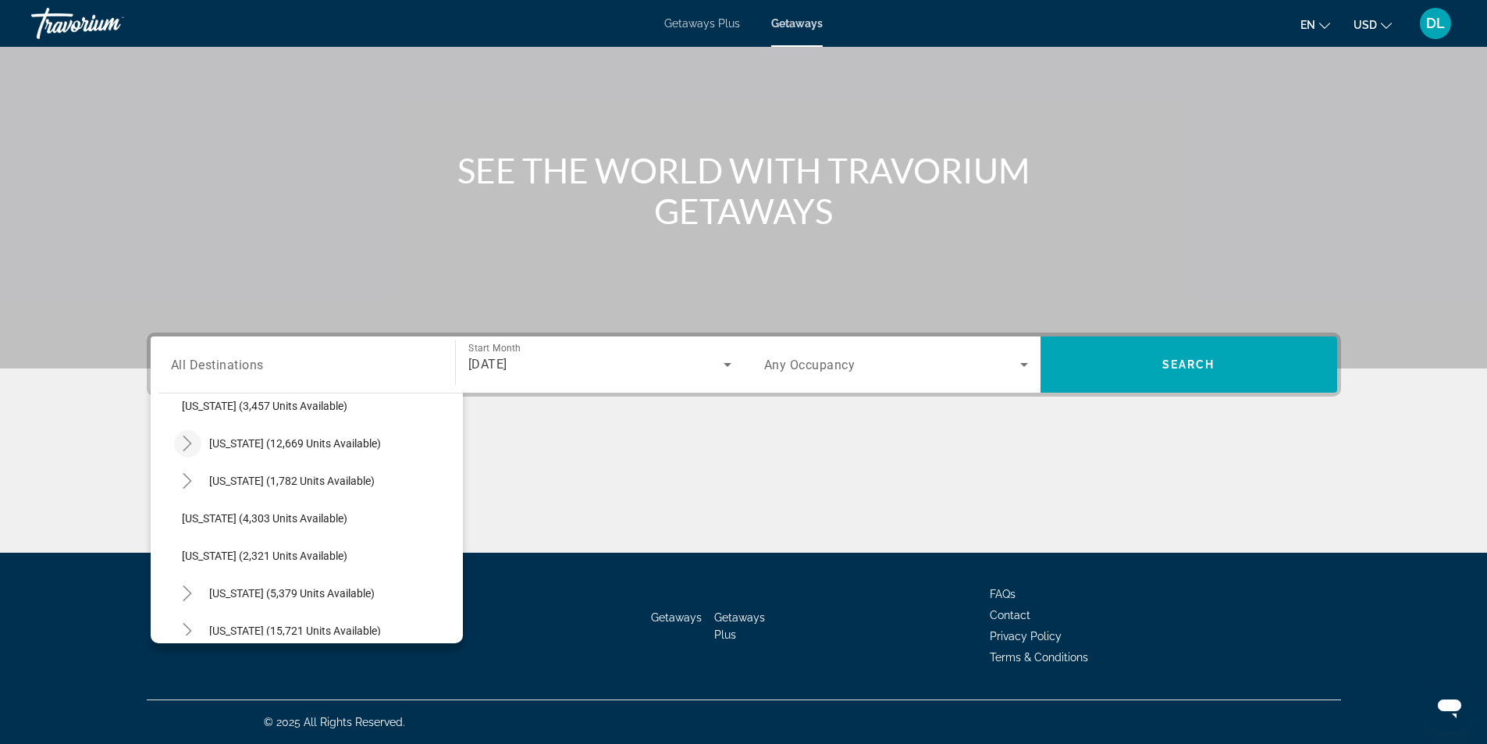
click at [189, 437] on icon "Toggle Nevada (12,669 units available)" at bounding box center [188, 444] width 16 height 16
click at [249, 558] on span "Other (2,004 units available)" at bounding box center [267, 556] width 138 height 12
type input "**********"
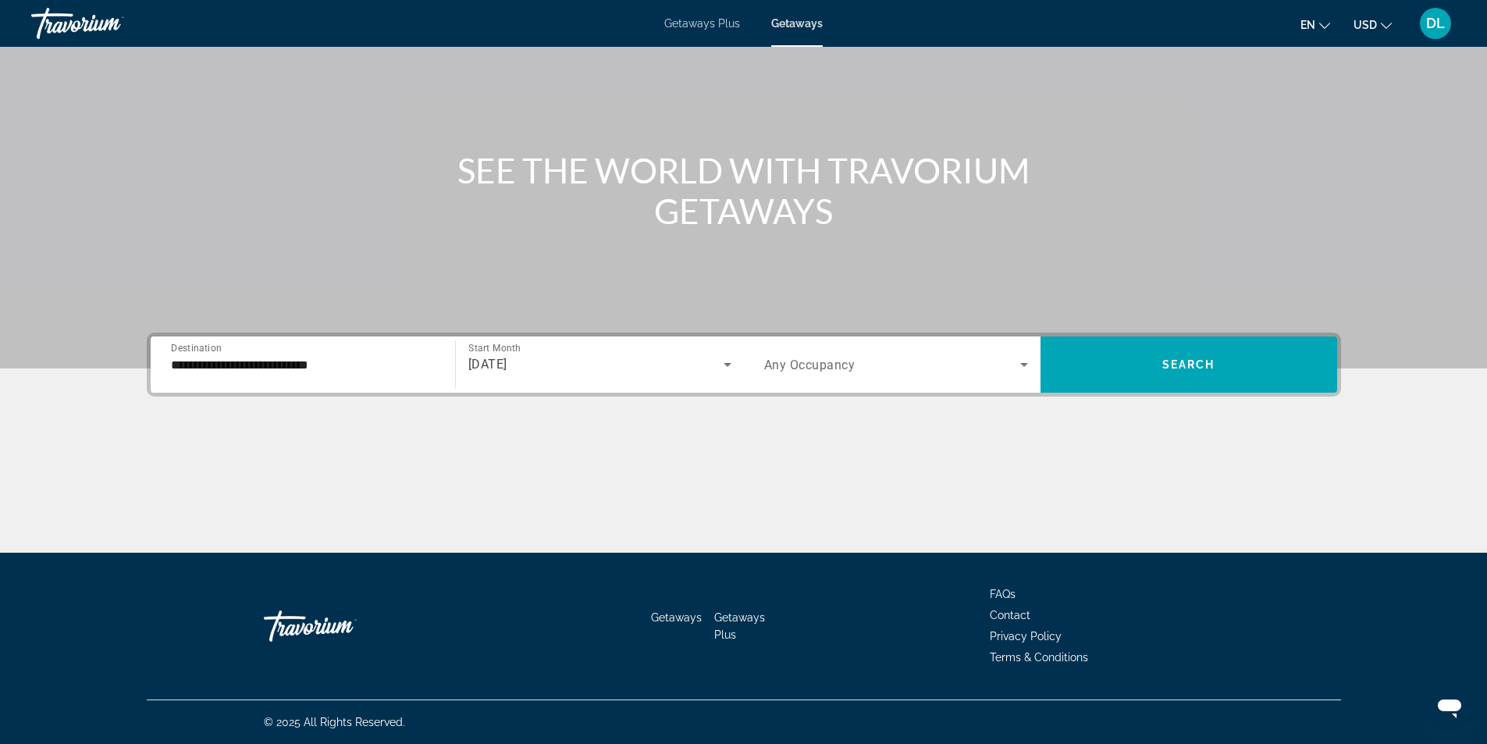
click at [889, 375] on div "Search widget" at bounding box center [896, 365] width 264 height 44
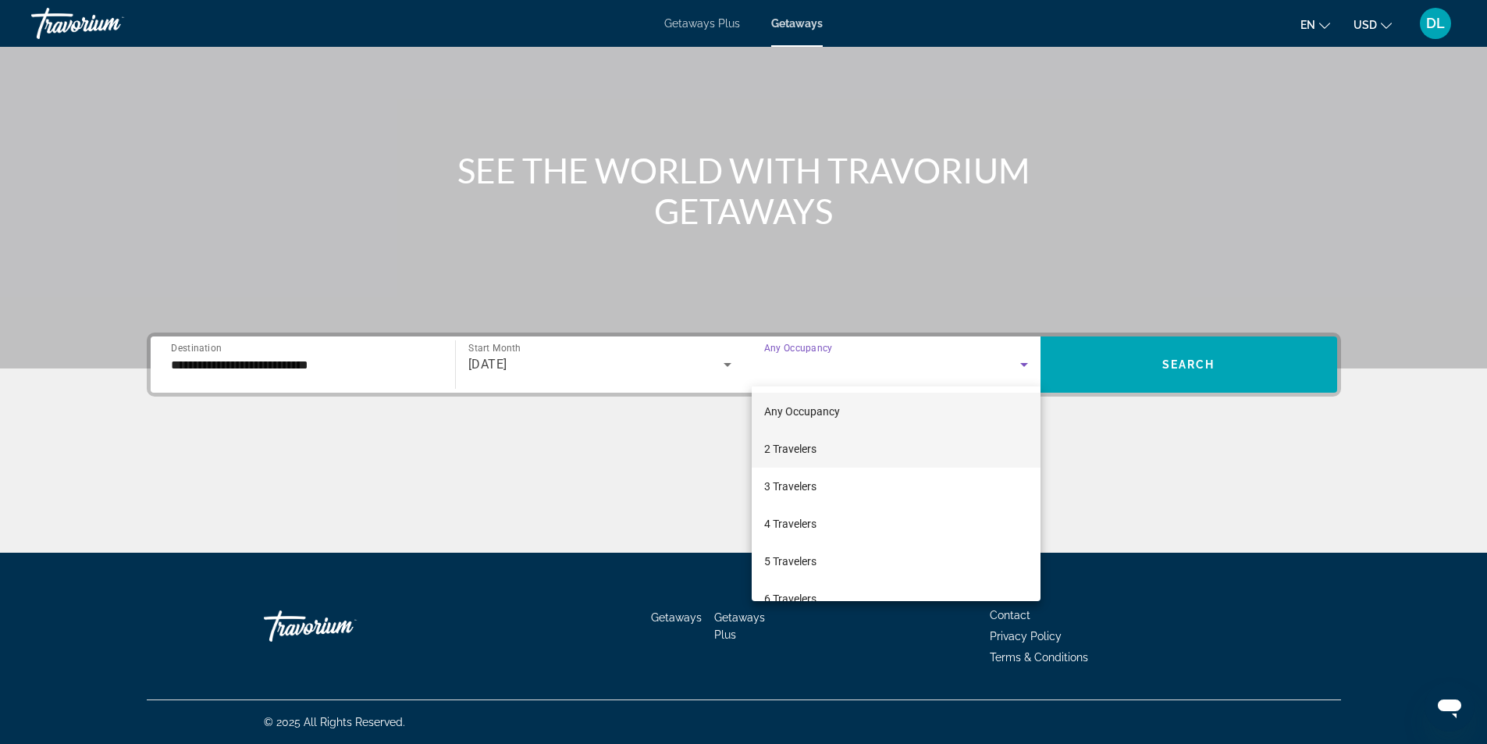
click at [828, 444] on mat-option "2 Travelers" at bounding box center [896, 448] width 289 height 37
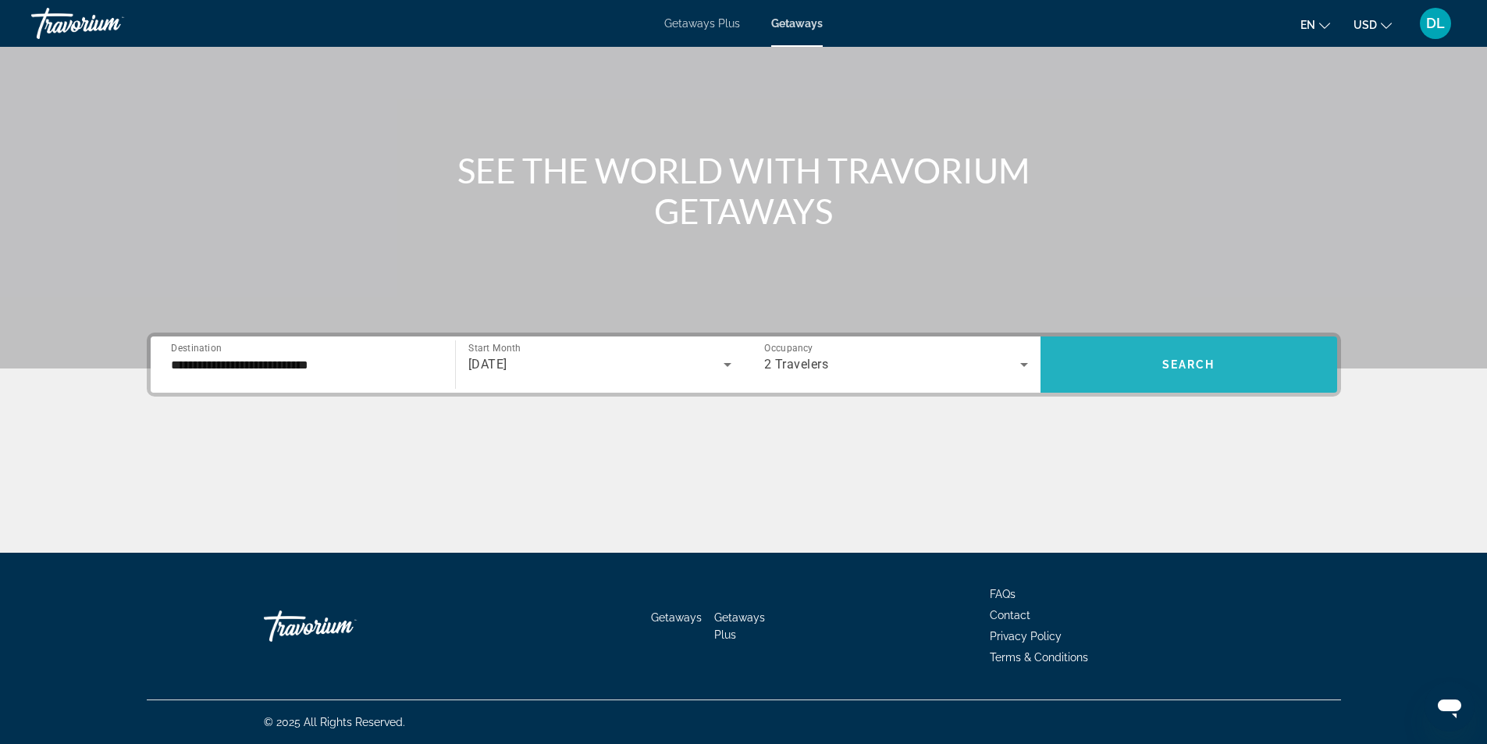
click at [1127, 350] on span "Search widget" at bounding box center [1189, 364] width 297 height 37
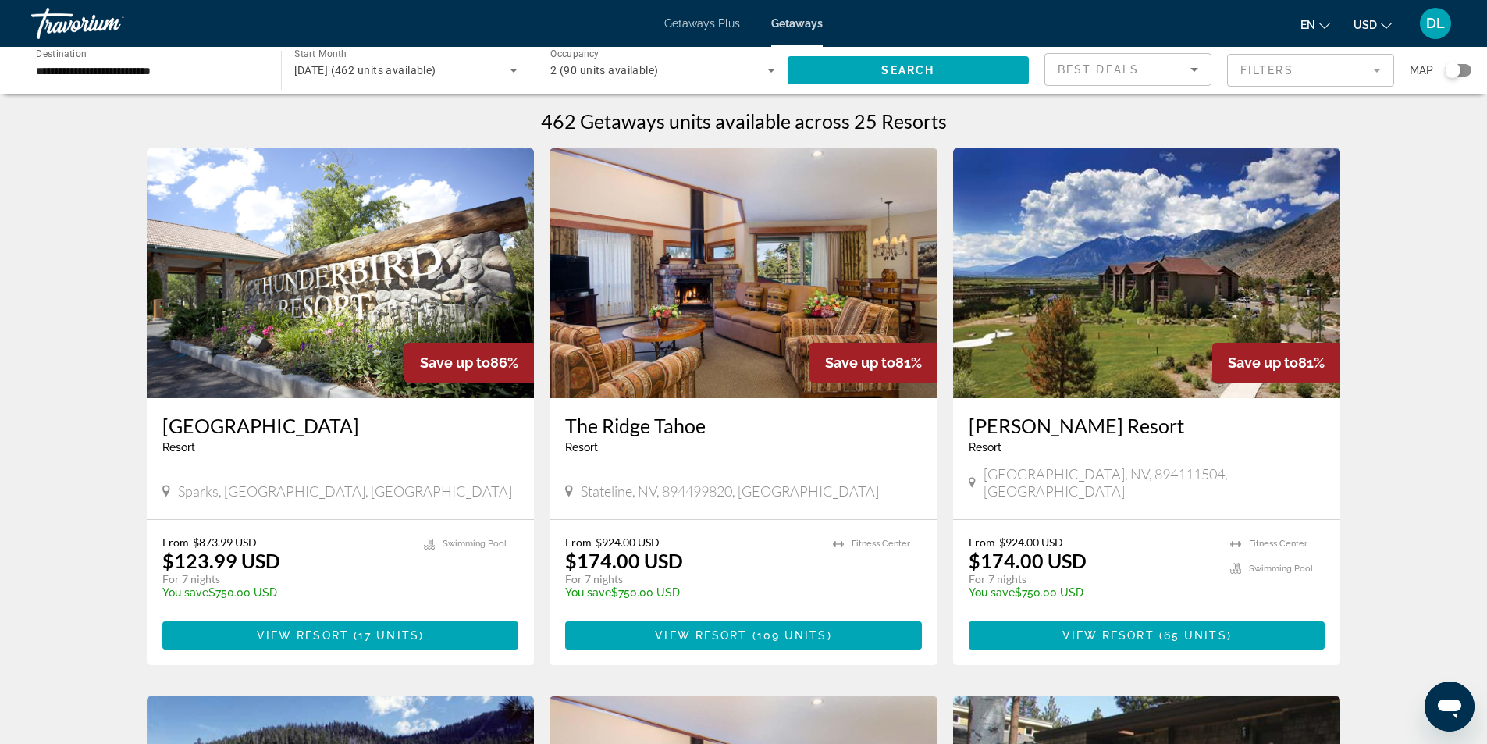
drag, startPoint x: 982, startPoint y: 425, endPoint x: 1170, endPoint y: 419, distance: 188.2
click at [1170, 419] on div "David Walley's Resort Resort - This is an adults only resort Genoa, NV, 8941115…" at bounding box center [1147, 458] width 388 height 121
copy h3 "David Walley's Resort"
click at [1168, 629] on span "65 units" at bounding box center [1195, 635] width 63 height 12
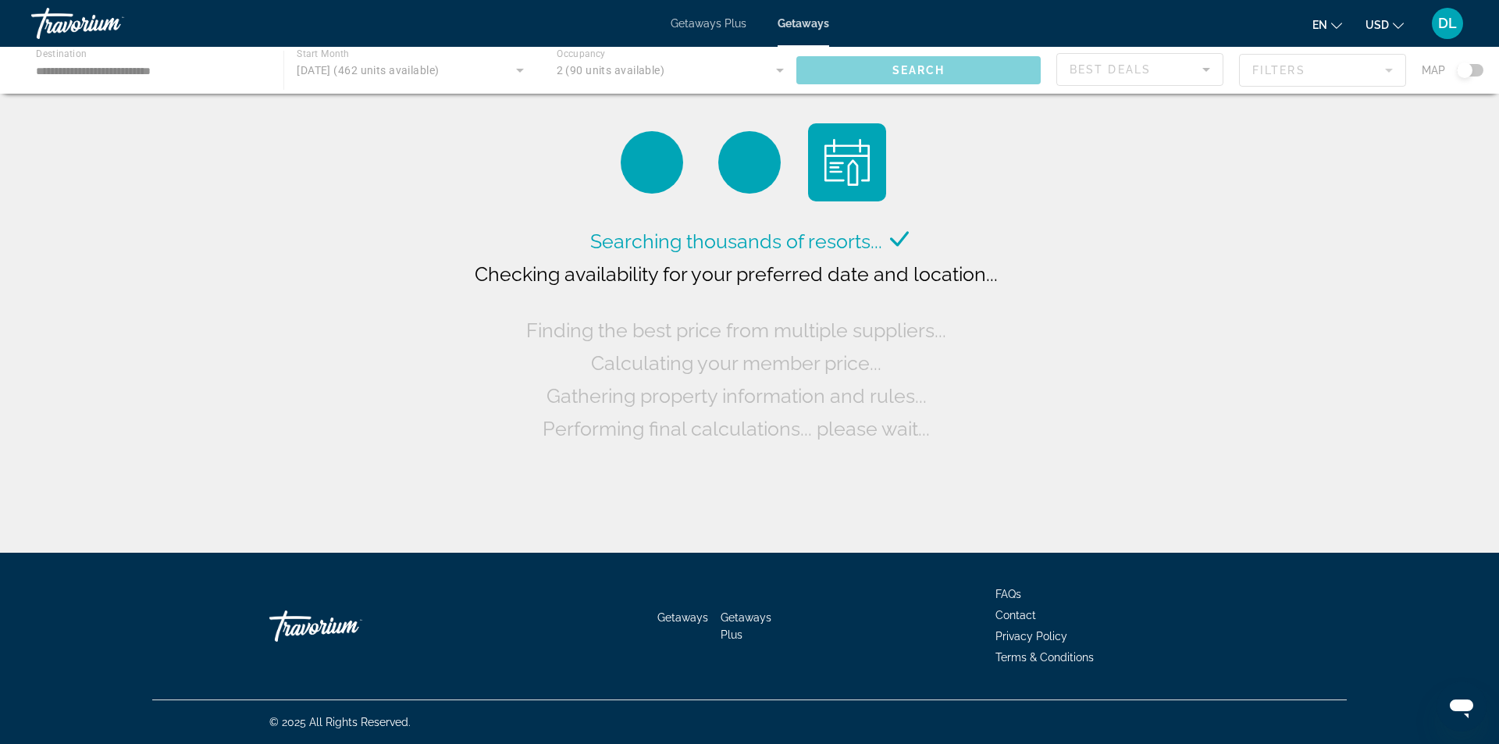
click at [58, 30] on div "Travorium" at bounding box center [109, 23] width 156 height 41
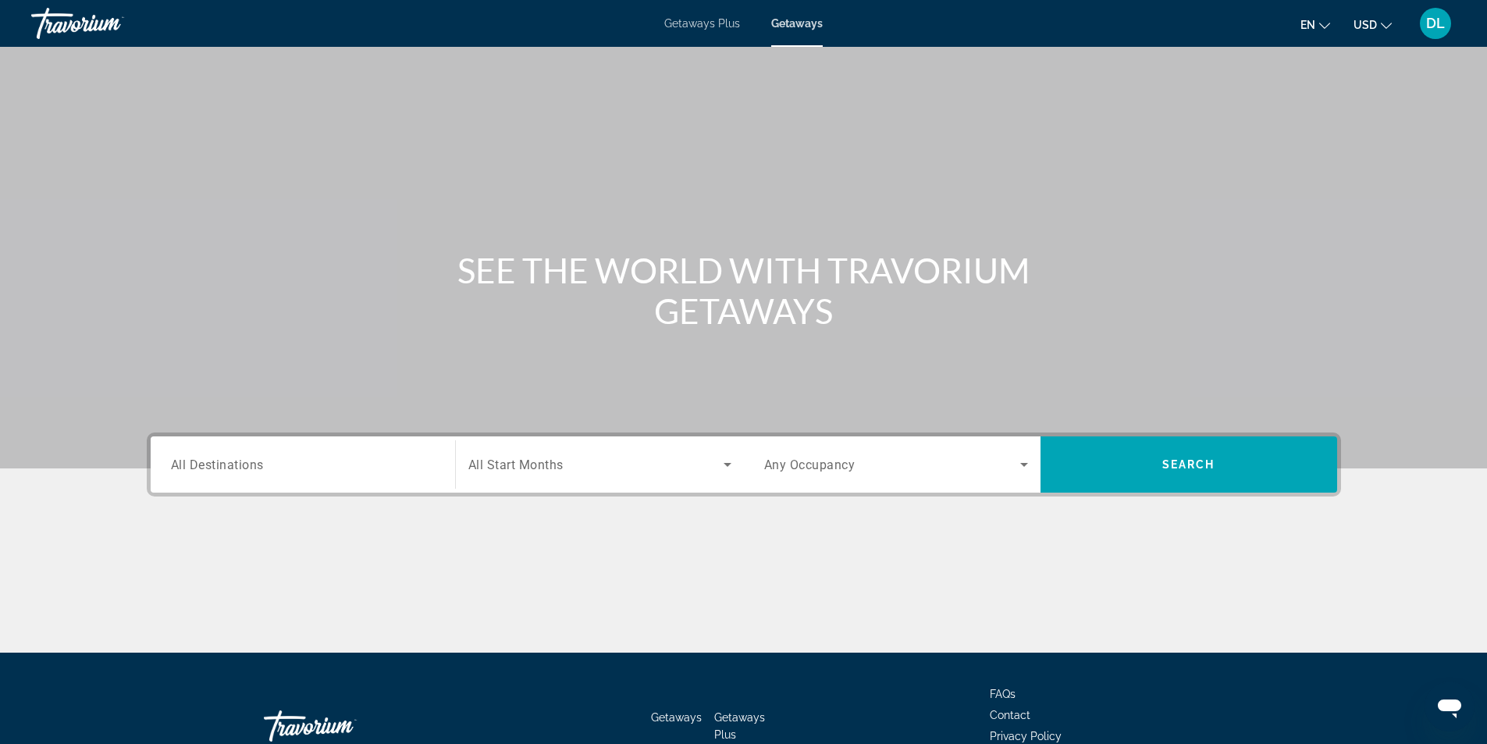
click at [64, 21] on div "Travorium" at bounding box center [109, 23] width 156 height 41
click at [75, 22] on div "Travorium" at bounding box center [109, 23] width 156 height 41
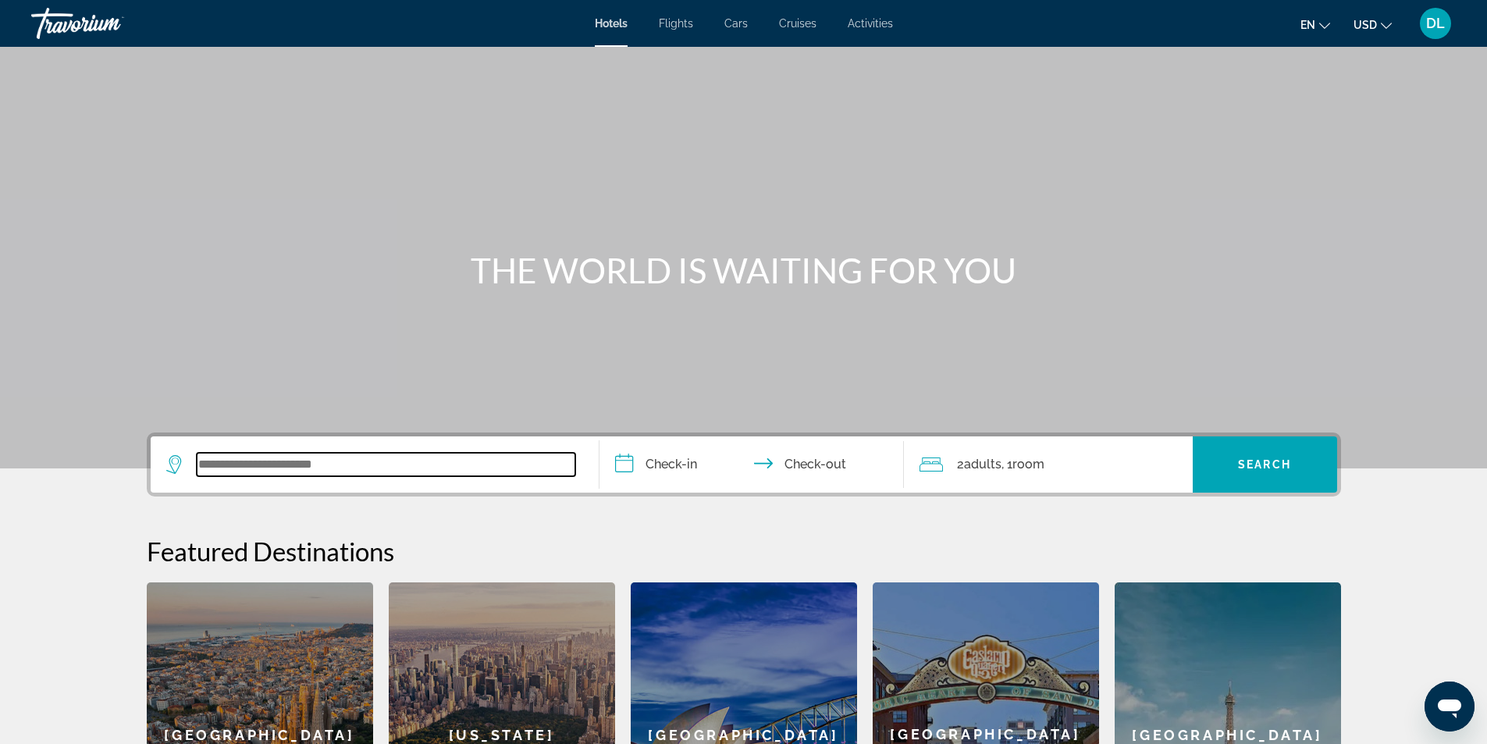
click at [386, 465] on input "Search widget" at bounding box center [386, 464] width 379 height 23
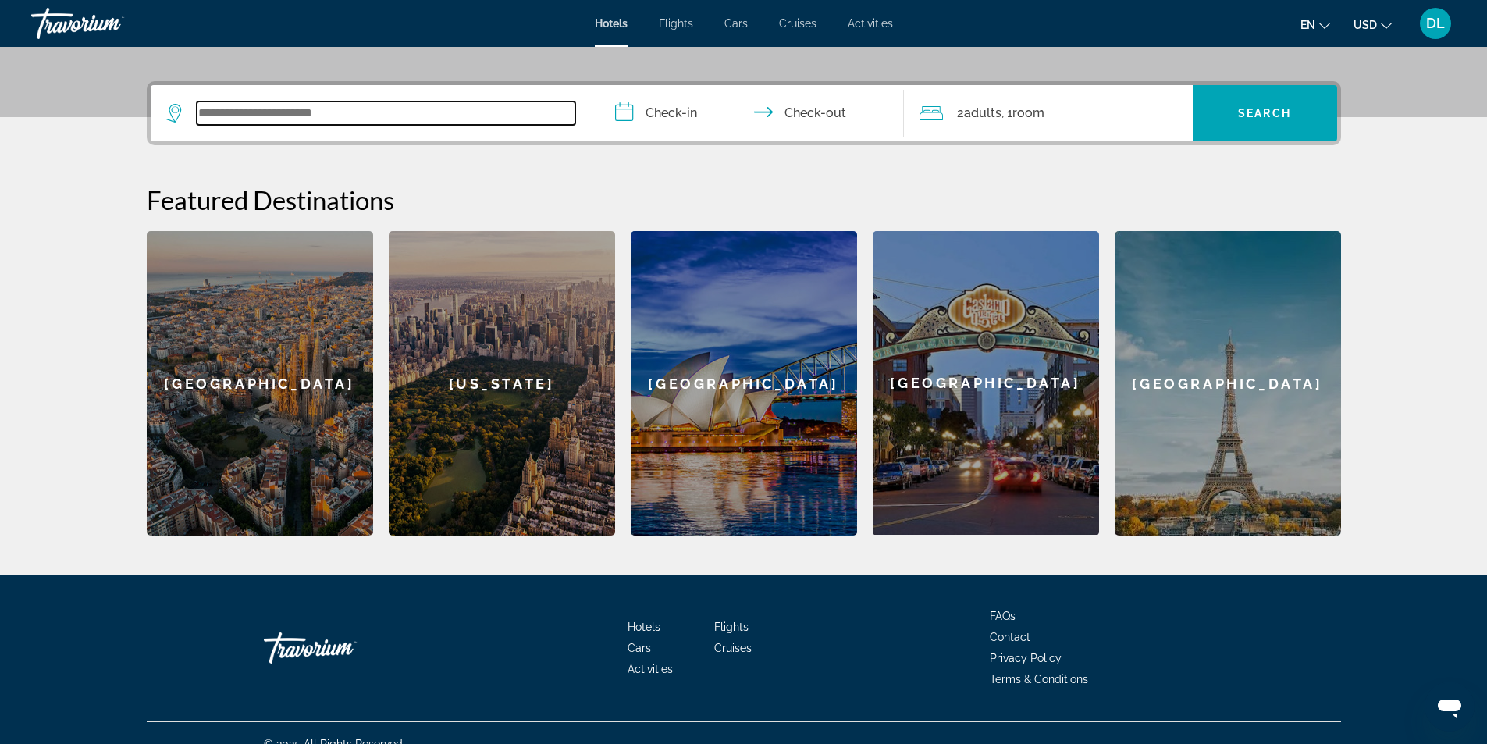
scroll to position [373, 0]
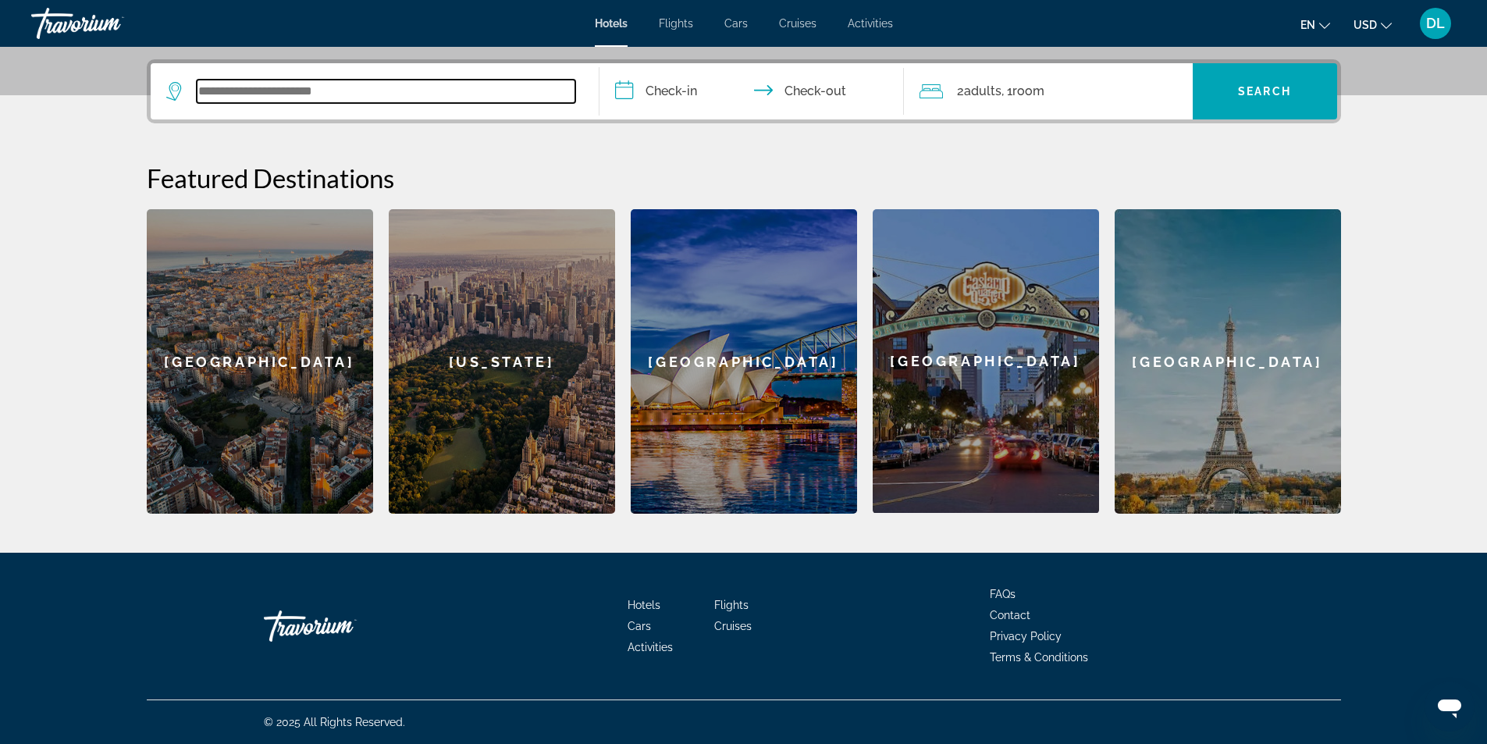
paste input "**********"
type input "**********"
click at [679, 94] on input "**********" at bounding box center [755, 93] width 311 height 61
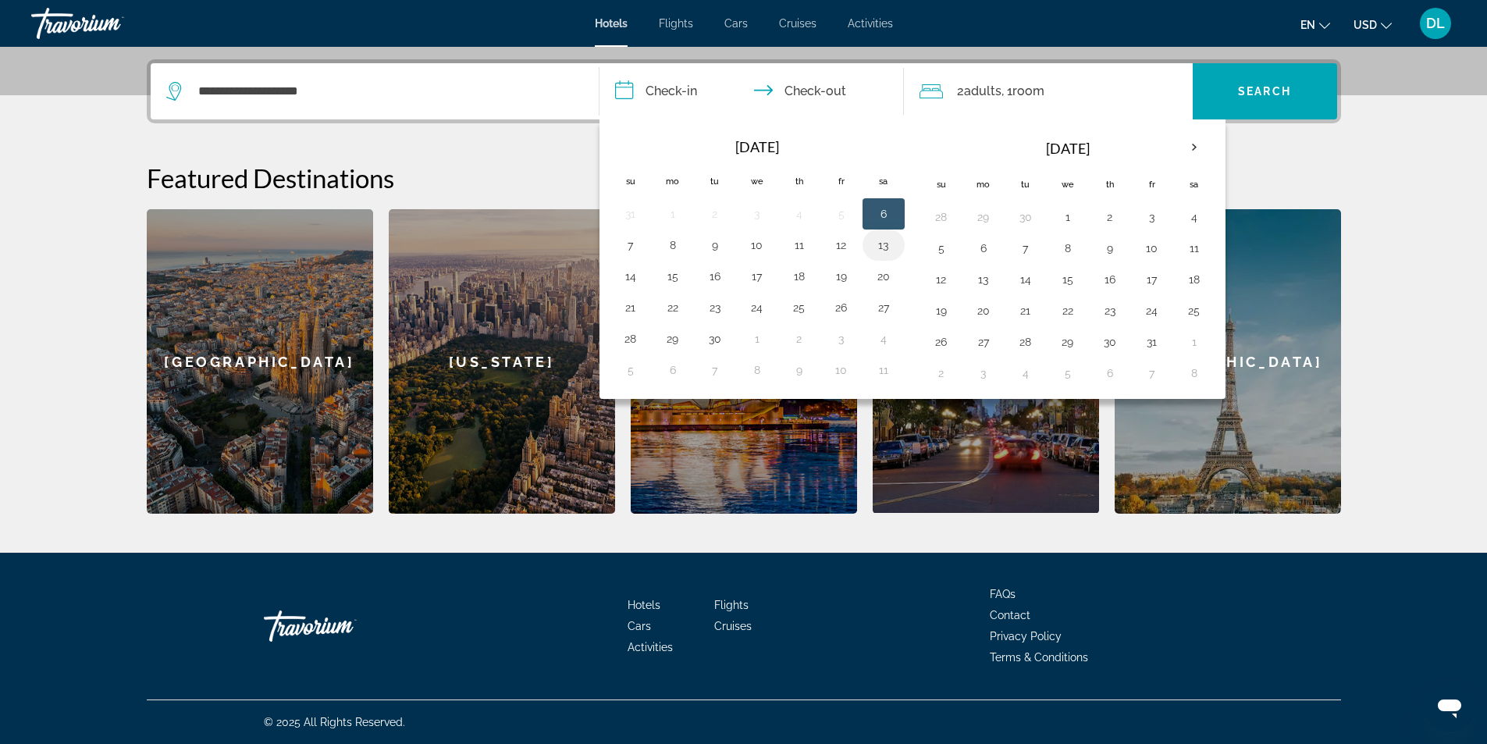
click at [887, 243] on button "13" at bounding box center [883, 245] width 25 height 22
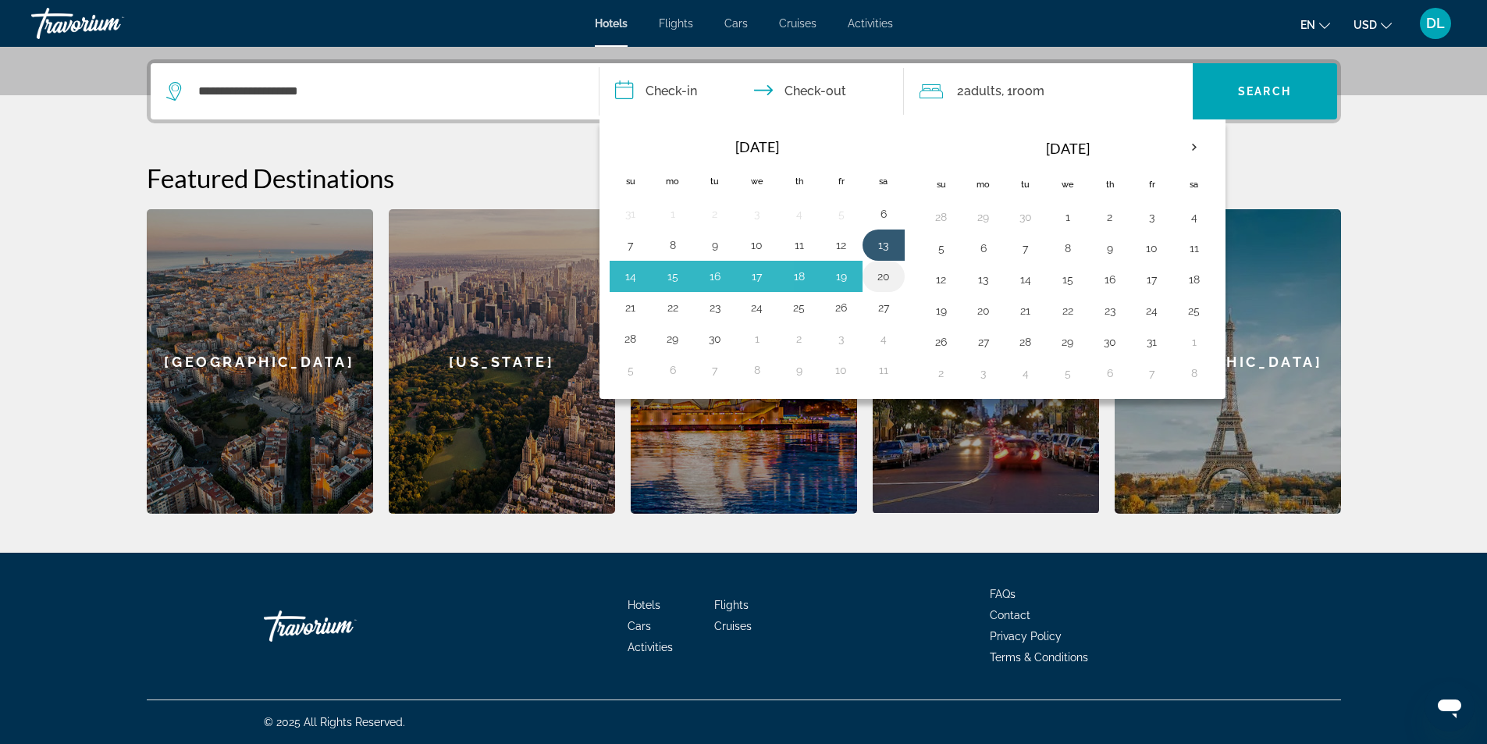
click at [885, 285] on button "20" at bounding box center [883, 276] width 25 height 22
type input "**********"
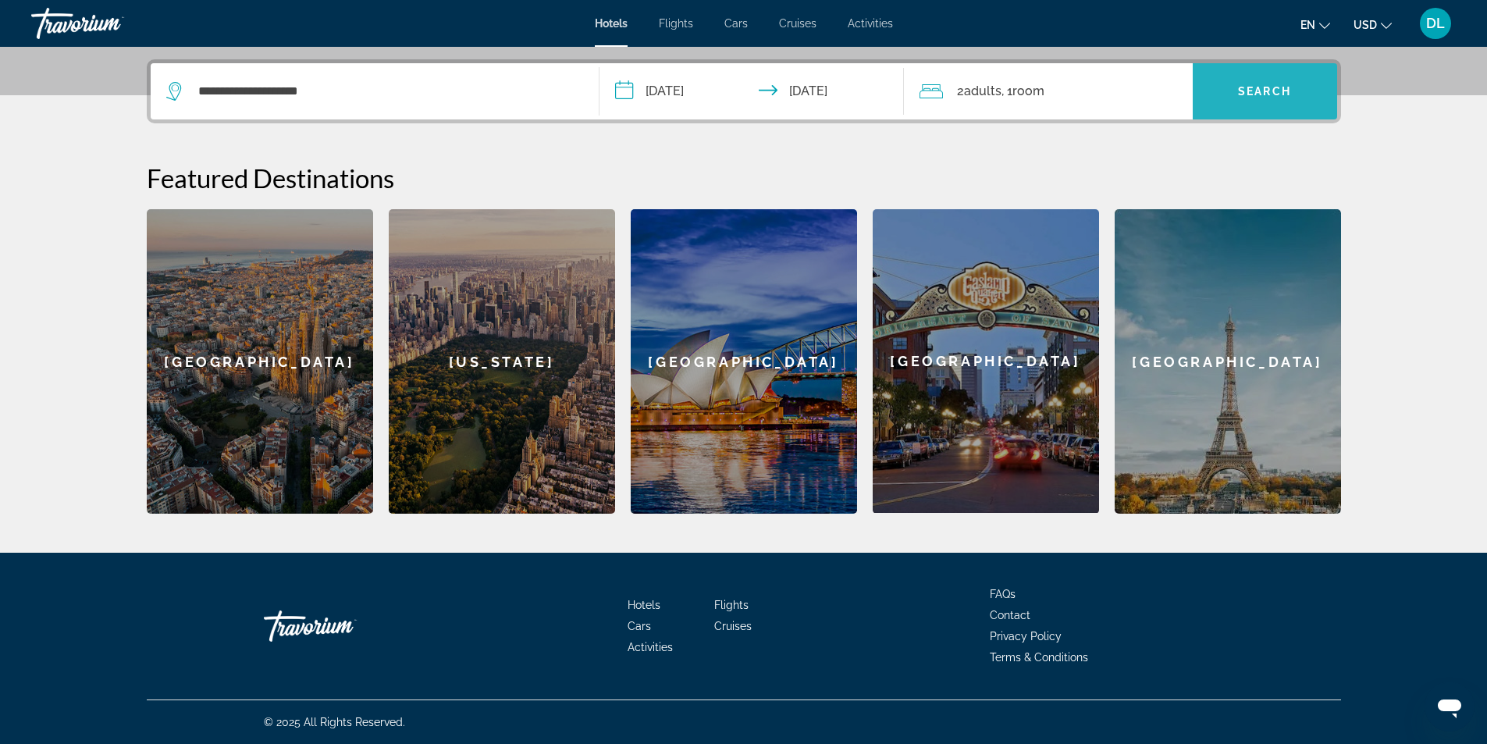
click at [1256, 99] on span "Search widget" at bounding box center [1265, 91] width 144 height 37
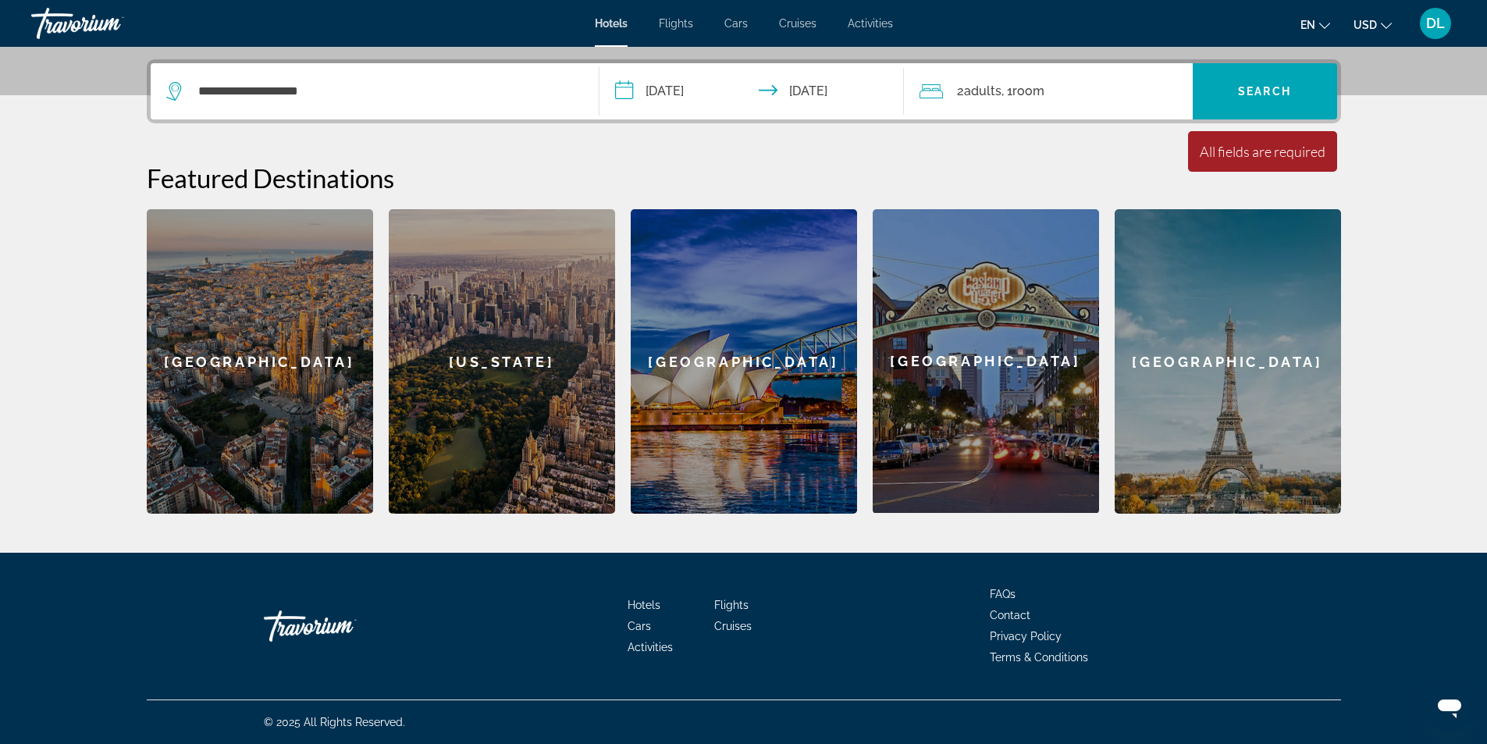
click at [1006, 95] on span ", 1 Room rooms" at bounding box center [1023, 91] width 43 height 22
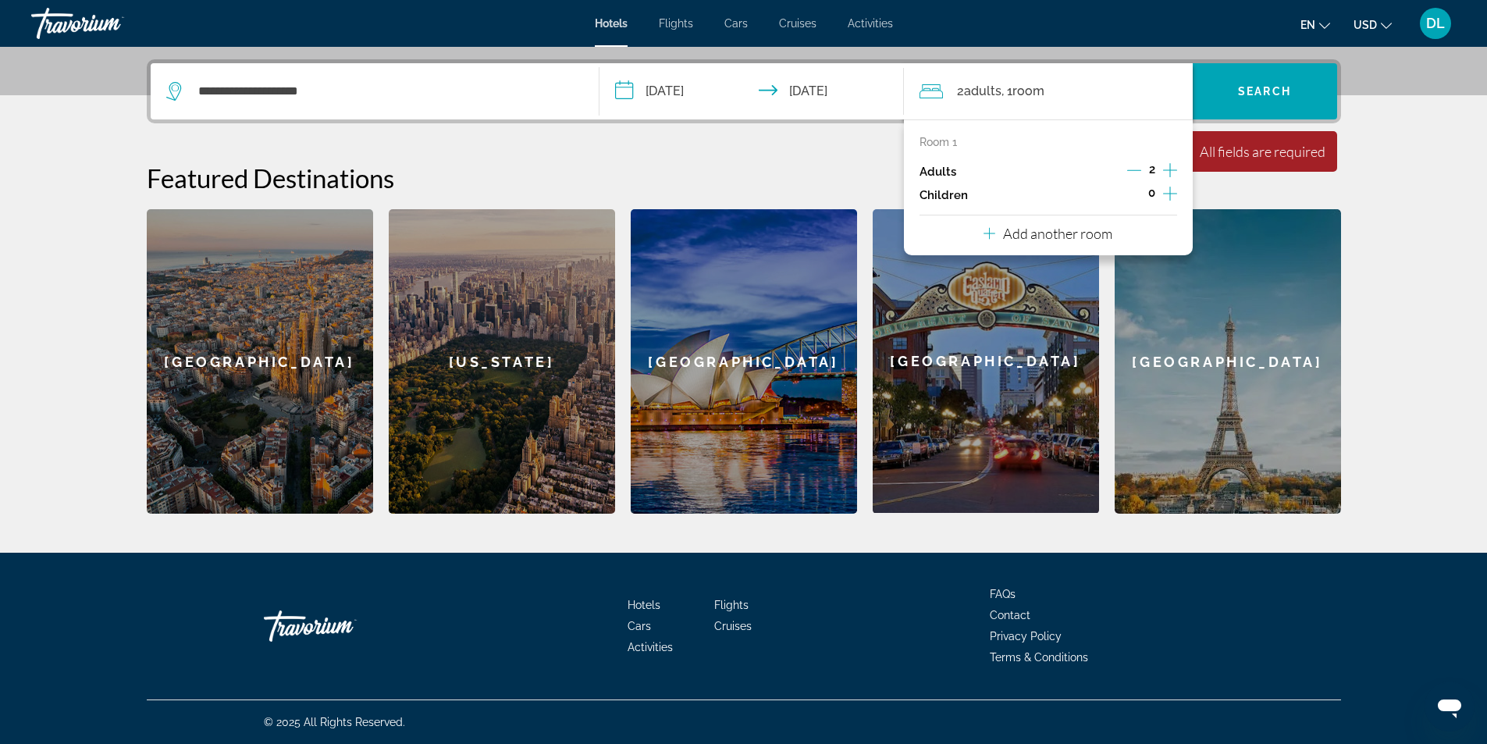
click at [1123, 95] on div "2 Adult Adults , 1 Room rooms" at bounding box center [1056, 91] width 273 height 22
click at [759, 130] on div "**********" at bounding box center [744, 286] width 1257 height 454
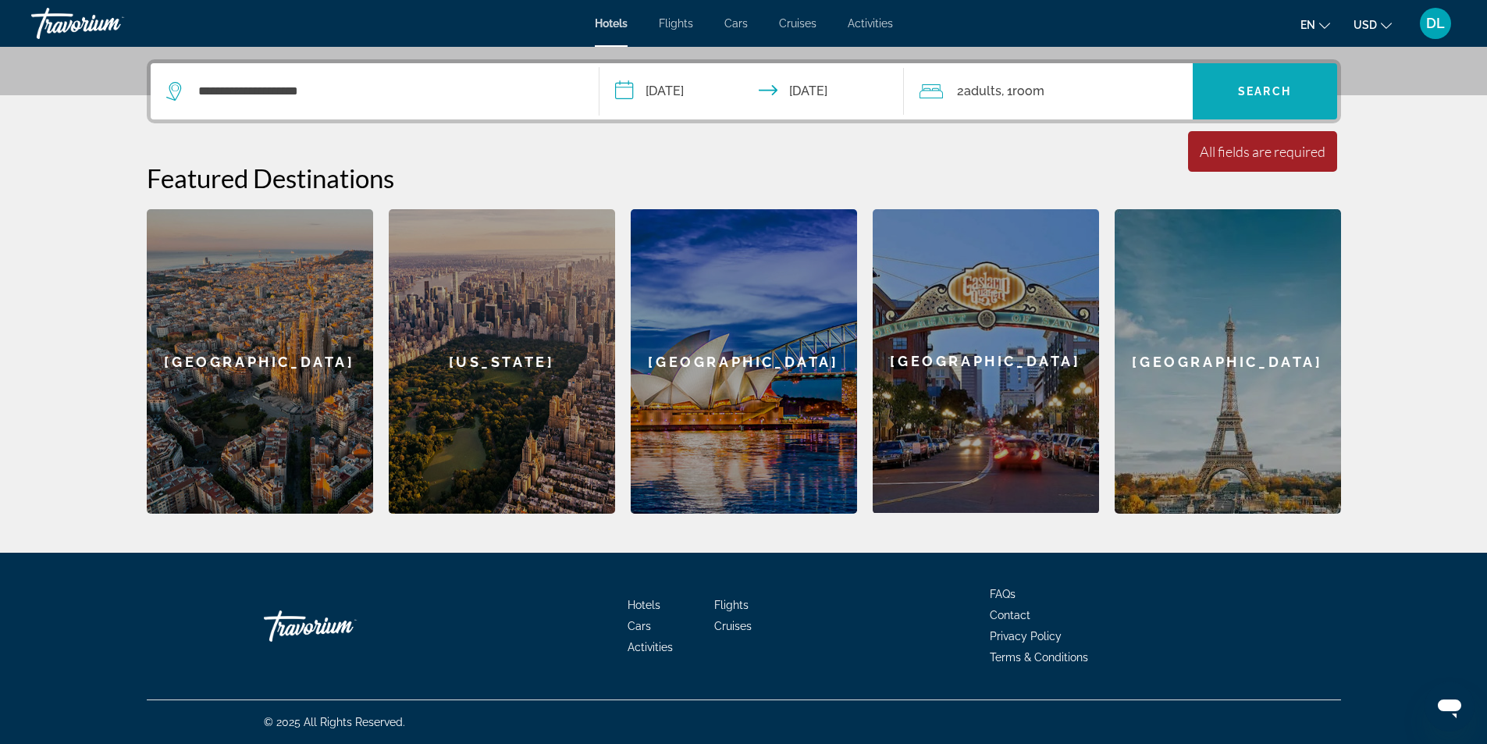
click at [1284, 94] on span "Search" at bounding box center [1264, 91] width 53 height 12
click at [1213, 154] on div "All fields are required" at bounding box center [1263, 151] width 126 height 17
drag, startPoint x: 586, startPoint y: 157, endPoint x: 548, endPoint y: 155, distance: 38.3
click at [586, 157] on div "**********" at bounding box center [744, 286] width 1257 height 454
click at [376, 91] on input "**********" at bounding box center [386, 91] width 379 height 23
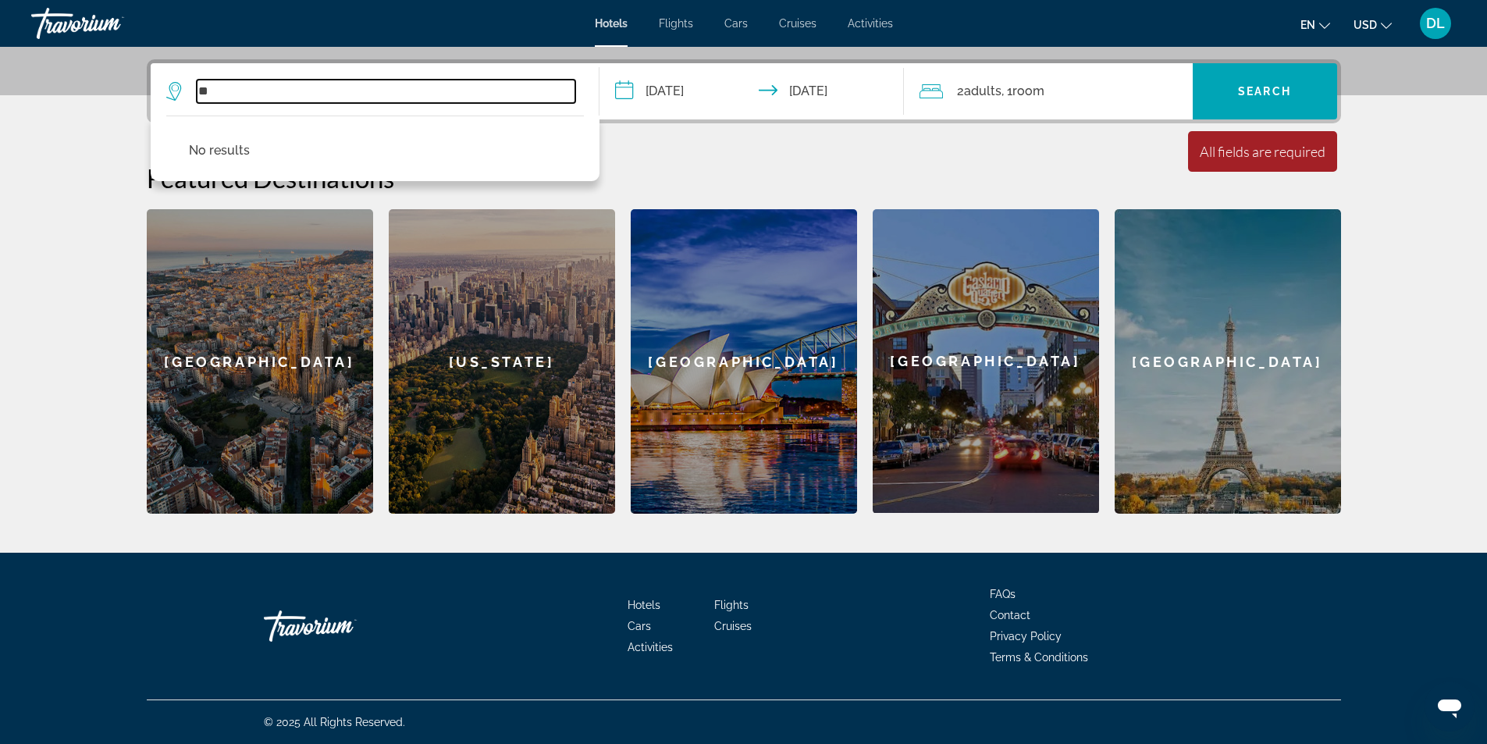
type input "*"
paste input "**********"
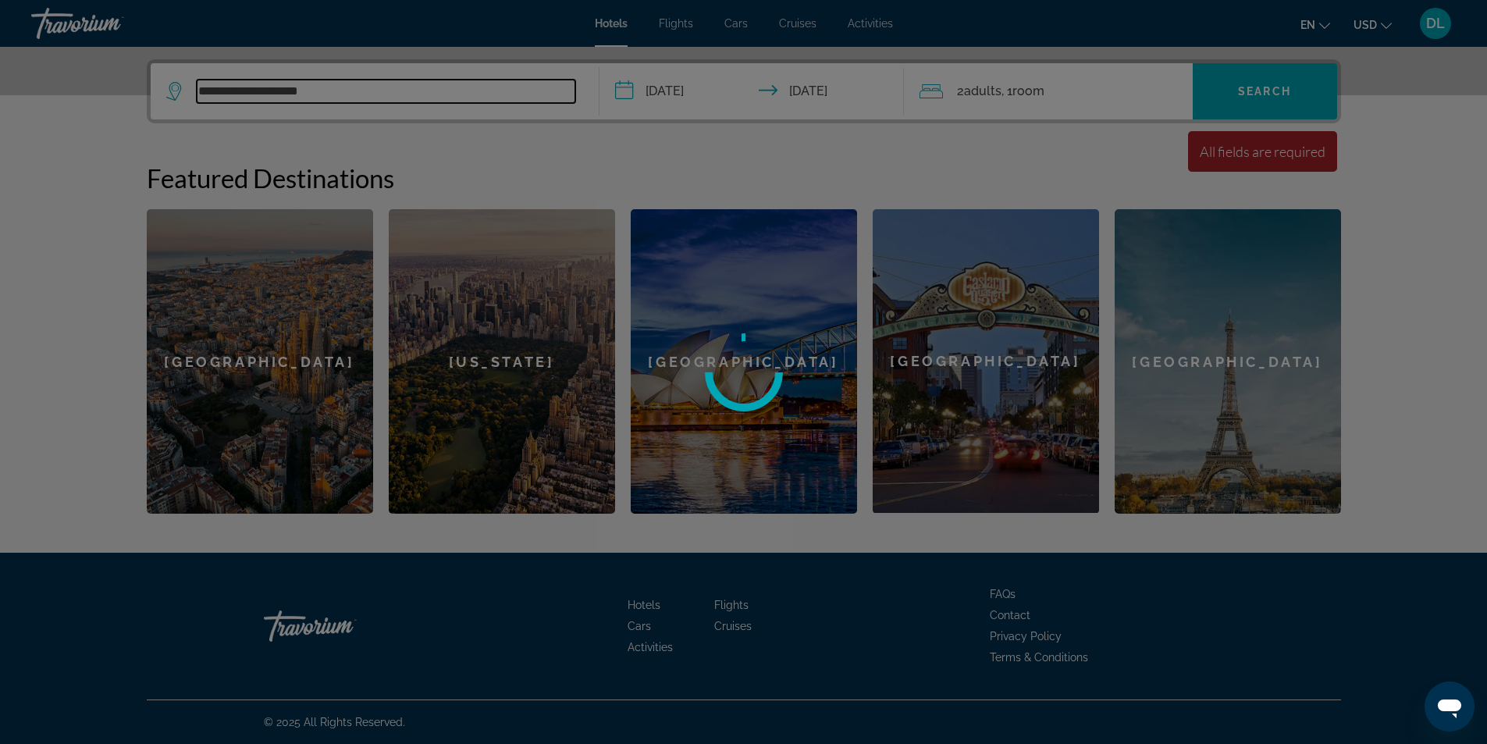
type input "**********"
